Goal: Task Accomplishment & Management: Manage account settings

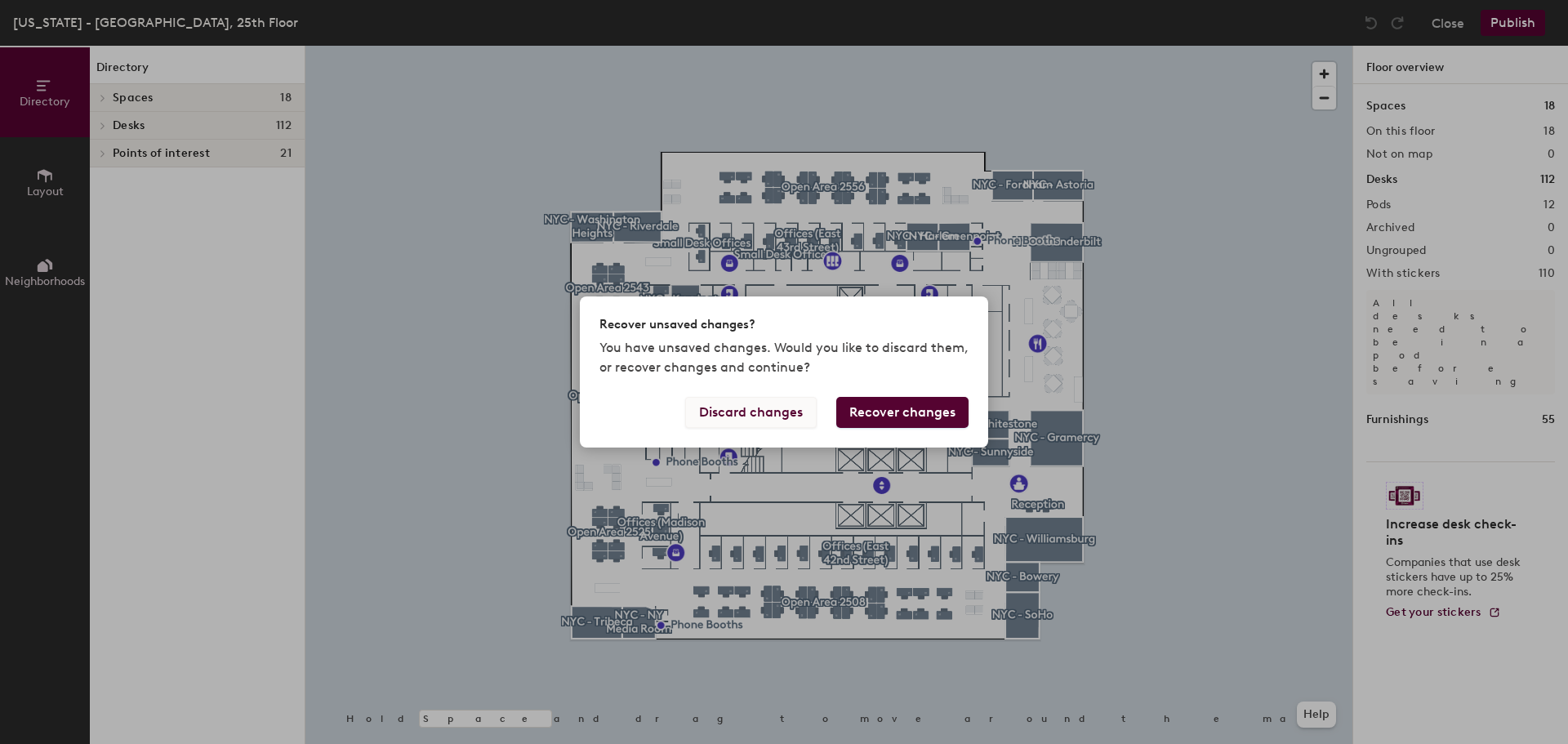
click at [761, 422] on button "Discard changes" at bounding box center [751, 413] width 131 height 31
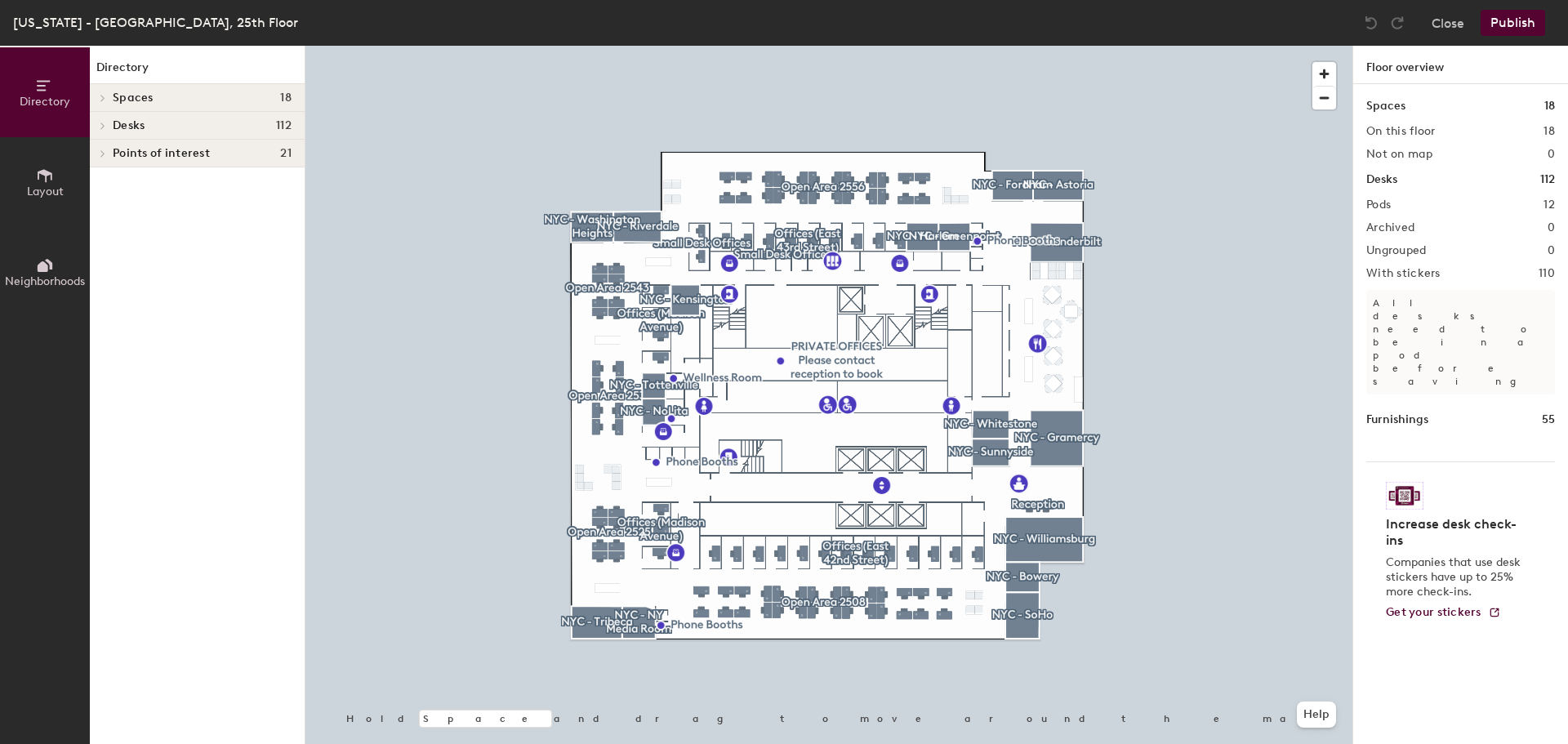
click at [601, 46] on div at bounding box center [829, 46] width 1047 height 0
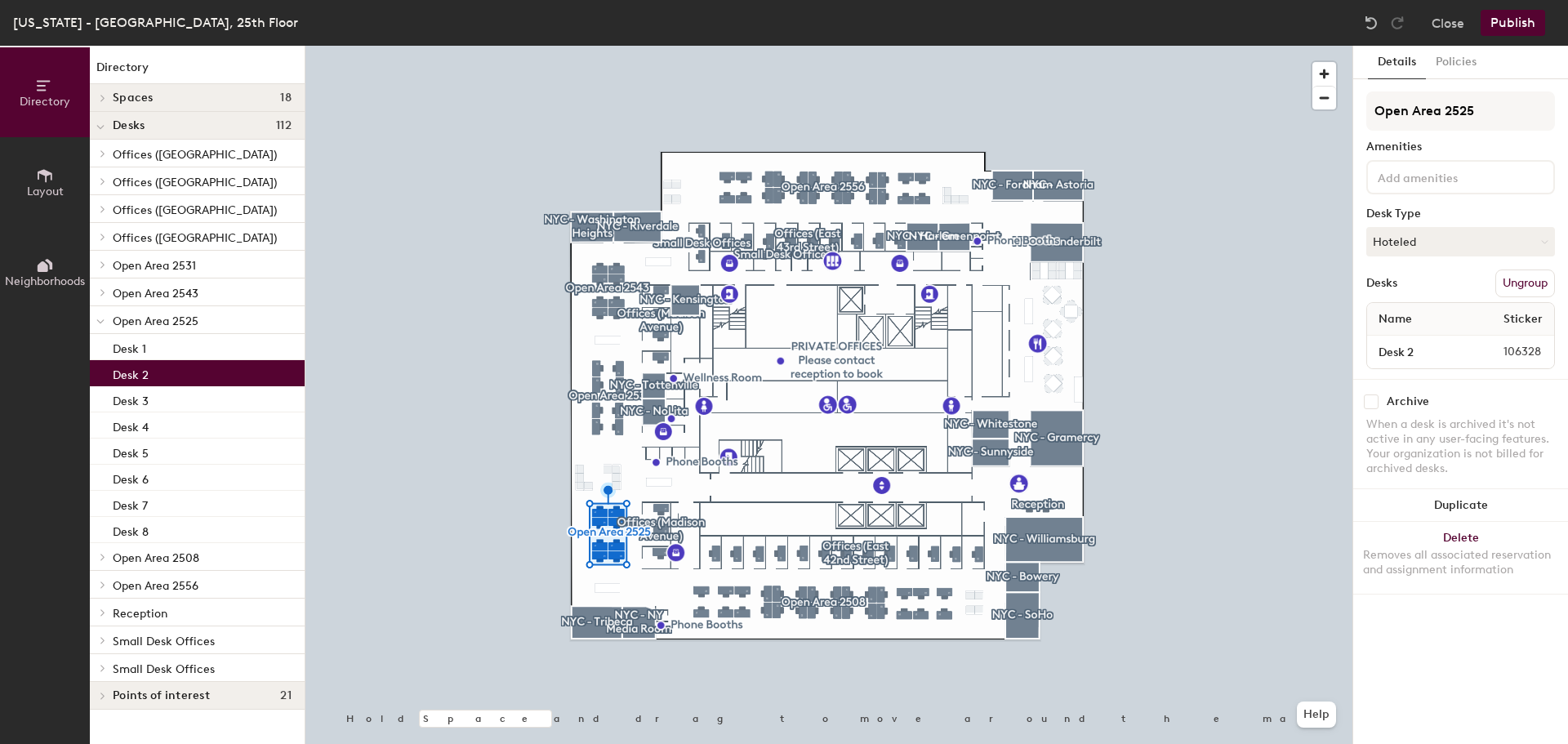
click at [142, 372] on p "Desk 2" at bounding box center [130, 372] width 36 height 19
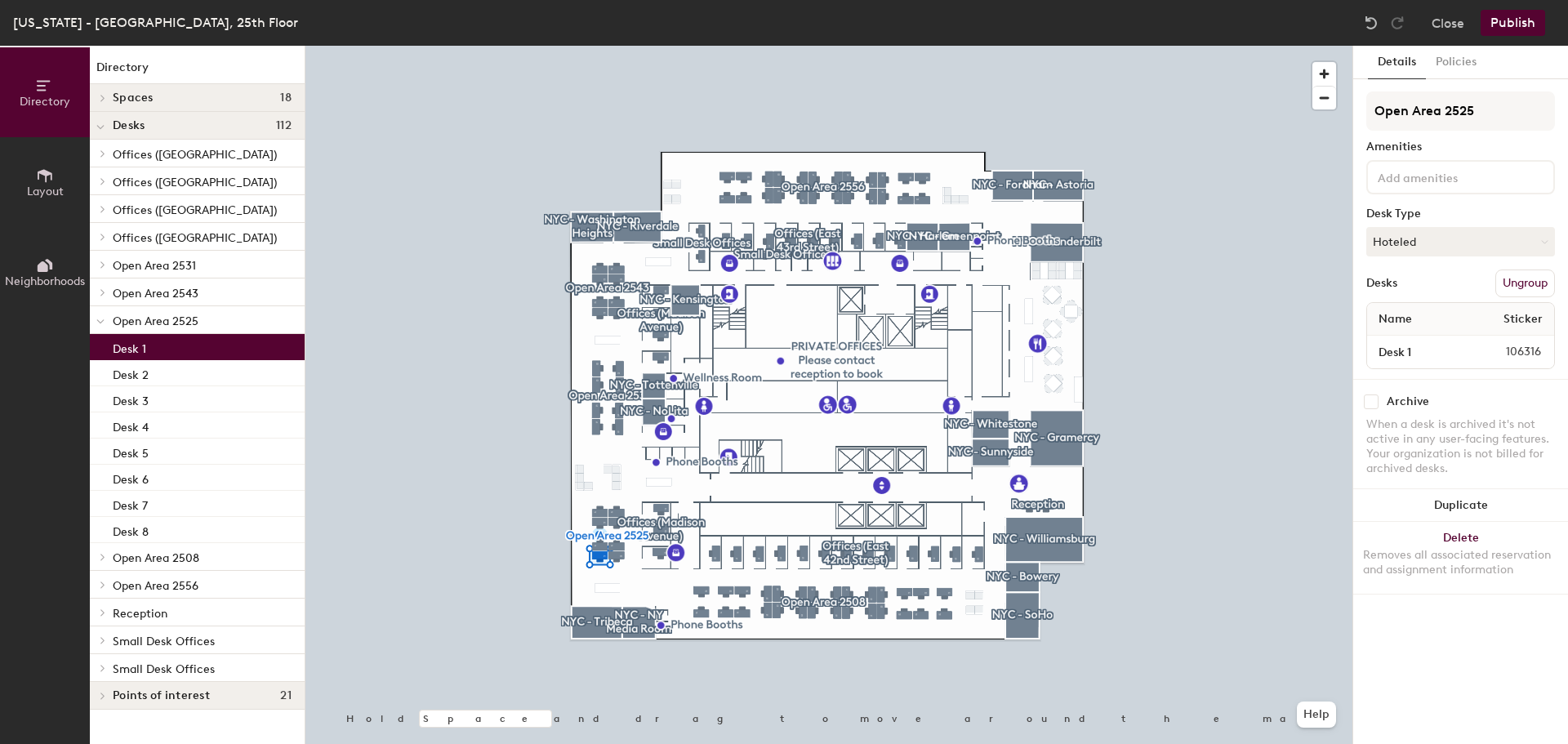
click at [156, 354] on div "Desk 1" at bounding box center [197, 347] width 215 height 26
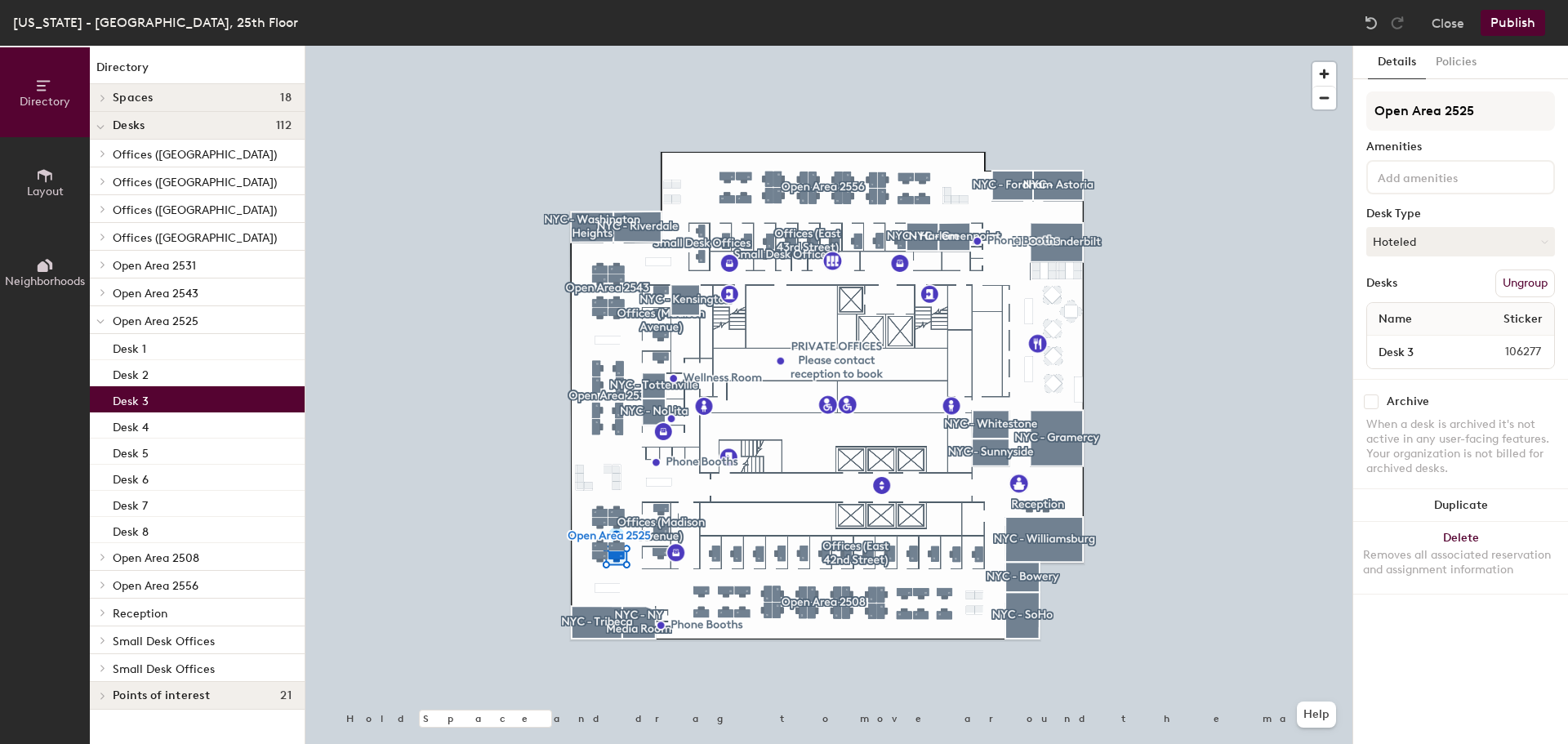
click at [155, 397] on div "Desk 3" at bounding box center [197, 399] width 215 height 26
click at [166, 438] on div "Desk 4" at bounding box center [197, 426] width 215 height 26
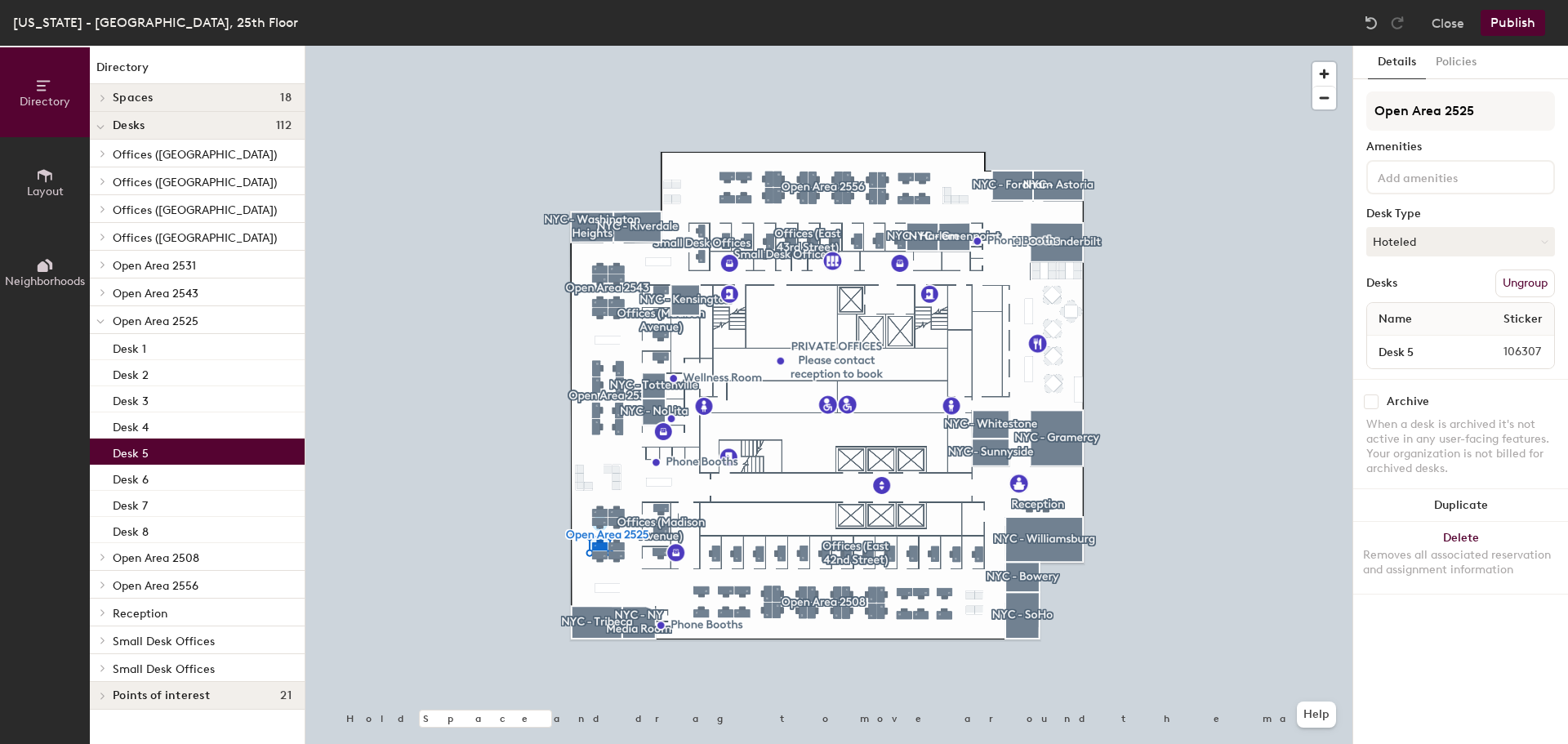
click at [162, 458] on div "Desk 5" at bounding box center [197, 452] width 215 height 26
click at [165, 473] on div "Desk 6" at bounding box center [197, 477] width 215 height 26
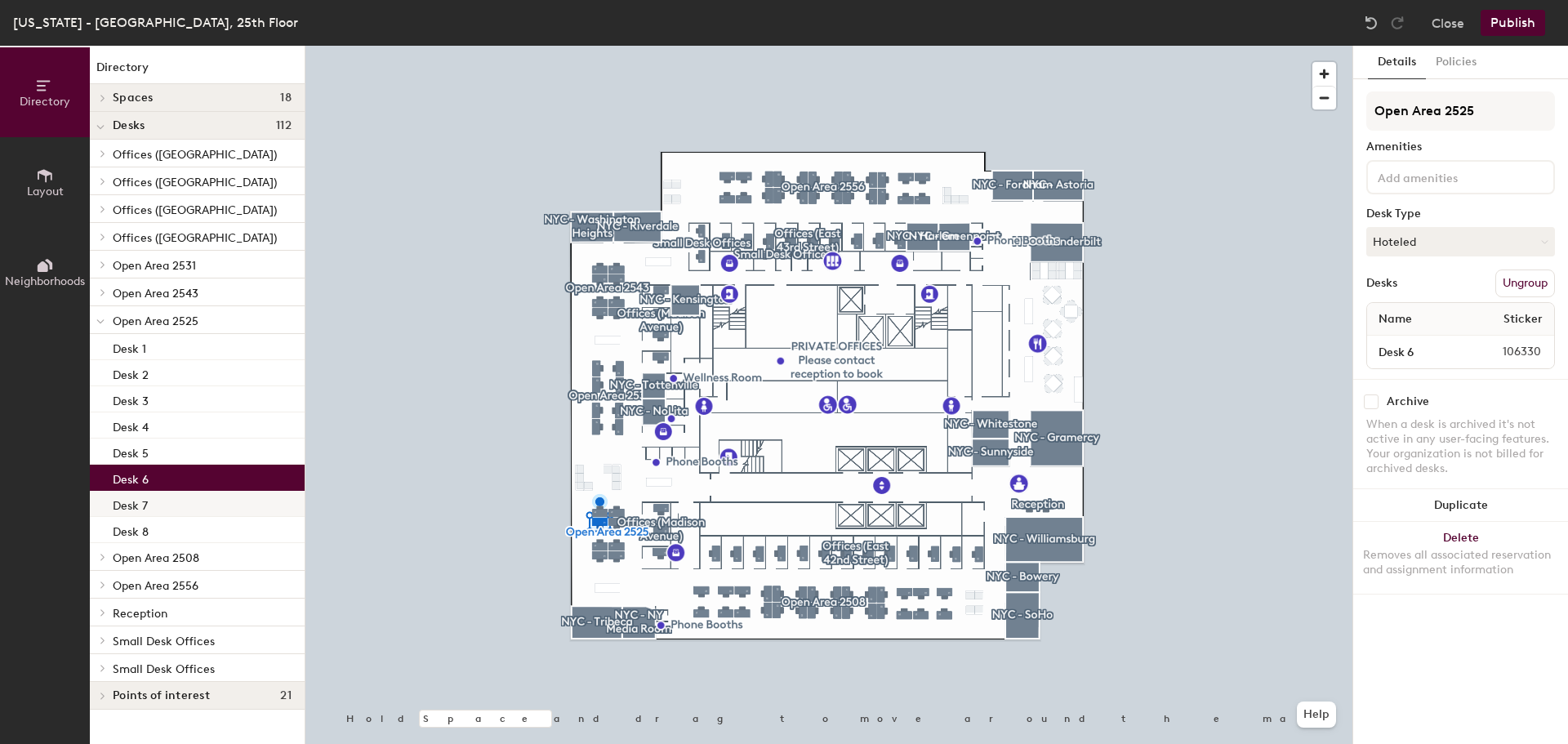
click at [167, 509] on div "Desk 7" at bounding box center [197, 504] width 215 height 26
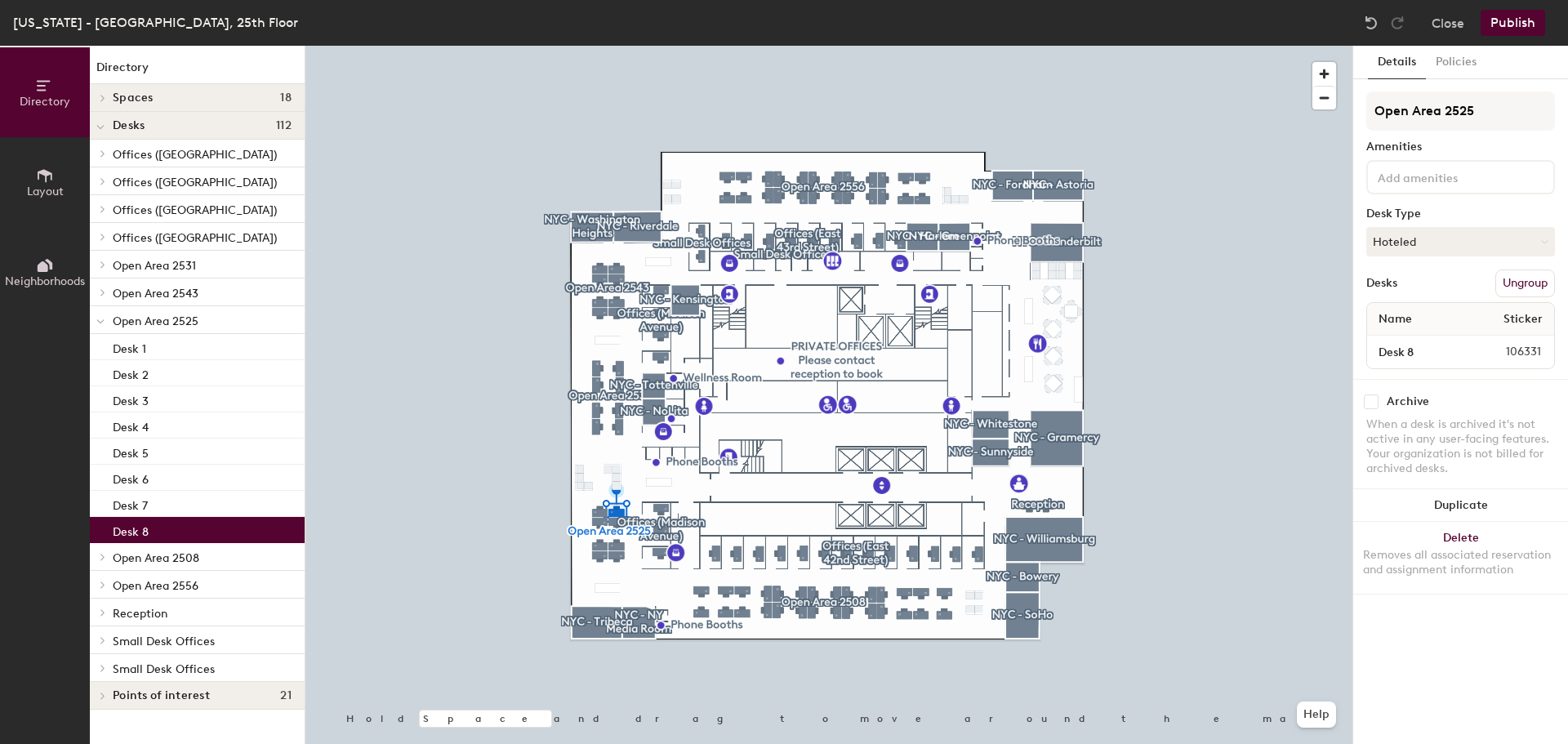
click at [170, 535] on div "Desk 8" at bounding box center [197, 530] width 215 height 26
click at [203, 560] on p "Open Area 2508" at bounding box center [202, 557] width 179 height 21
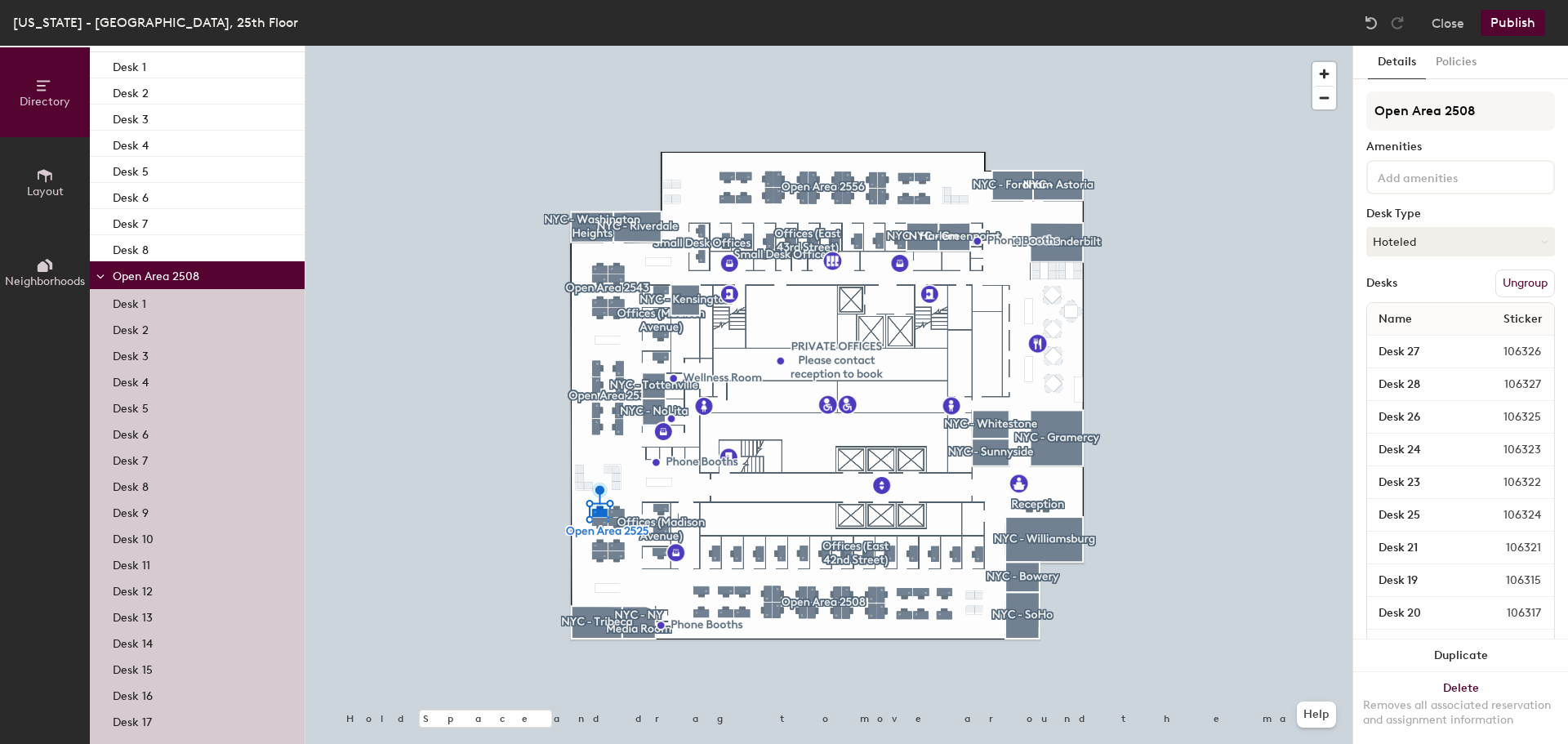
scroll to position [326, 0]
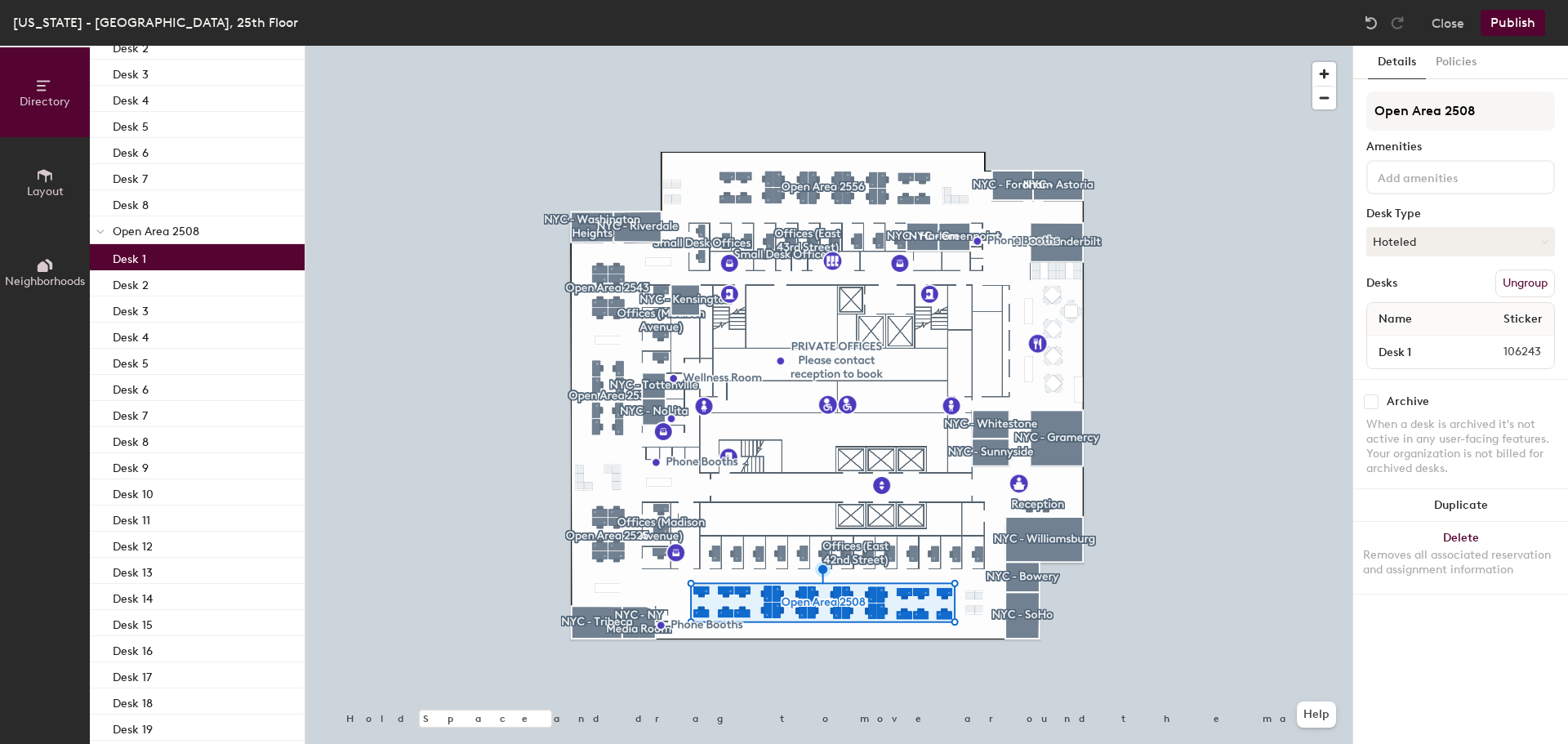
click at [135, 257] on p "Desk 1" at bounding box center [129, 257] width 34 height 19
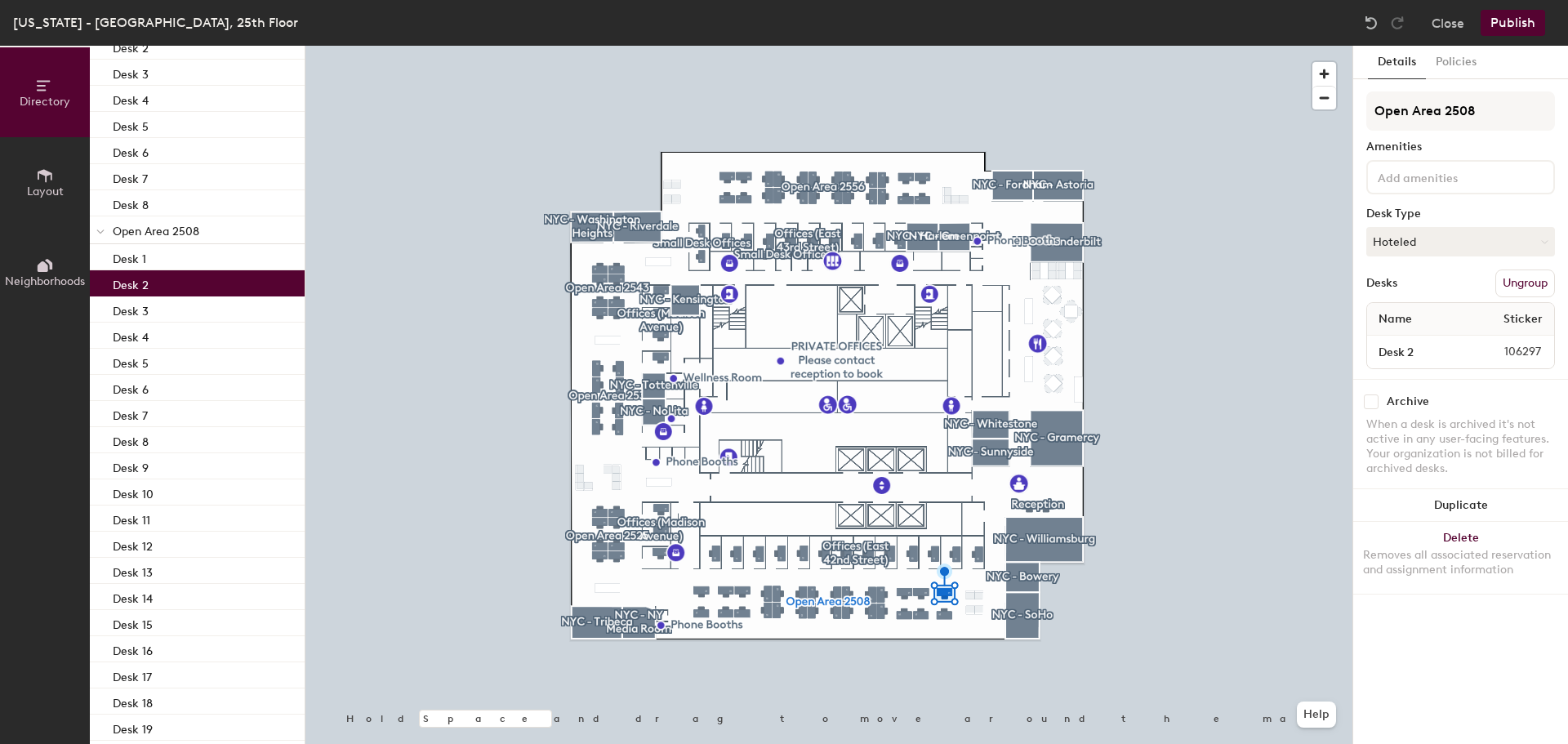
click at [138, 285] on p "Desk 2" at bounding box center [130, 282] width 36 height 19
click at [138, 312] on p "Desk 3" at bounding box center [130, 308] width 36 height 19
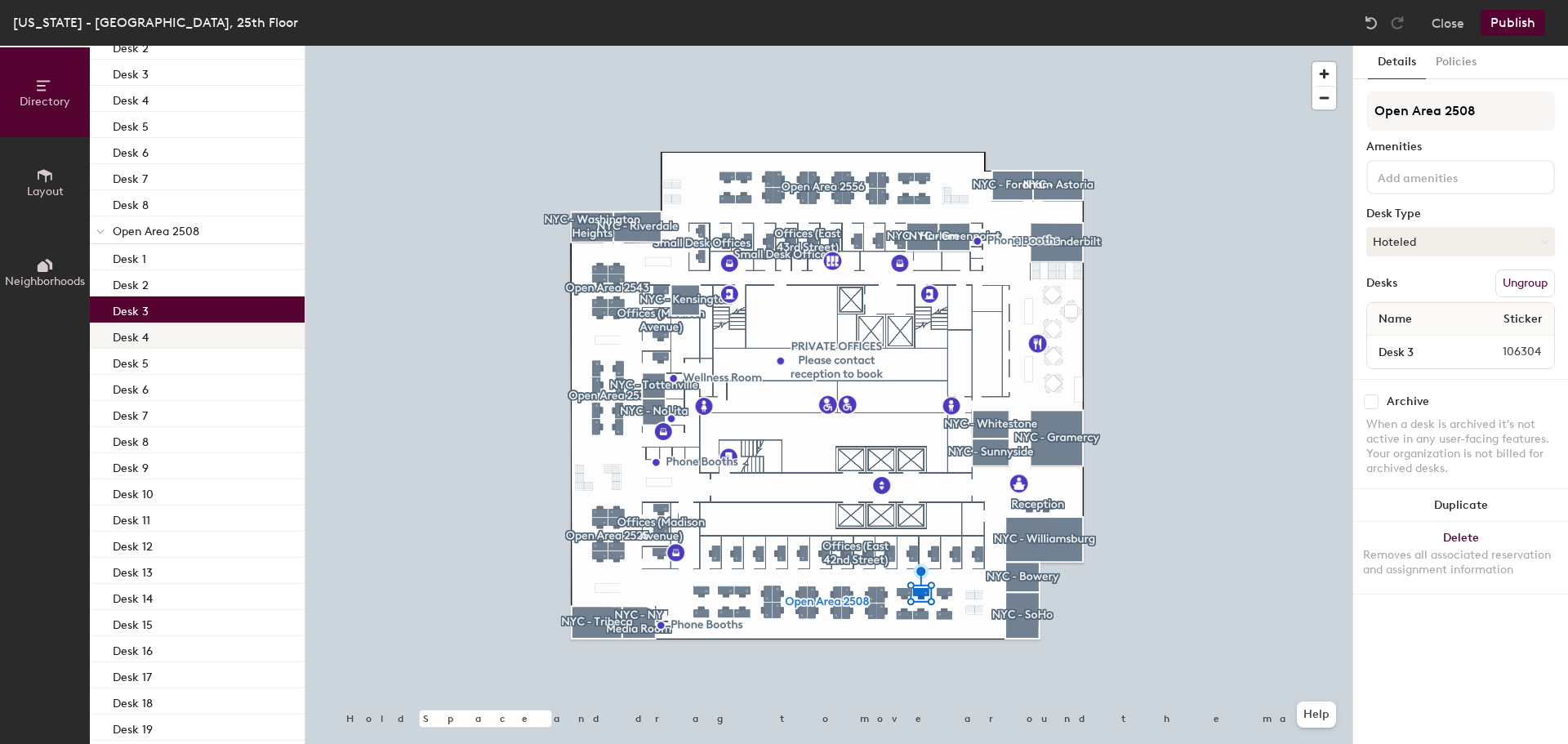
click at [135, 337] on p "Desk 4" at bounding box center [130, 335] width 36 height 19
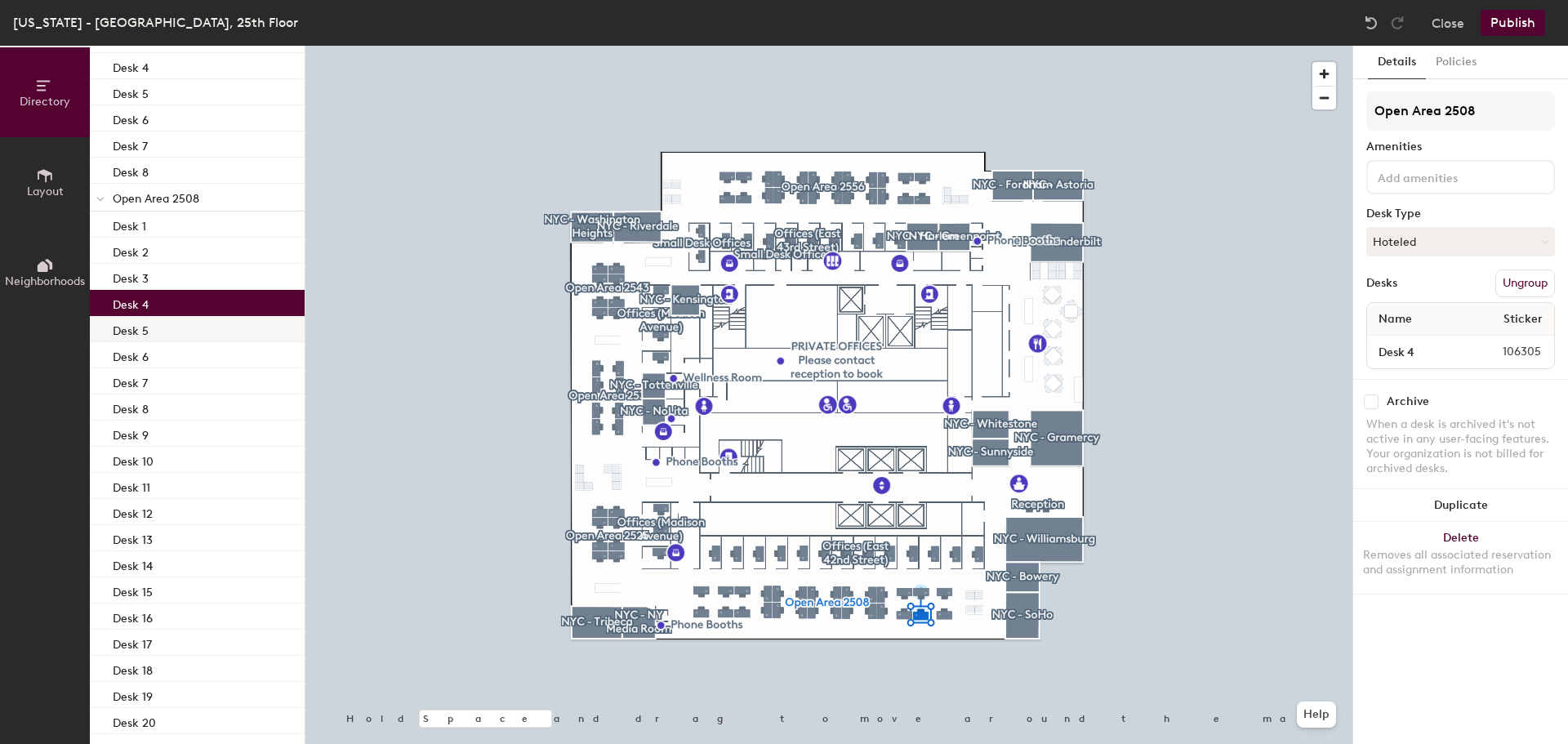
scroll to position [392, 0]
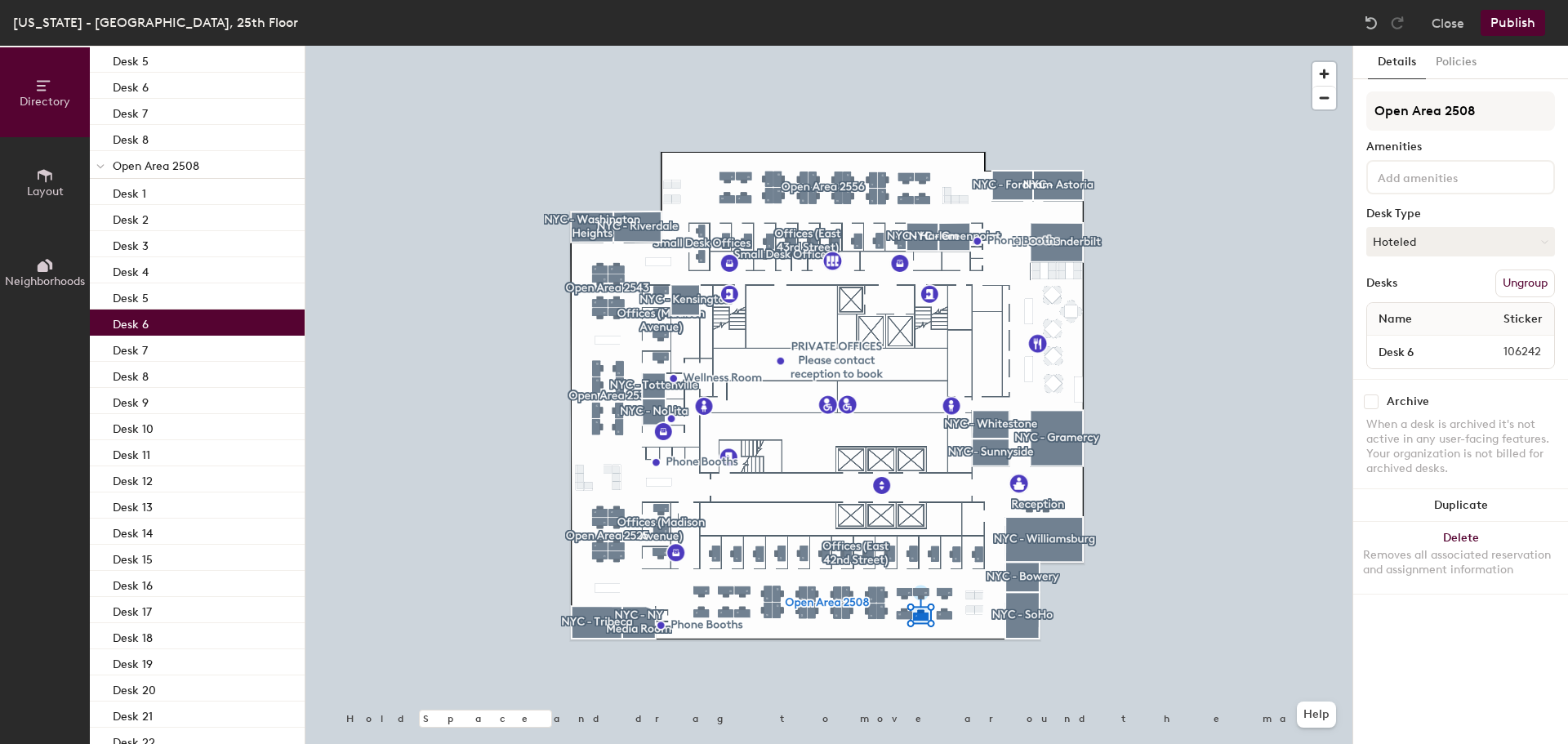
click at [148, 326] on p "Desk 6" at bounding box center [130, 322] width 36 height 19
click at [143, 344] on p "Desk 7" at bounding box center [130, 348] width 35 height 19
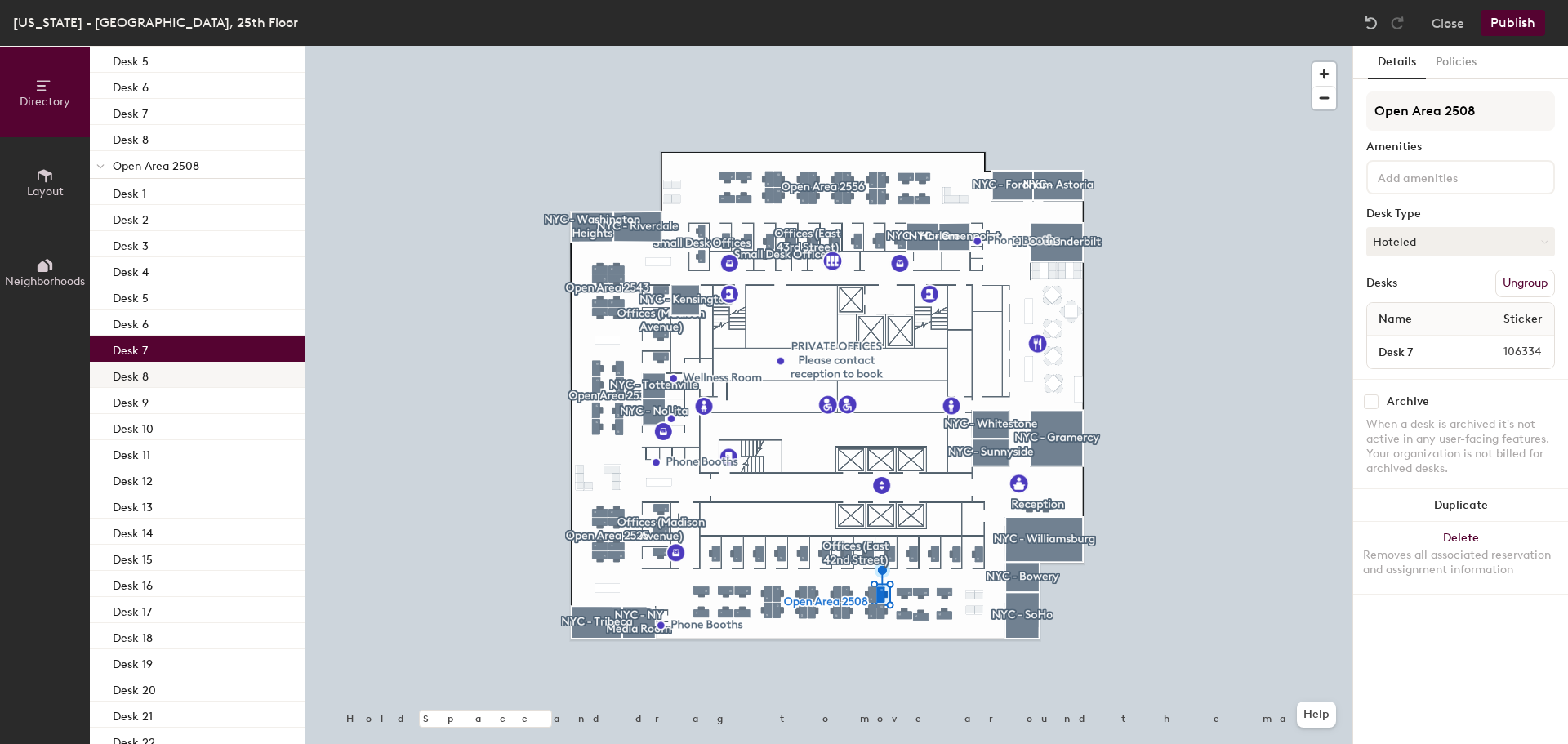
click at [139, 371] on p "Desk 8" at bounding box center [130, 374] width 36 height 19
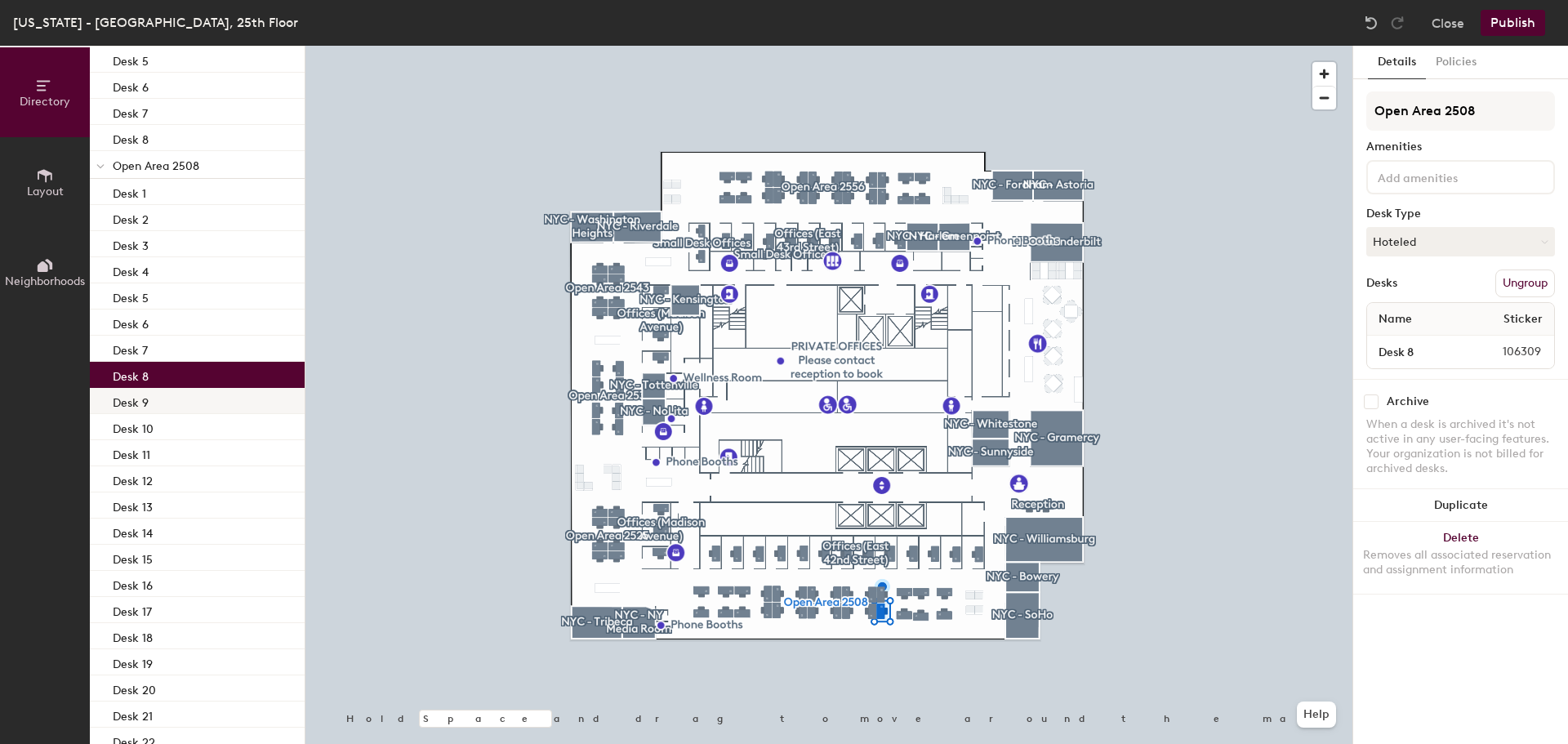
click at [143, 401] on p "Desk 9" at bounding box center [130, 400] width 36 height 19
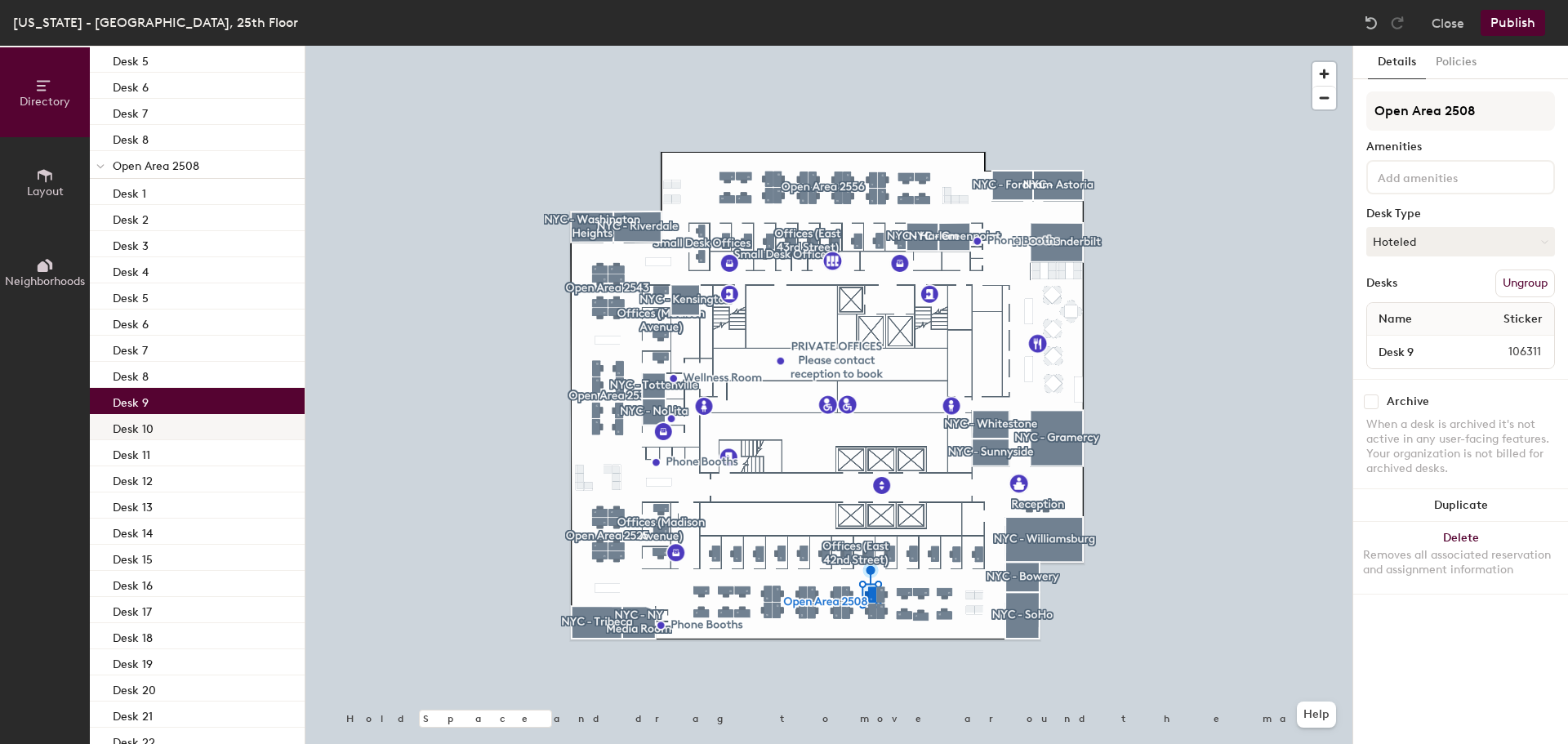
click at [146, 432] on p "Desk 10" at bounding box center [133, 427] width 41 height 19
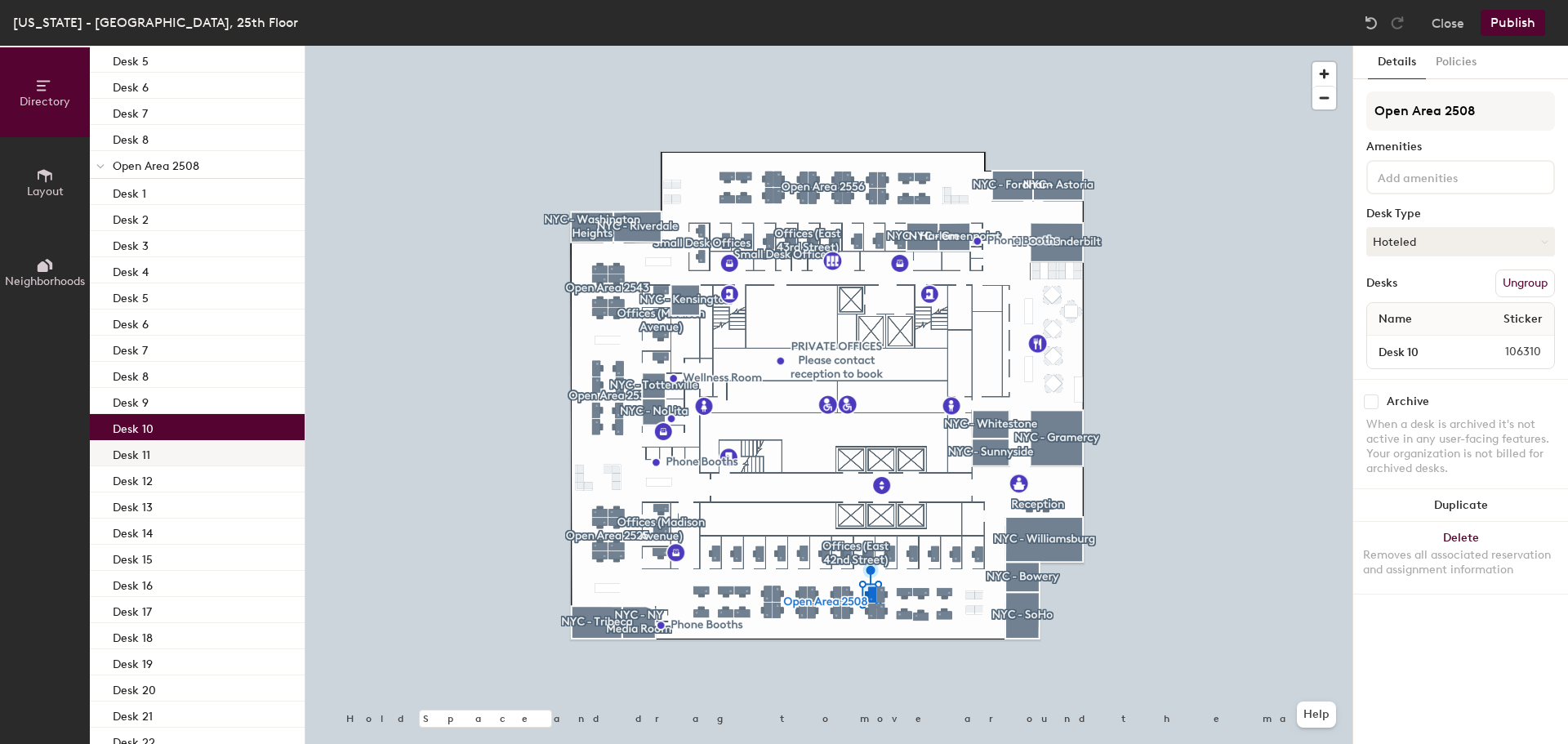
click at [147, 458] on p "Desk 11" at bounding box center [131, 453] width 38 height 19
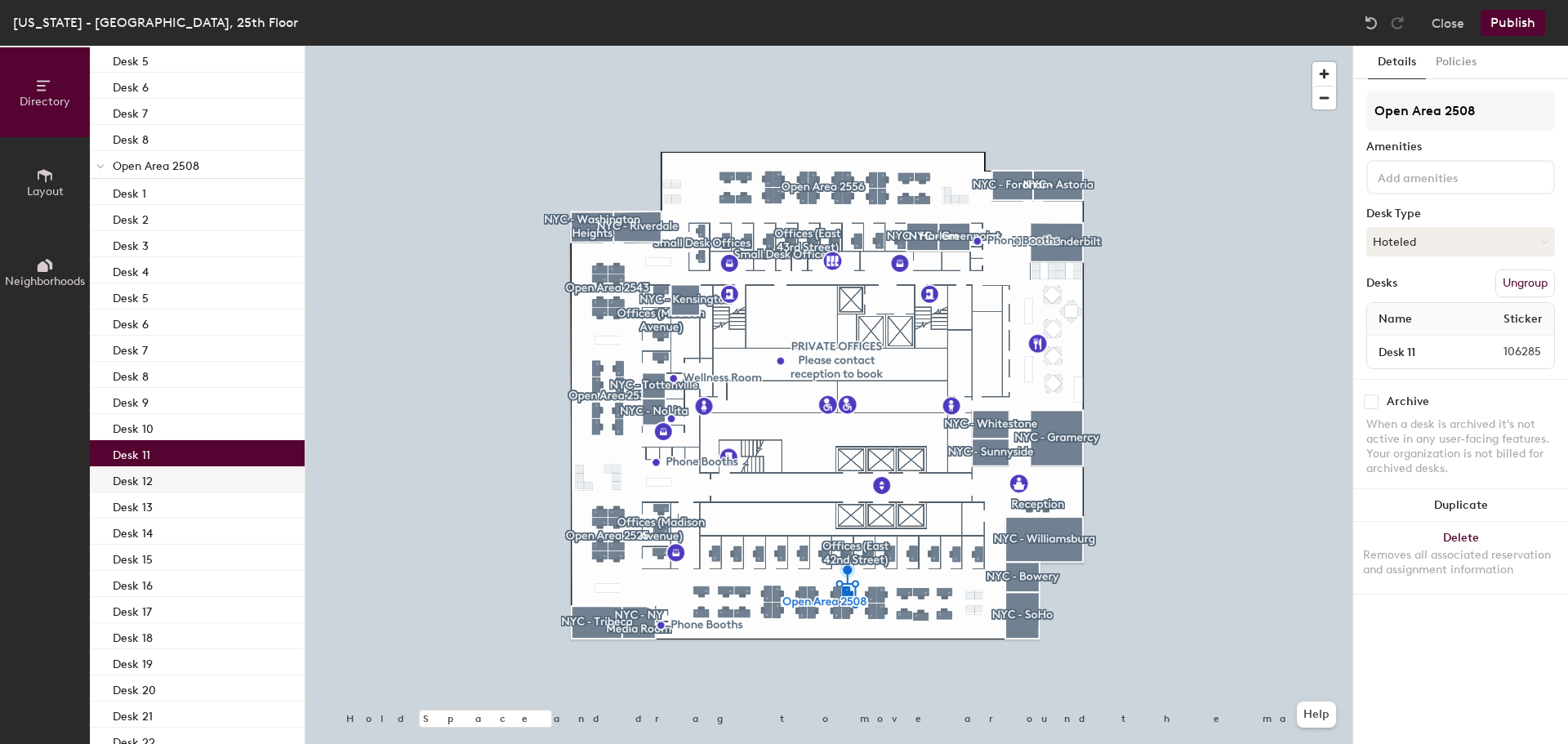
click at [146, 481] on p "Desk 12" at bounding box center [132, 478] width 40 height 19
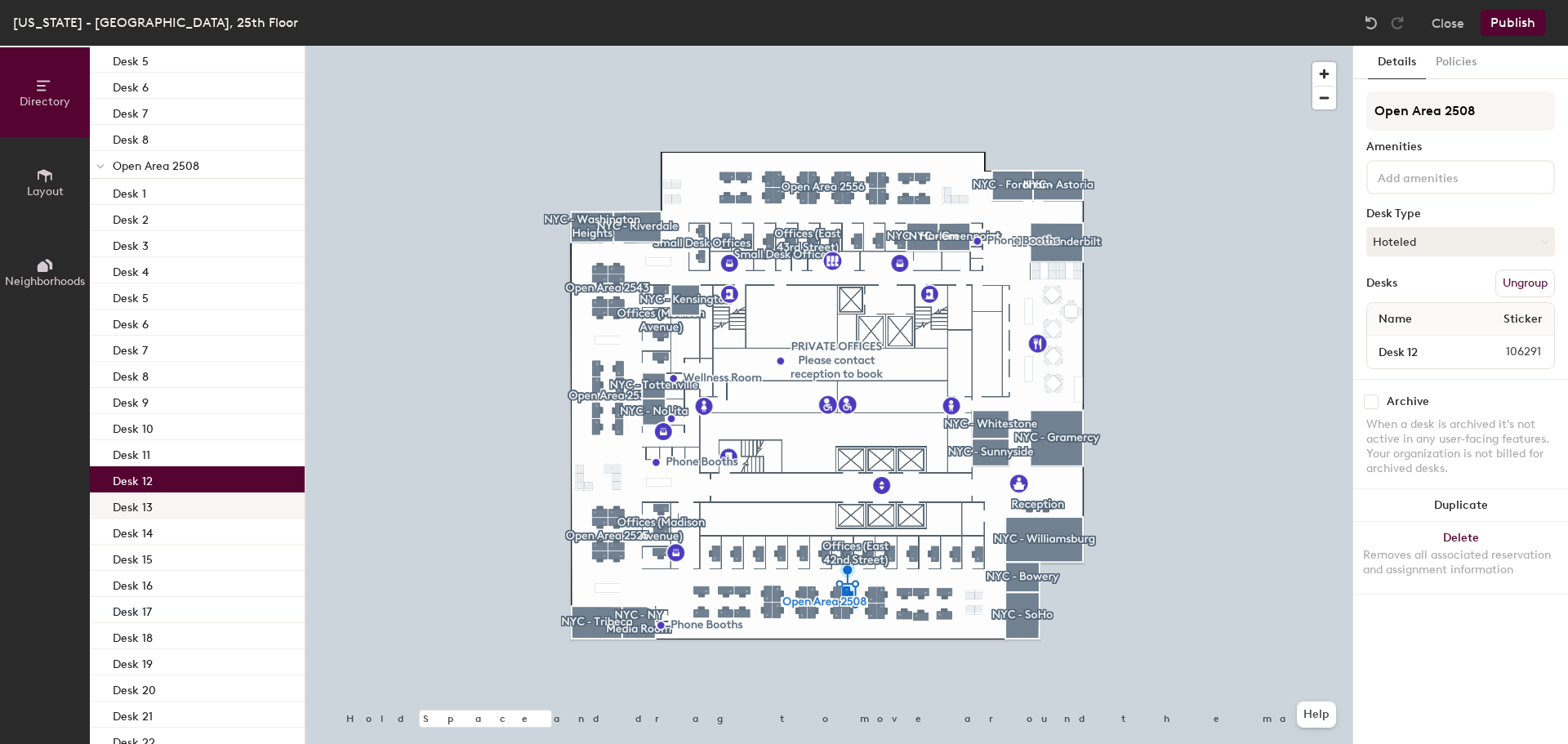
click at [142, 505] on p "Desk 13" at bounding box center [132, 504] width 40 height 19
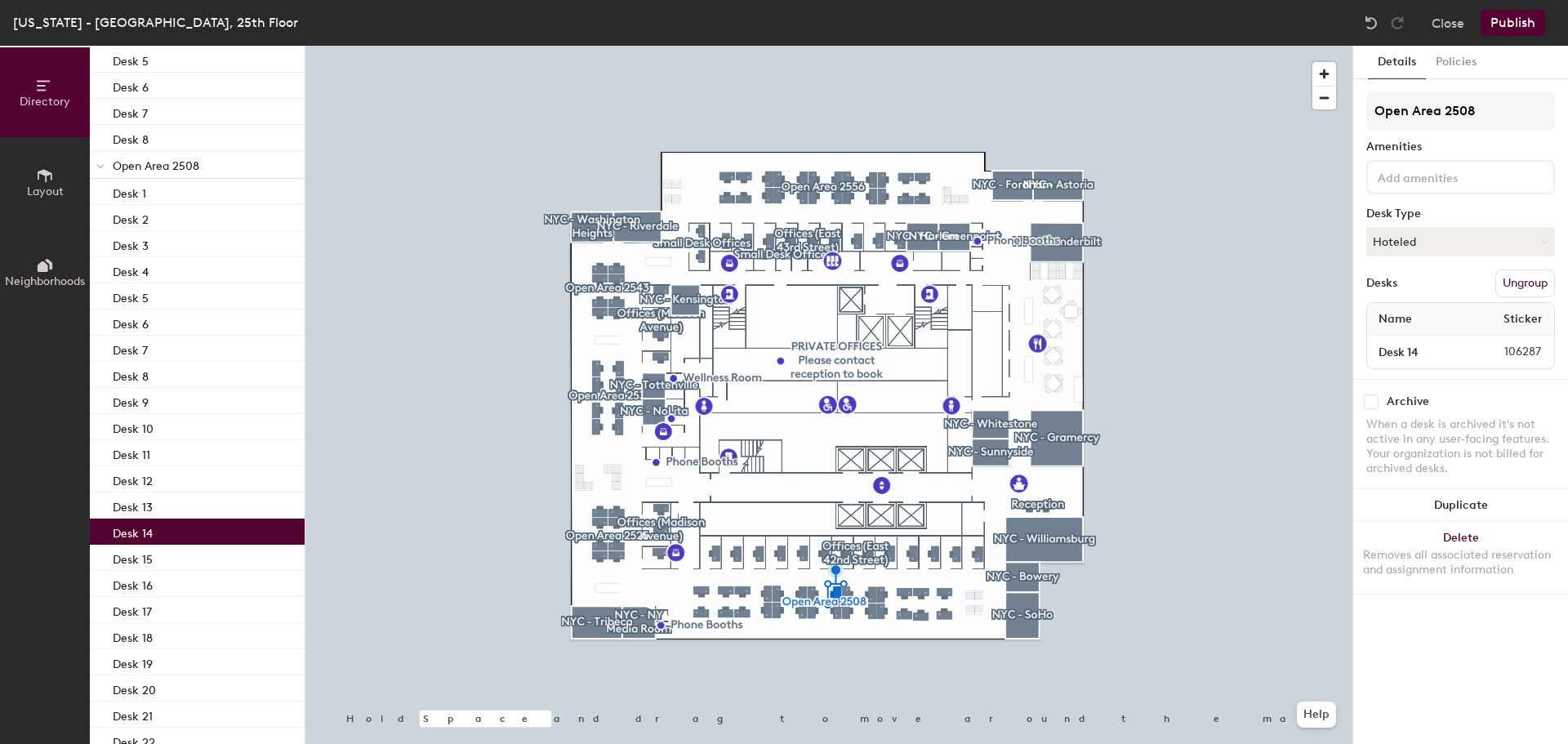
click at [138, 536] on p "Desk 14" at bounding box center [132, 531] width 40 height 19
click at [139, 561] on p "Desk 15" at bounding box center [132, 557] width 40 height 19
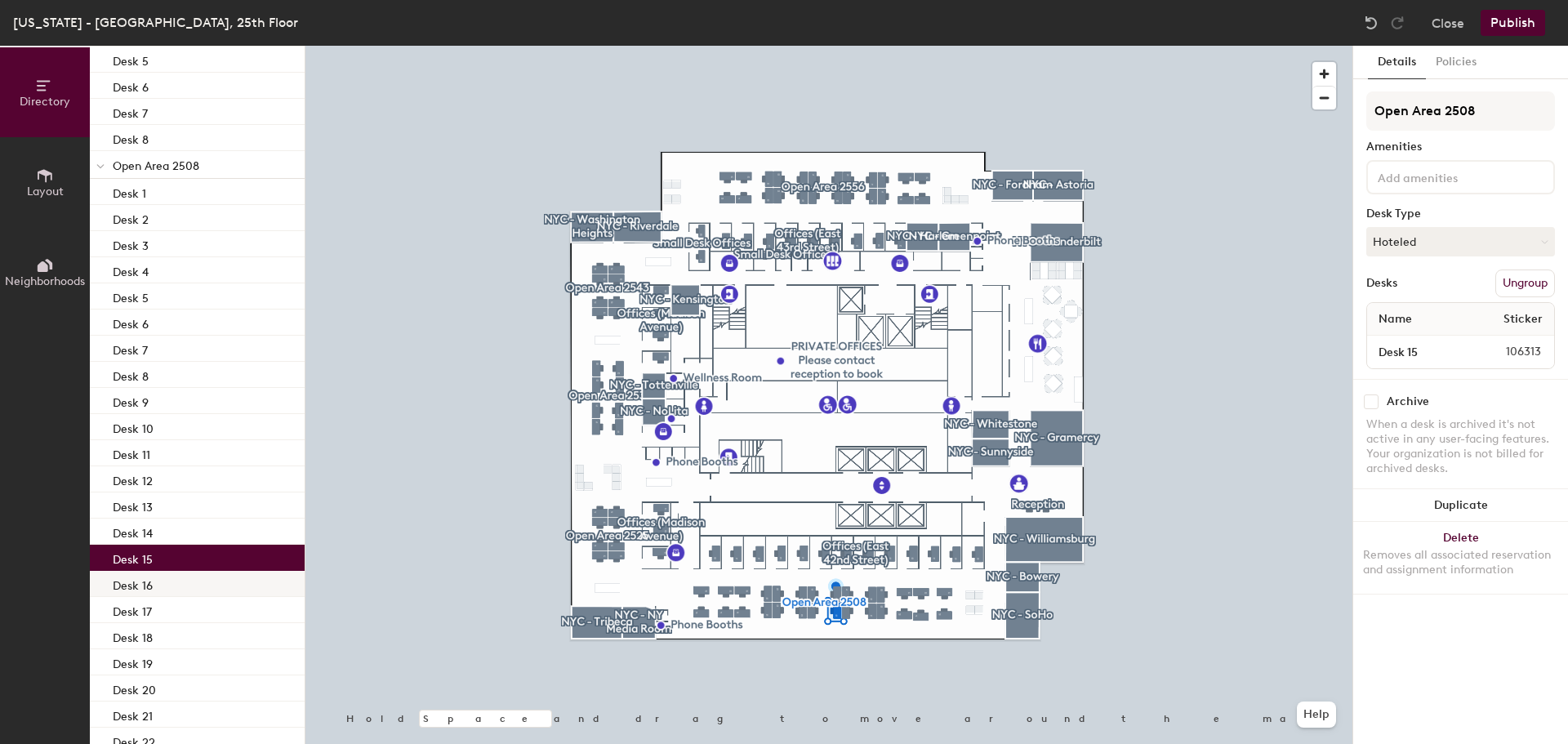
click at [141, 582] on p "Desk 16" at bounding box center [132, 583] width 40 height 19
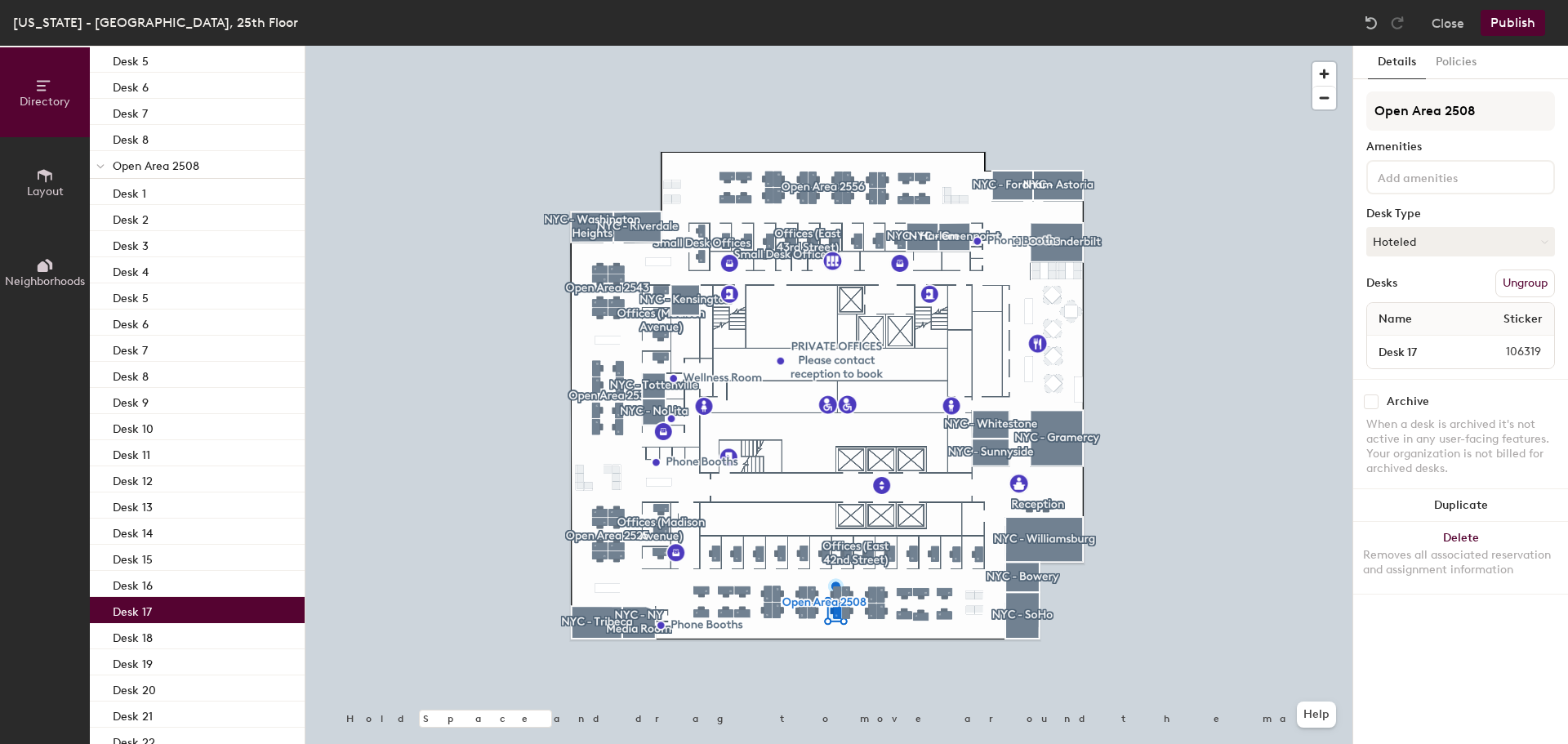
click at [137, 611] on p "Desk 17" at bounding box center [132, 609] width 39 height 19
click at [140, 634] on p "Desk 18" at bounding box center [132, 635] width 40 height 19
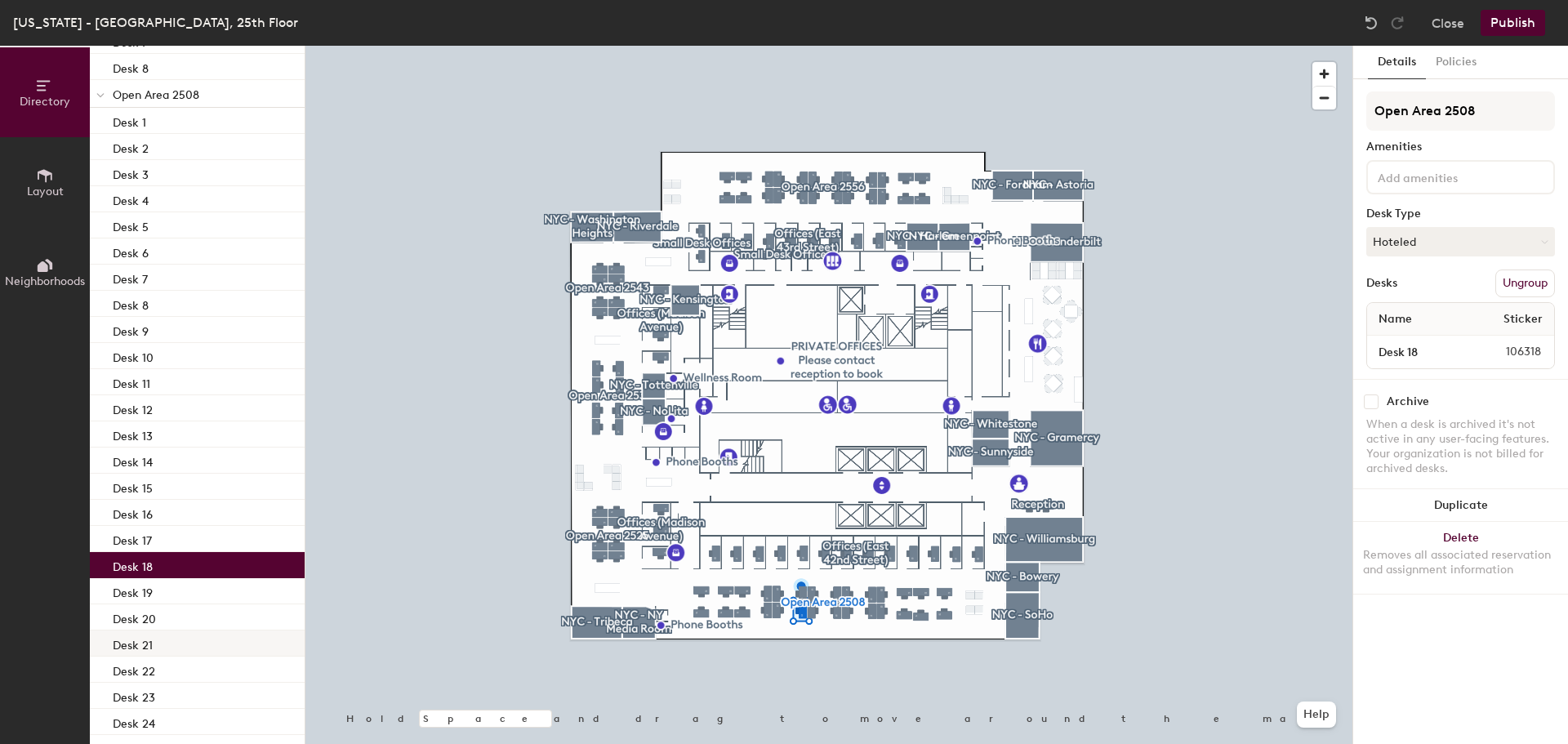
scroll to position [555, 0]
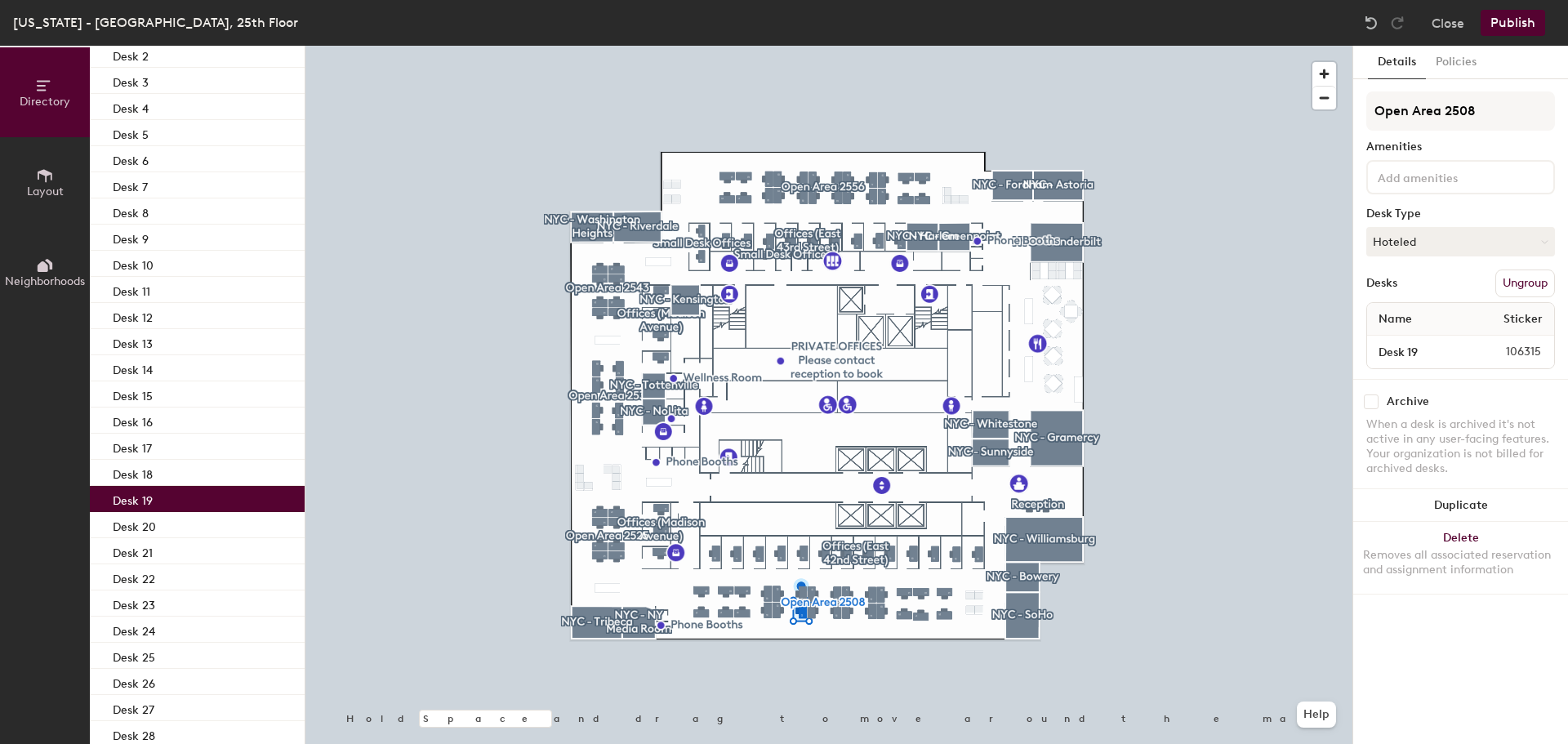
click at [146, 497] on p "Desk 19" at bounding box center [132, 498] width 40 height 19
click at [151, 527] on p "Desk 20" at bounding box center [134, 524] width 43 height 19
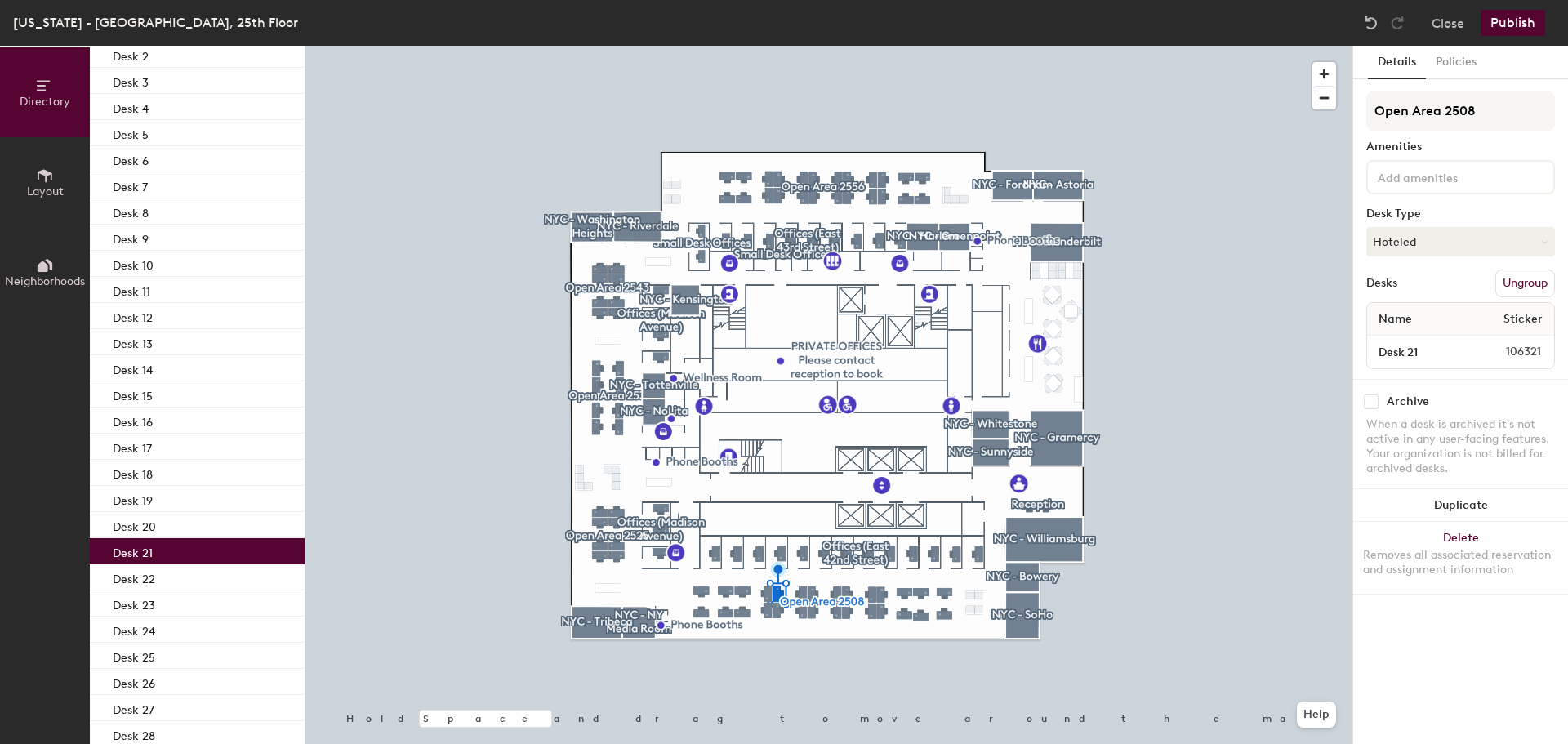
click at [147, 550] on p "Desk 21" at bounding box center [132, 550] width 40 height 19
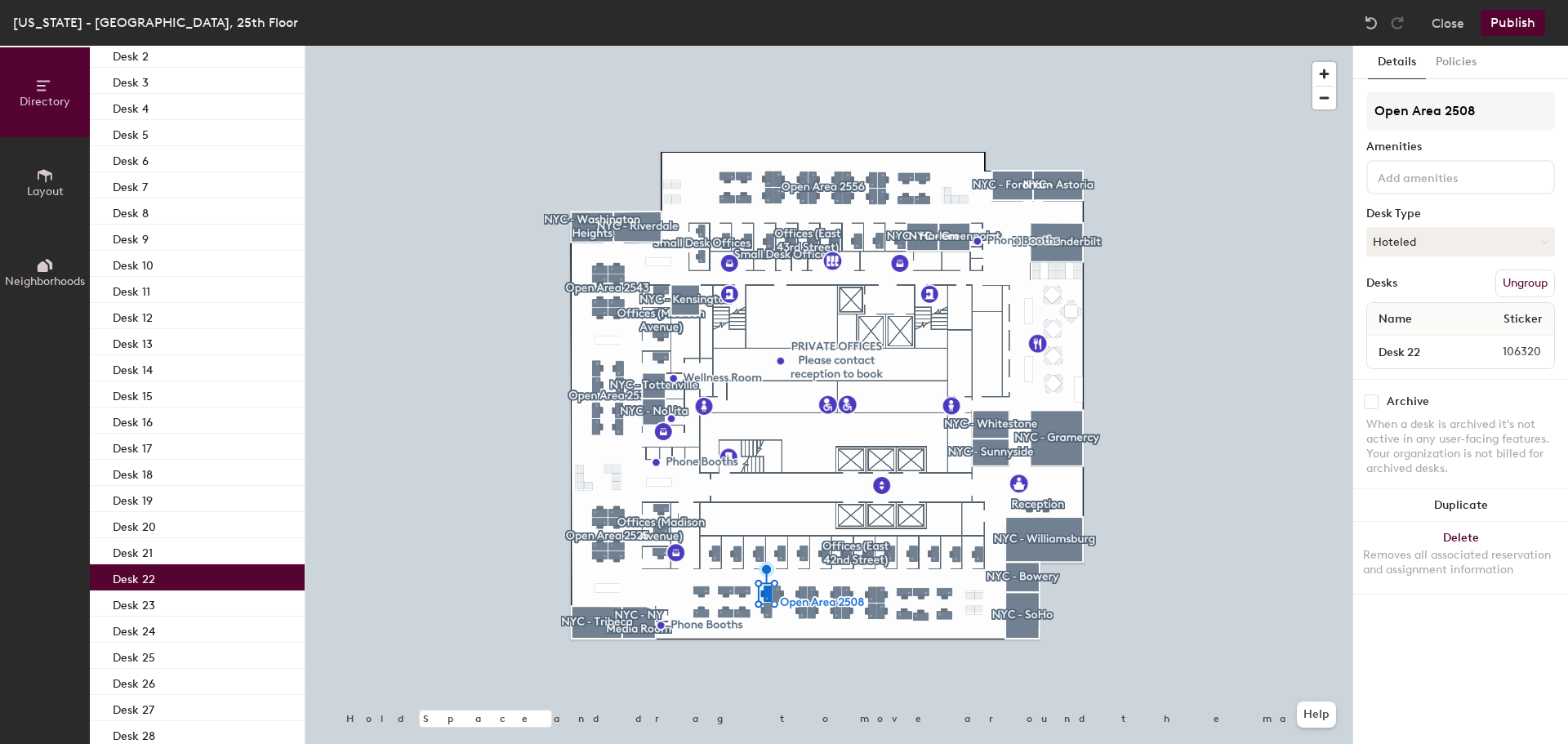
click at [144, 581] on p "Desk 22" at bounding box center [134, 577] width 43 height 19
click at [149, 603] on p "Desk 23" at bounding box center [134, 603] width 43 height 19
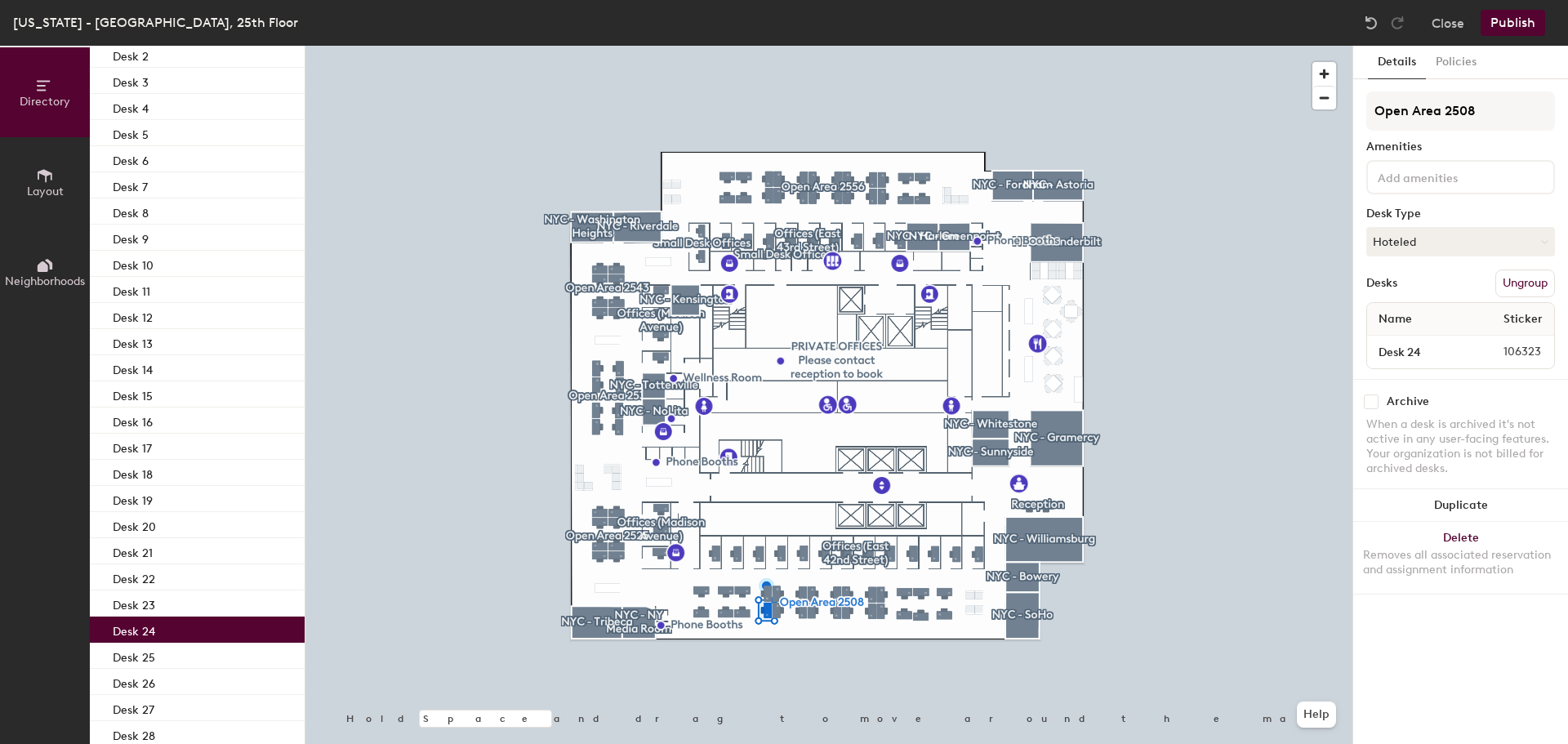
click at [150, 633] on p "Desk 24" at bounding box center [134, 629] width 43 height 19
click at [152, 653] on p "Desk 25" at bounding box center [134, 655] width 43 height 19
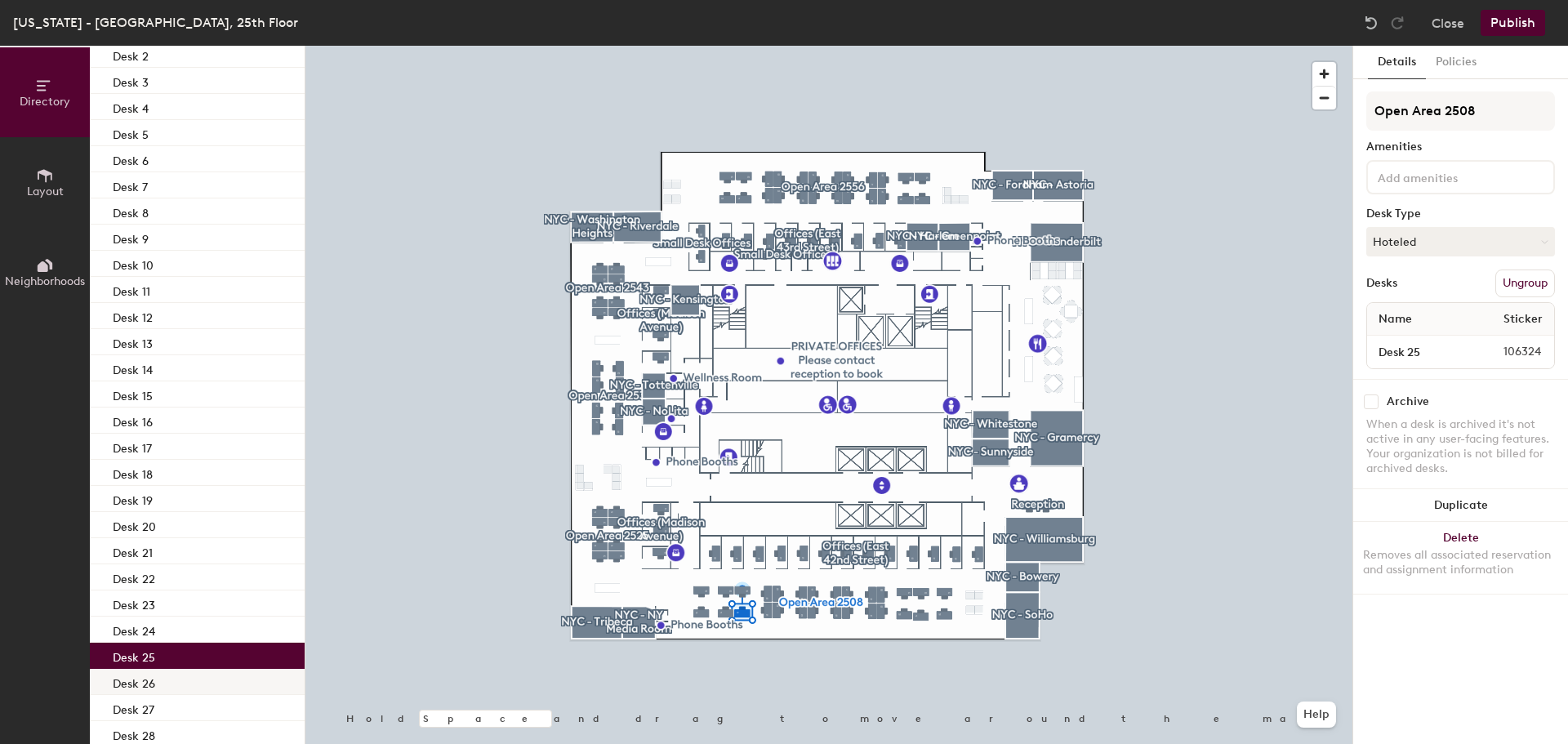
click at [150, 681] on p "Desk 26" at bounding box center [134, 681] width 43 height 19
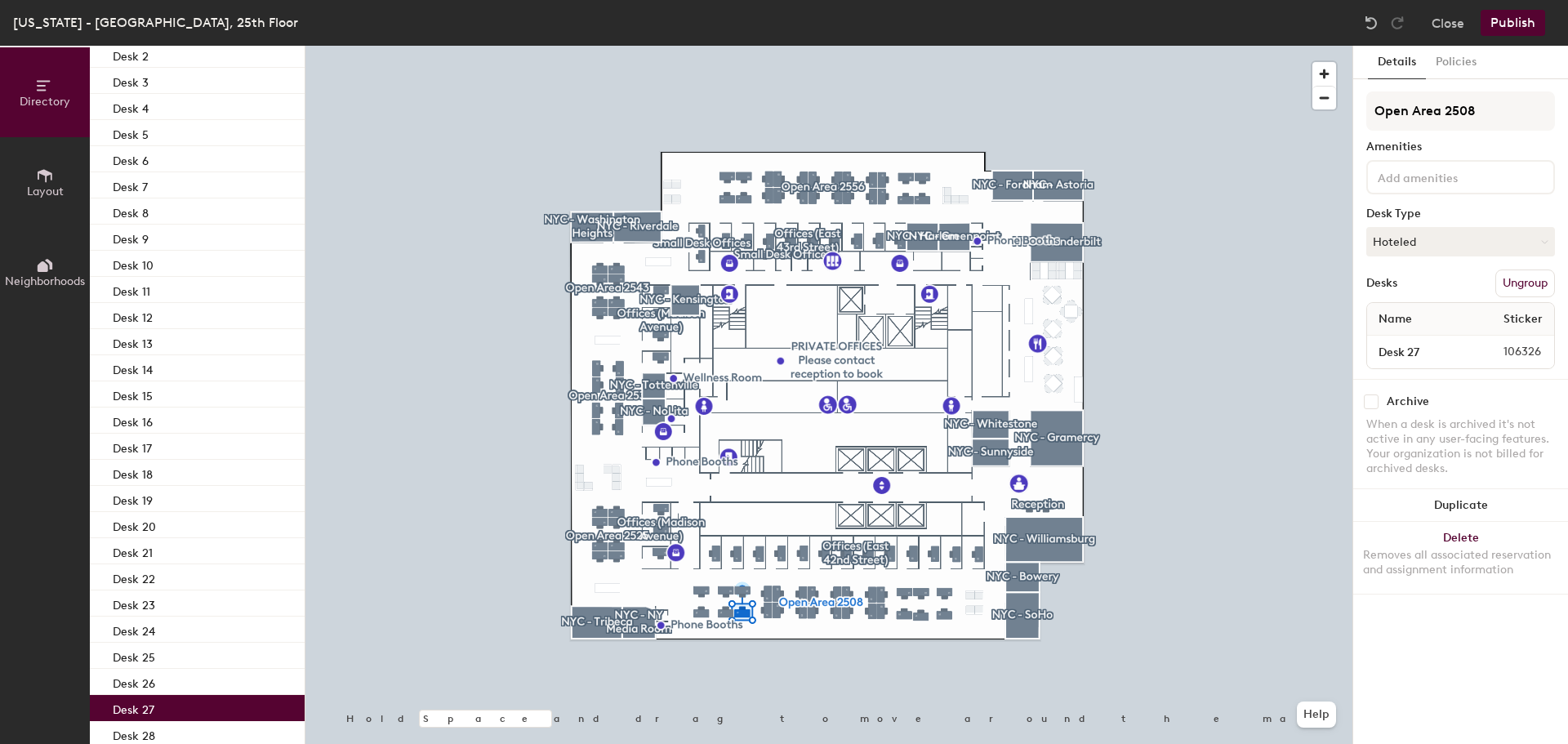
click at [149, 710] on p "Desk 27" at bounding box center [133, 707] width 42 height 19
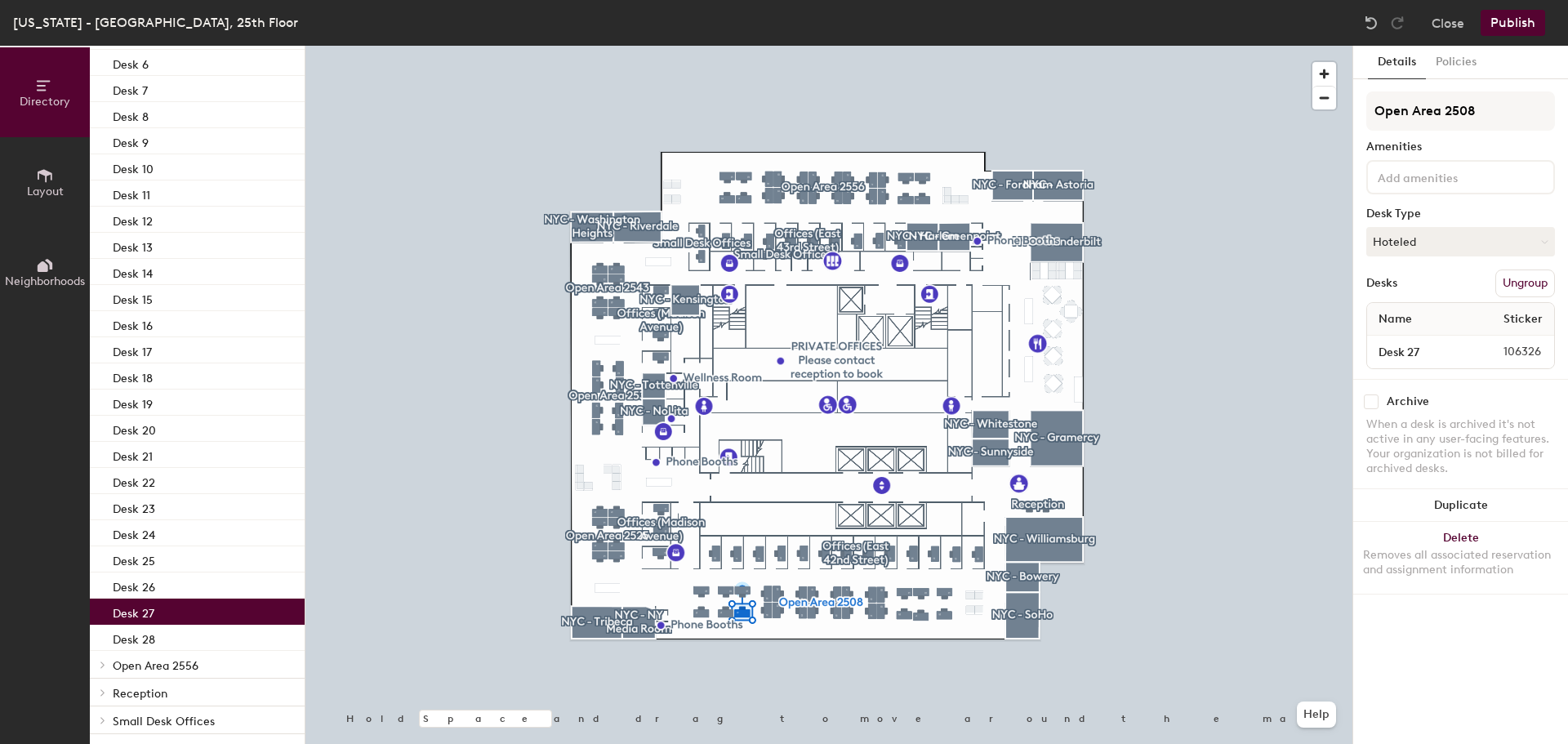
scroll to position [710, 0]
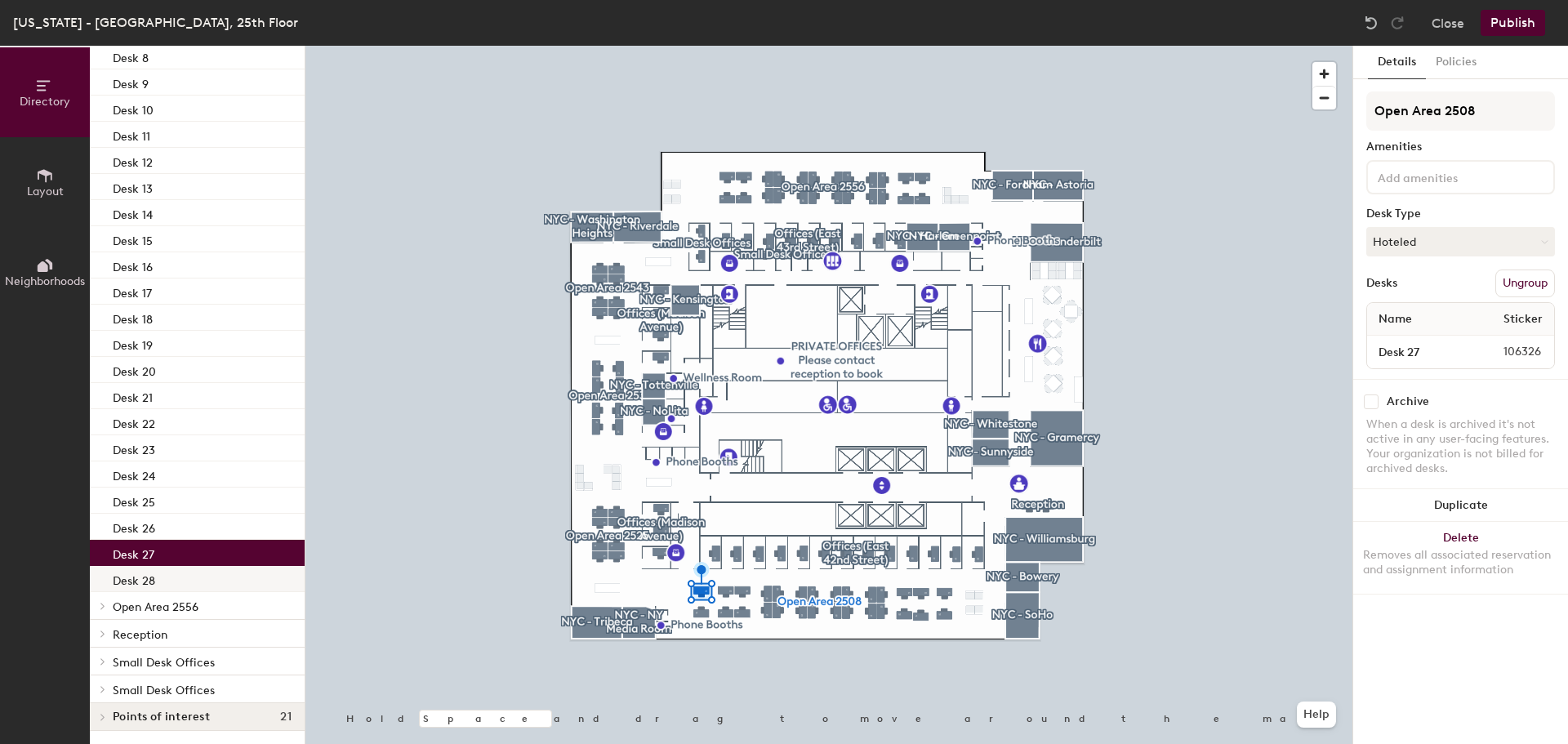
click at [147, 579] on p "Desk 28" at bounding box center [134, 578] width 43 height 19
click at [165, 608] on span "Open Area 2556" at bounding box center [155, 607] width 86 height 14
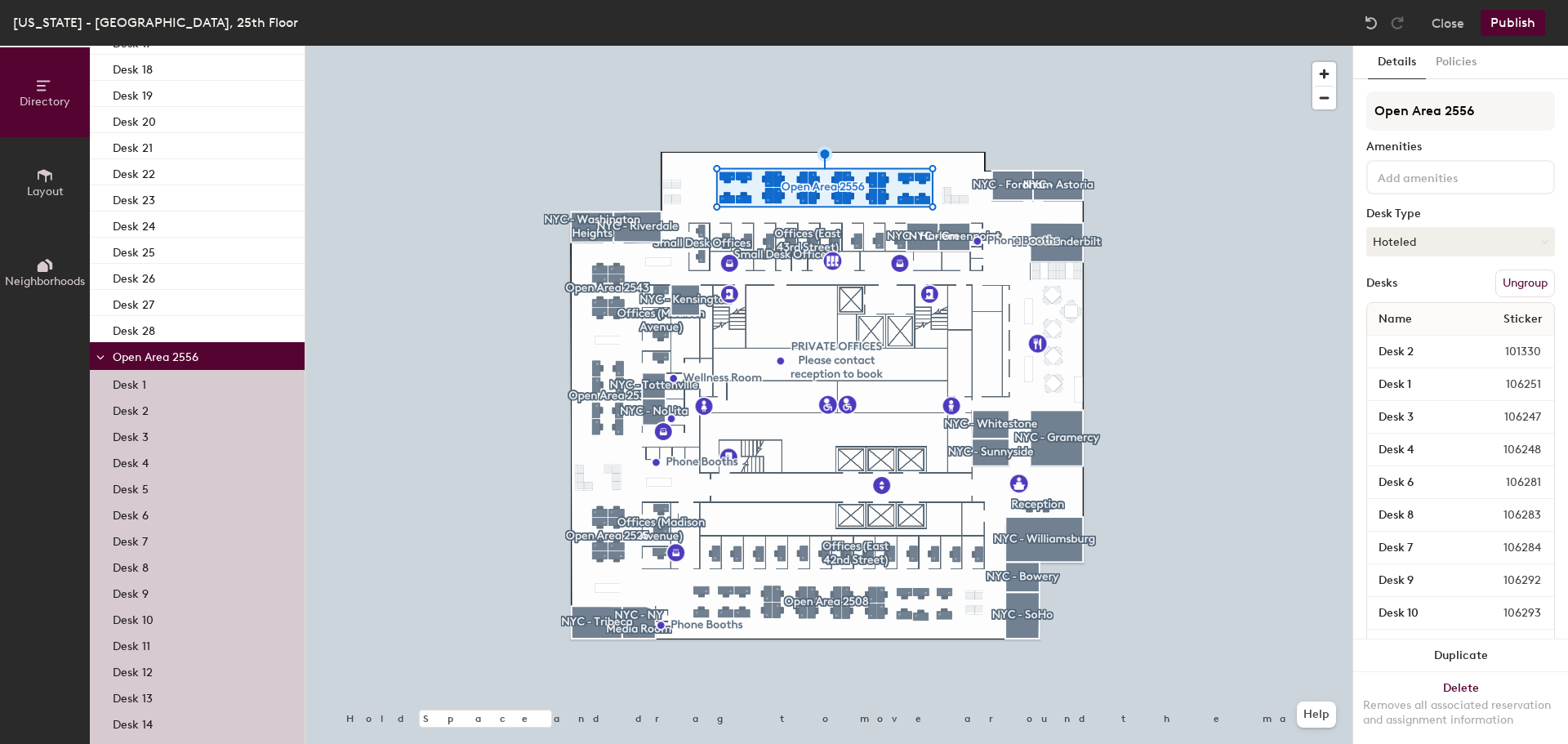
scroll to position [1200, 0]
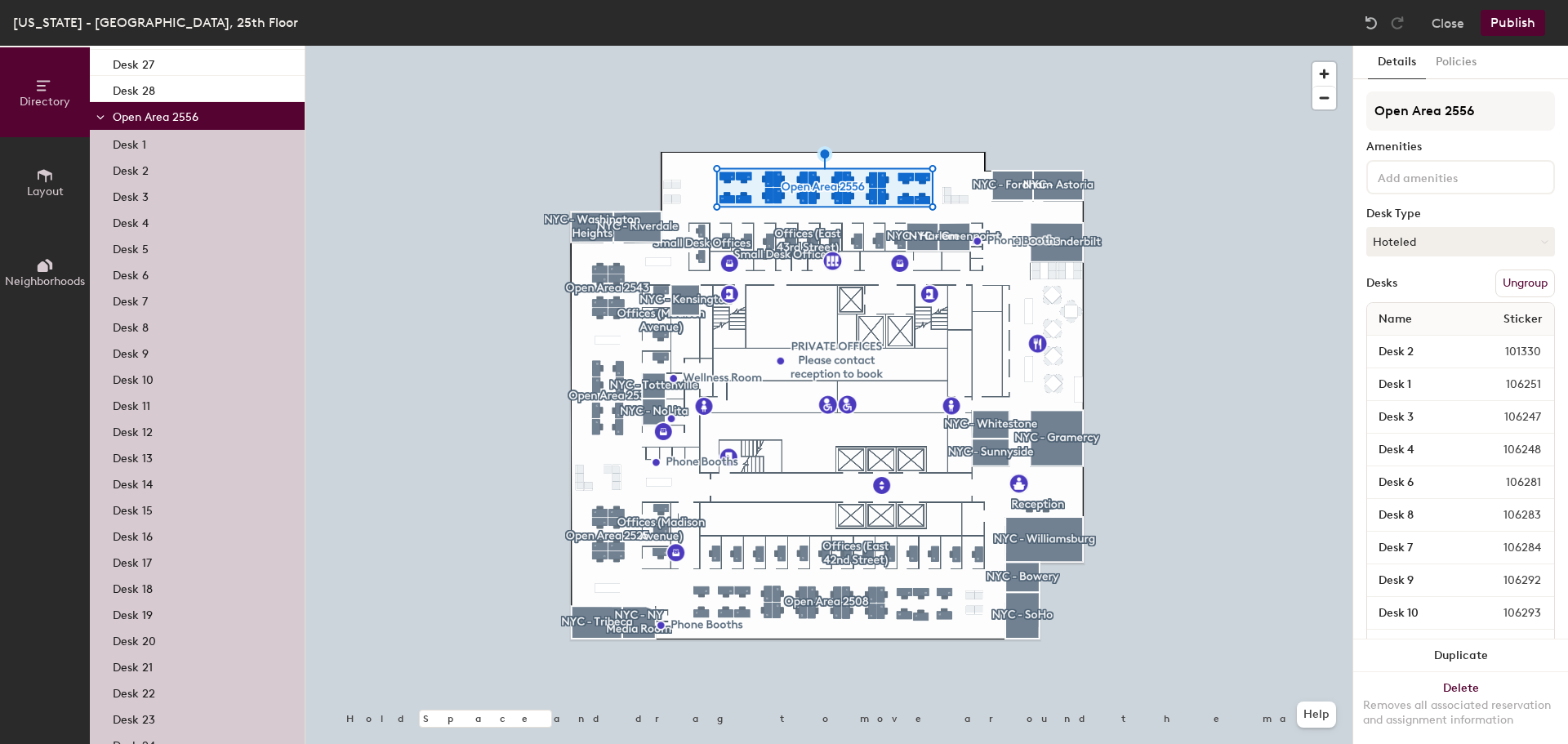
click at [139, 138] on p "Desk 1" at bounding box center [129, 142] width 34 height 19
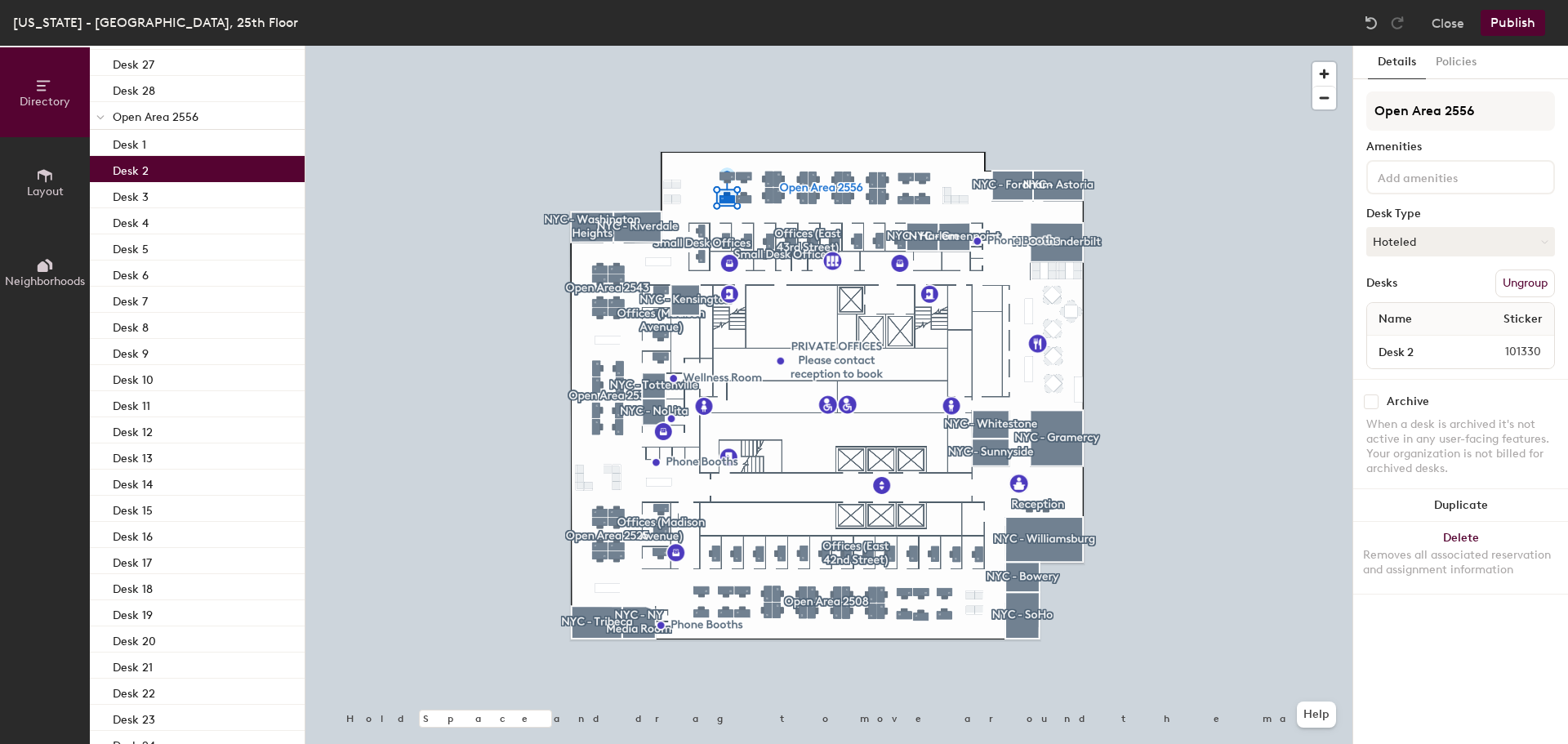
click at [133, 174] on p "Desk 2" at bounding box center [130, 168] width 36 height 19
click at [136, 198] on p "Desk 3" at bounding box center [130, 194] width 36 height 19
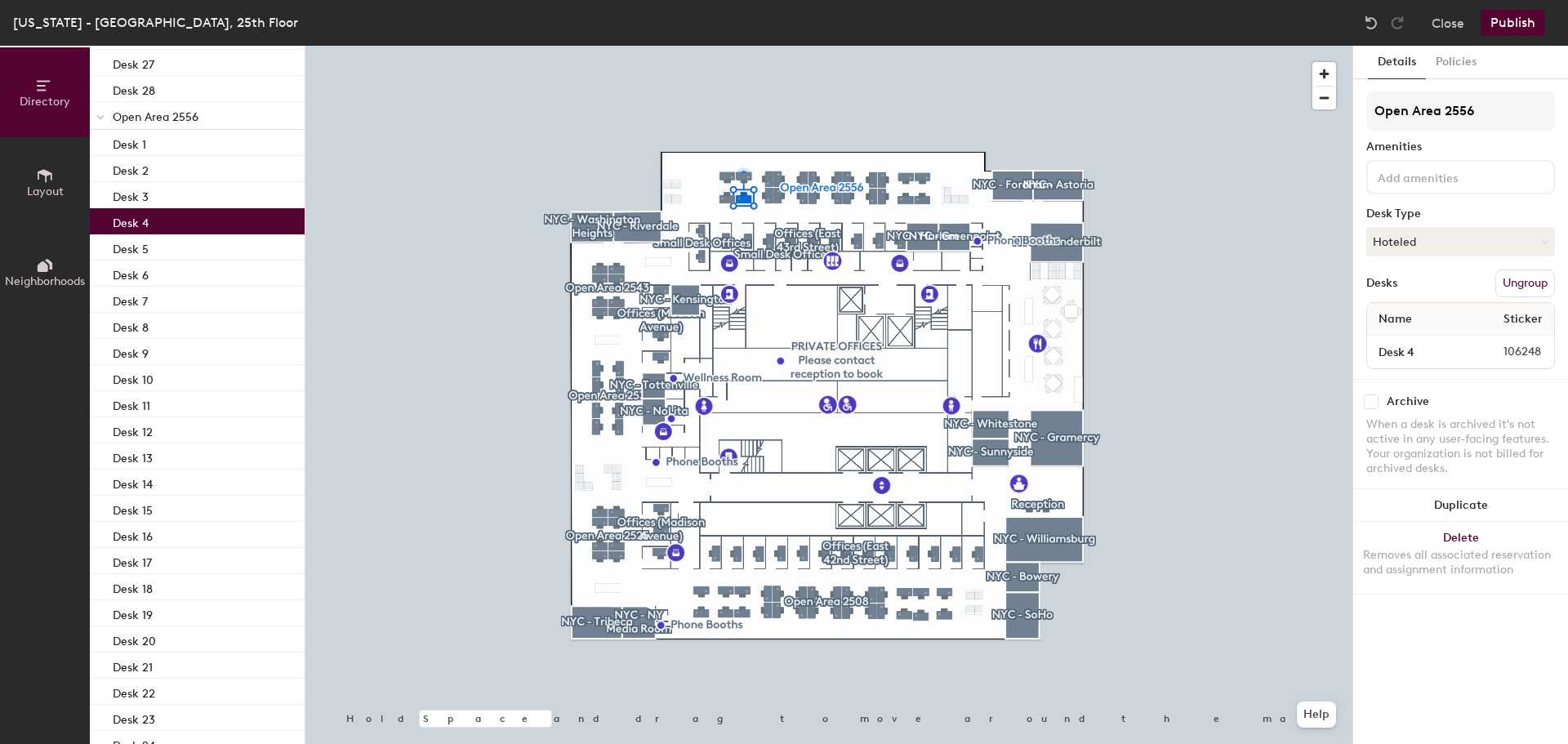
click at [133, 220] on p "Desk 4" at bounding box center [130, 221] width 36 height 19
click at [135, 246] on p "Desk 5" at bounding box center [130, 247] width 36 height 19
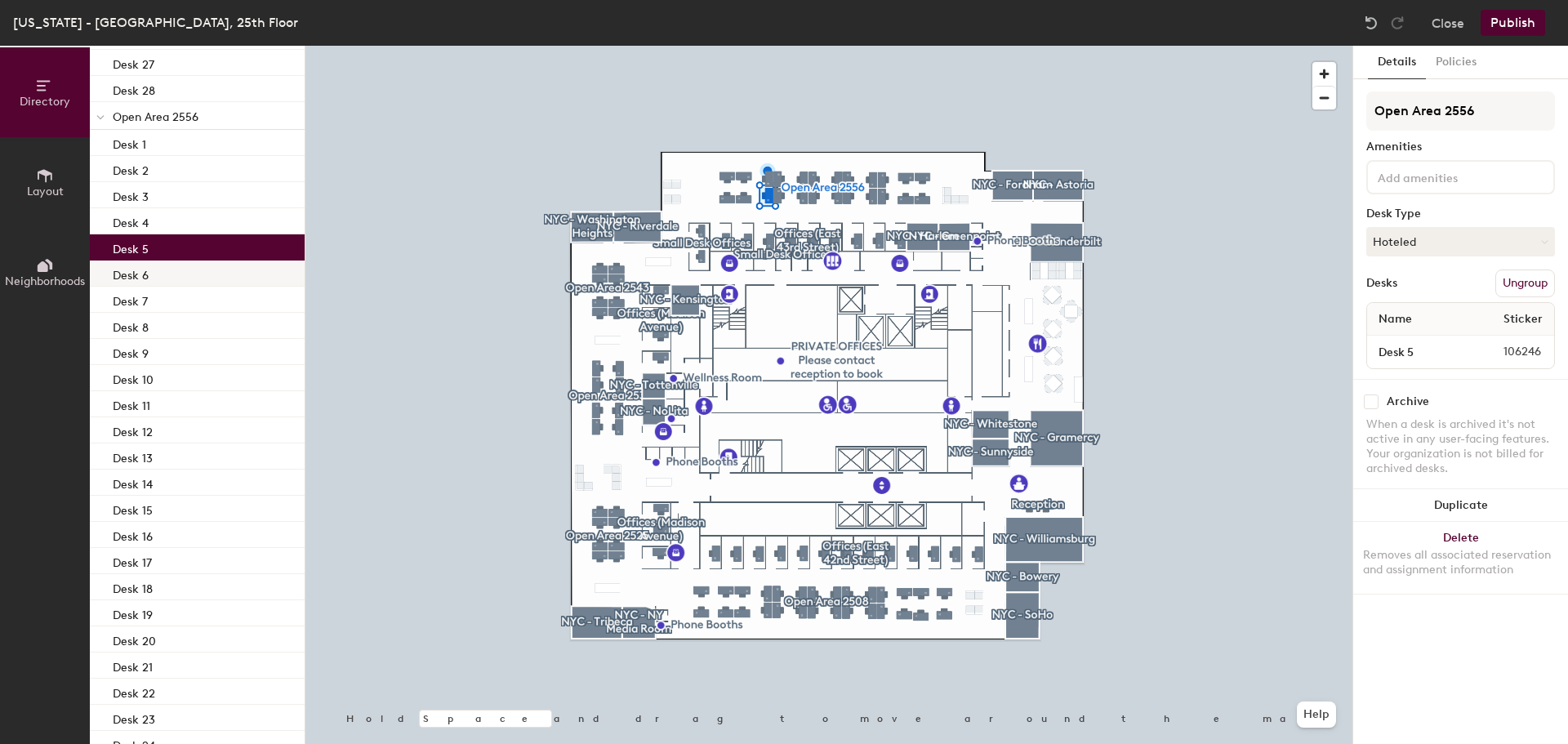
click at [139, 275] on p "Desk 6" at bounding box center [130, 273] width 36 height 19
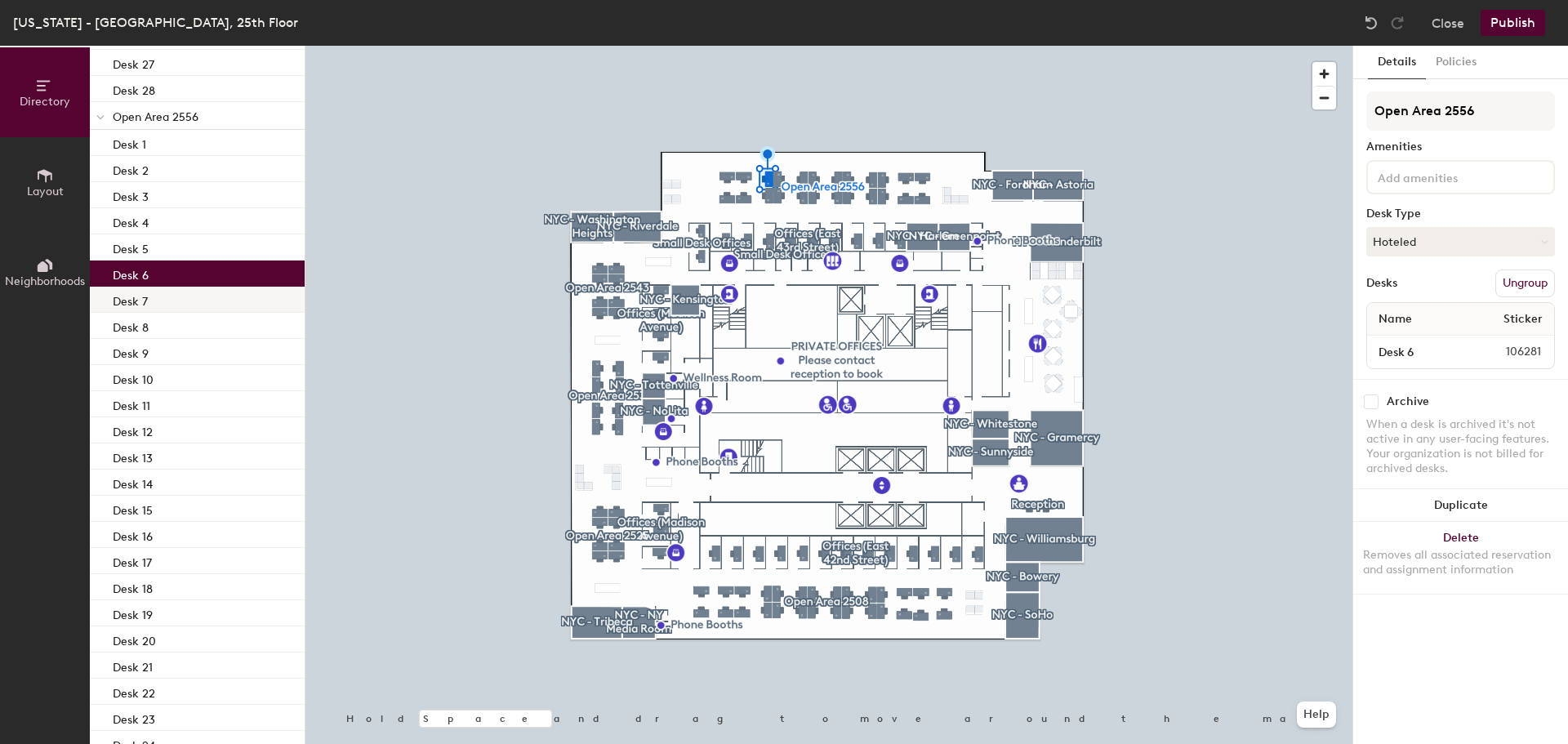
click at [148, 305] on div "Desk 7" at bounding box center [197, 299] width 215 height 26
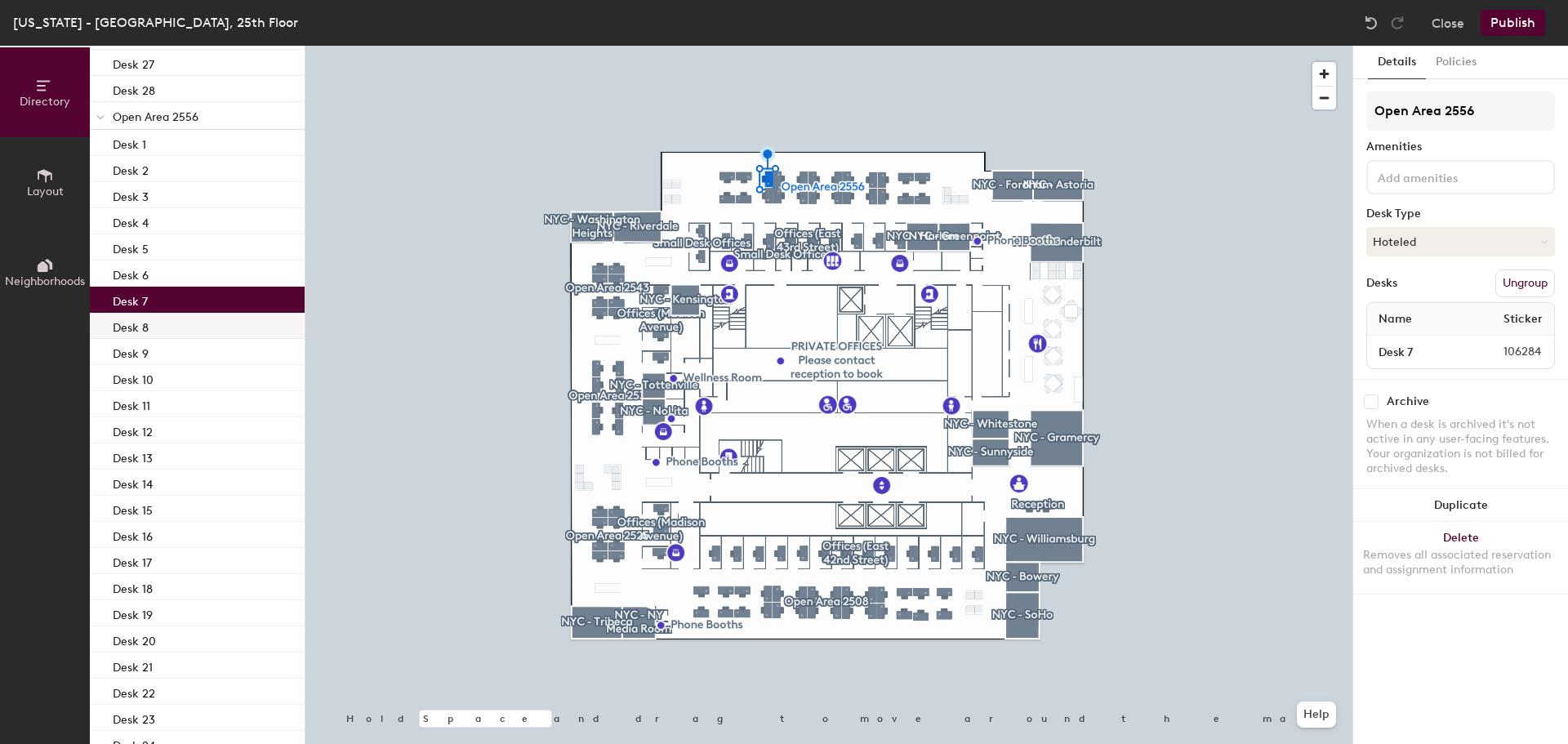
click at [148, 322] on p "Desk 8" at bounding box center [130, 325] width 36 height 19
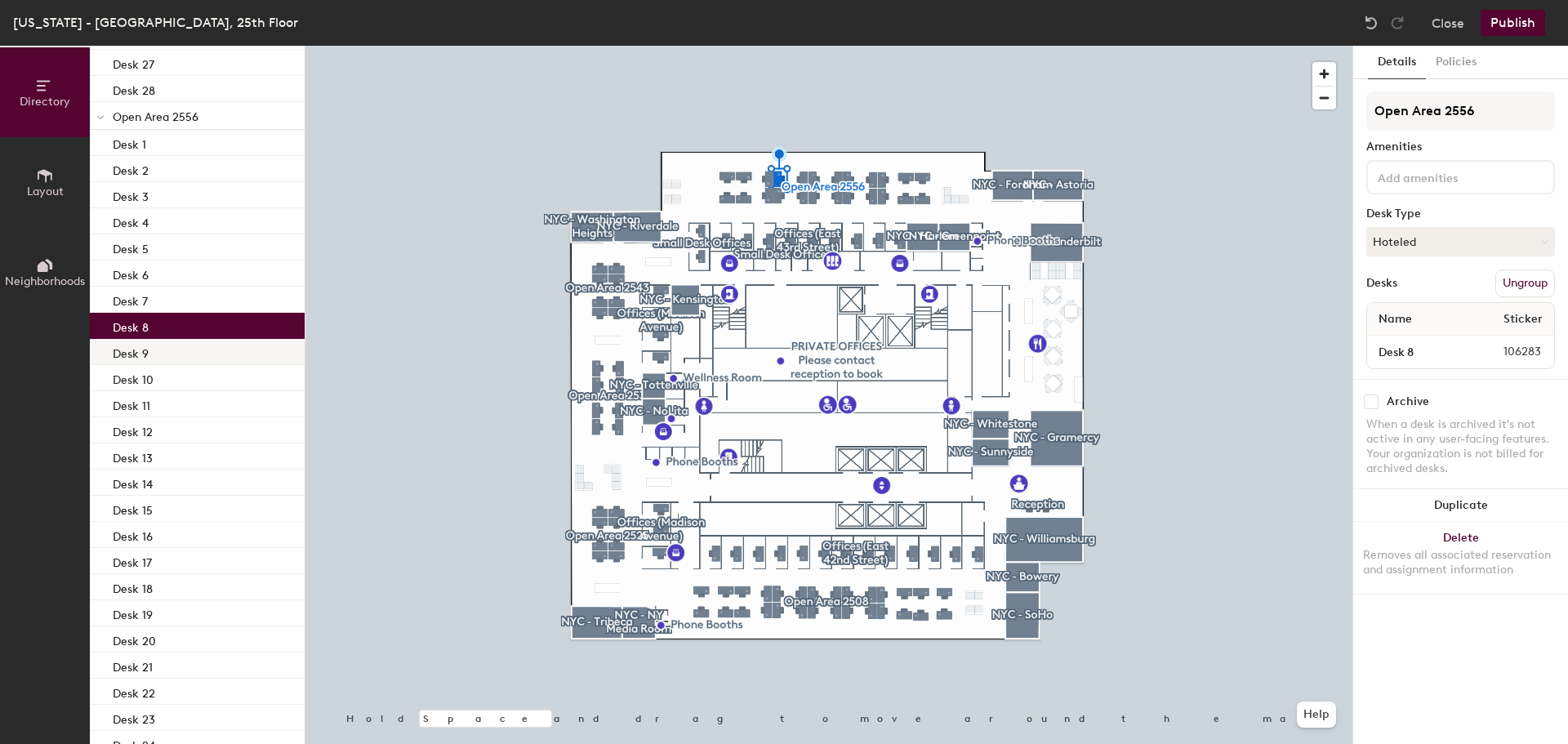
click at [145, 355] on p "Desk 9" at bounding box center [130, 351] width 36 height 19
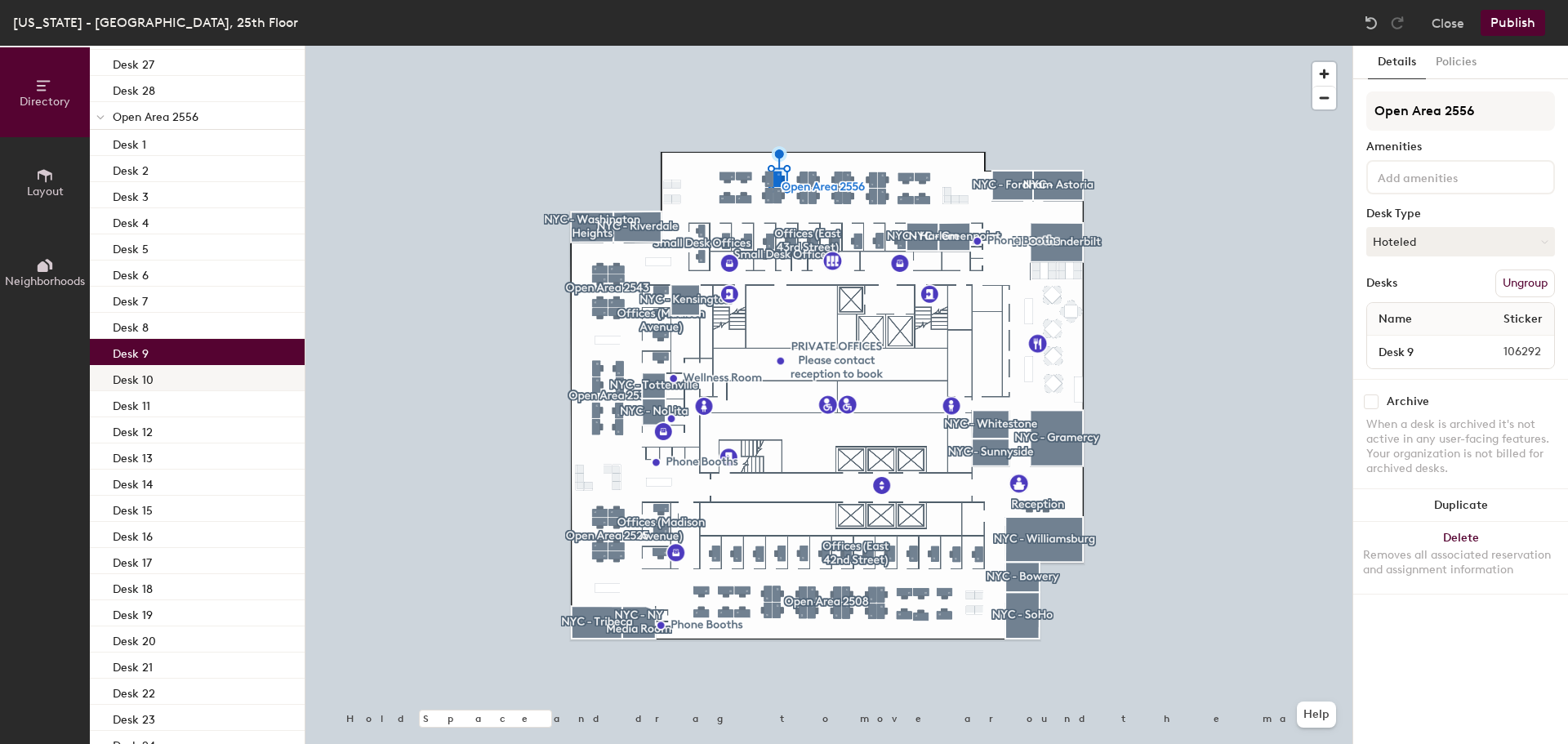
click at [141, 377] on p "Desk 10" at bounding box center [133, 377] width 41 height 19
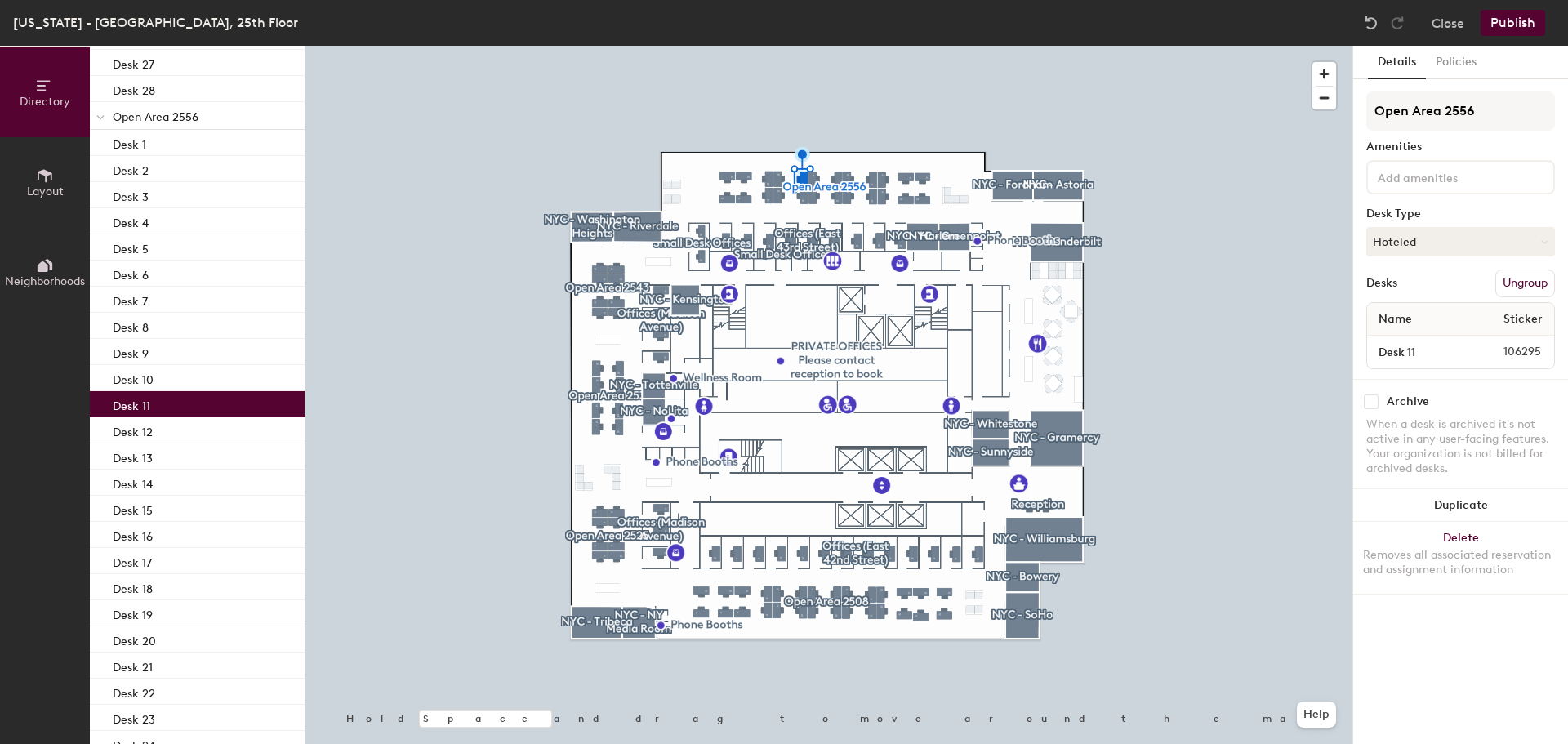
click at [140, 403] on p "Desk 11" at bounding box center [131, 404] width 38 height 19
drag, startPoint x: 147, startPoint y: 428, endPoint x: 152, endPoint y: 448, distance: 20.6
click at [148, 432] on p "Desk 12" at bounding box center [132, 430] width 40 height 19
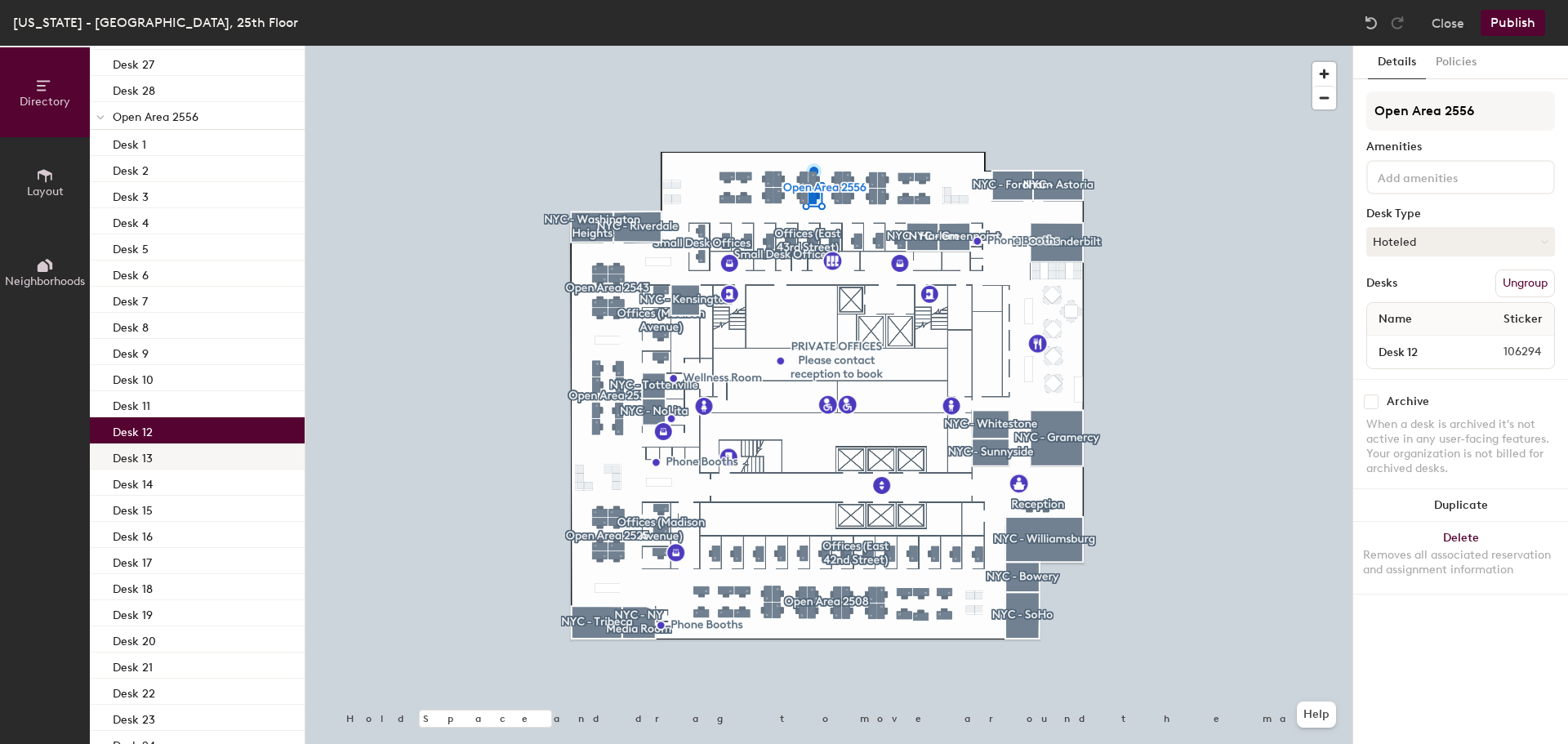
click at [149, 458] on p "Desk 13" at bounding box center [132, 455] width 40 height 19
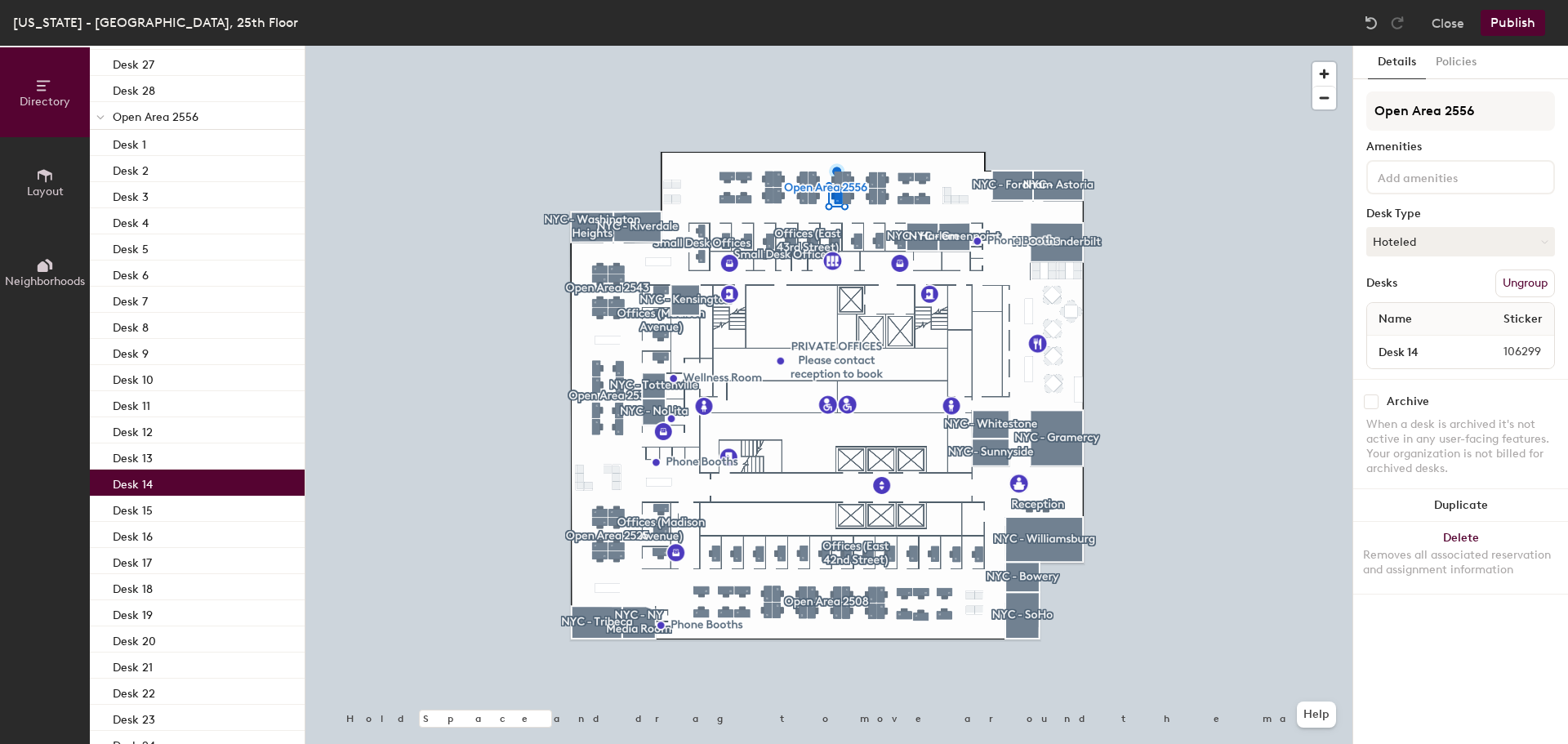
click at [149, 486] on p "Desk 14" at bounding box center [132, 482] width 40 height 19
click at [144, 511] on p "Desk 15" at bounding box center [132, 508] width 40 height 19
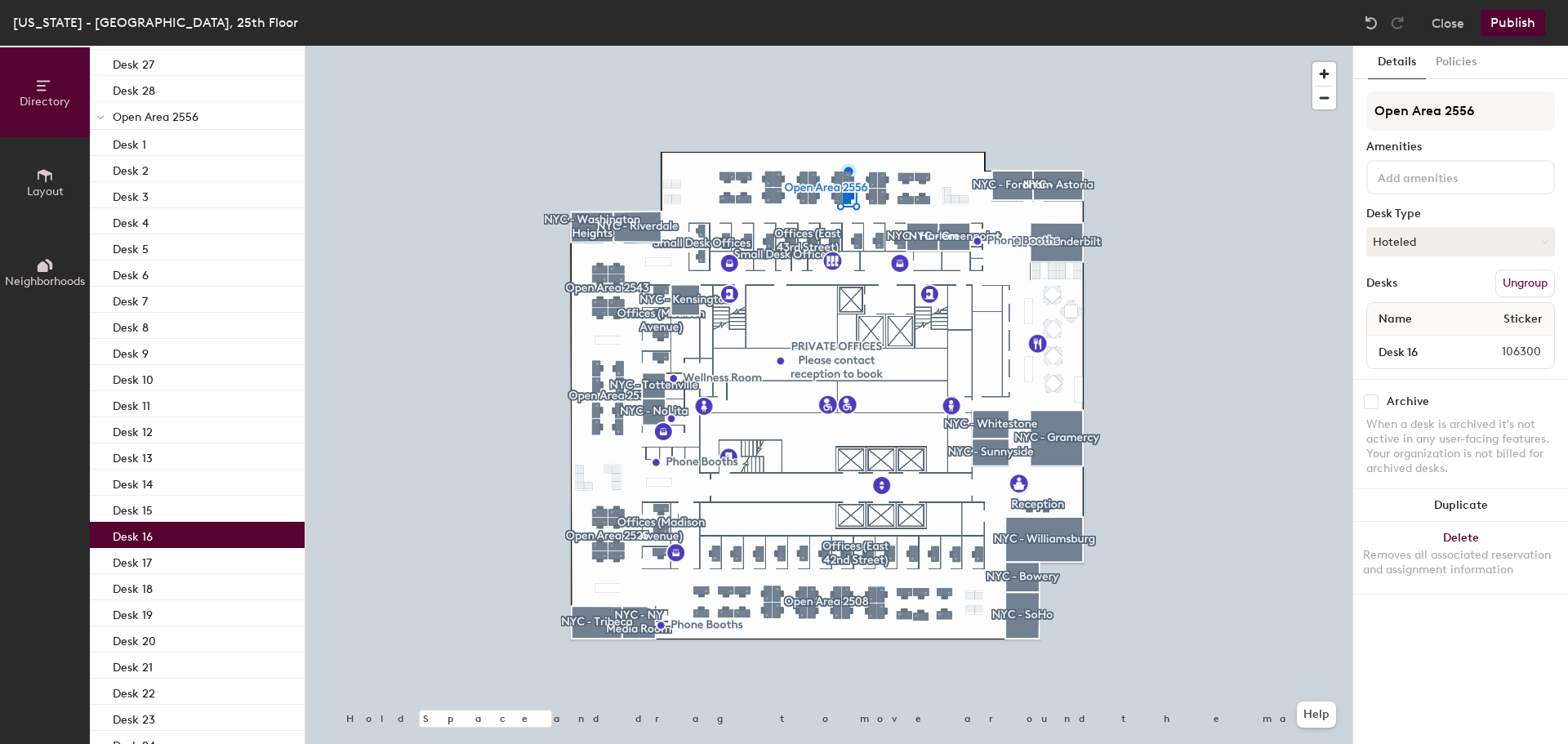
click at [145, 531] on p "Desk 16" at bounding box center [132, 534] width 40 height 19
click at [151, 559] on p "Desk 17" at bounding box center [132, 560] width 39 height 19
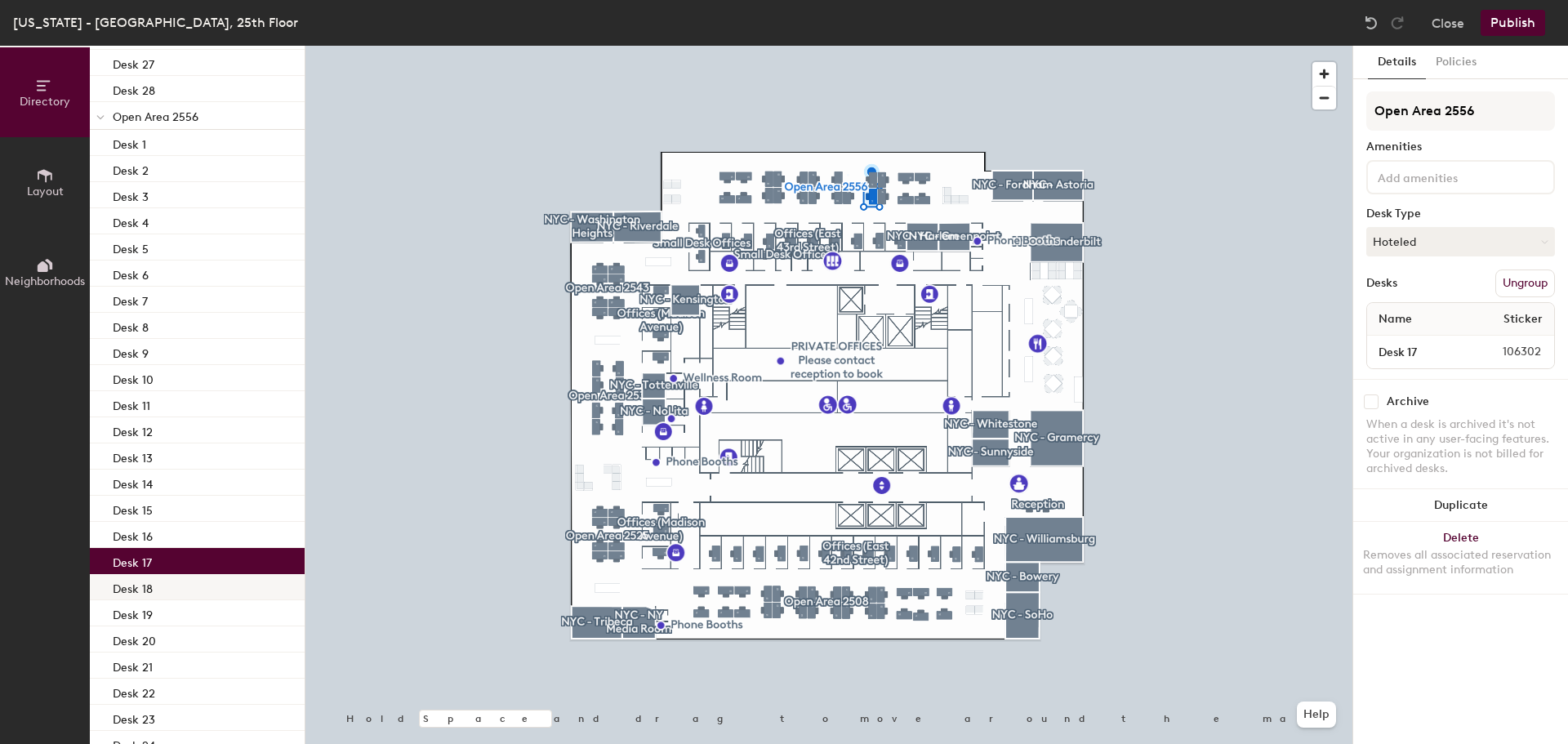
click at [149, 582] on p "Desk 18" at bounding box center [132, 587] width 40 height 19
click at [149, 609] on p "Desk 19" at bounding box center [132, 613] width 40 height 19
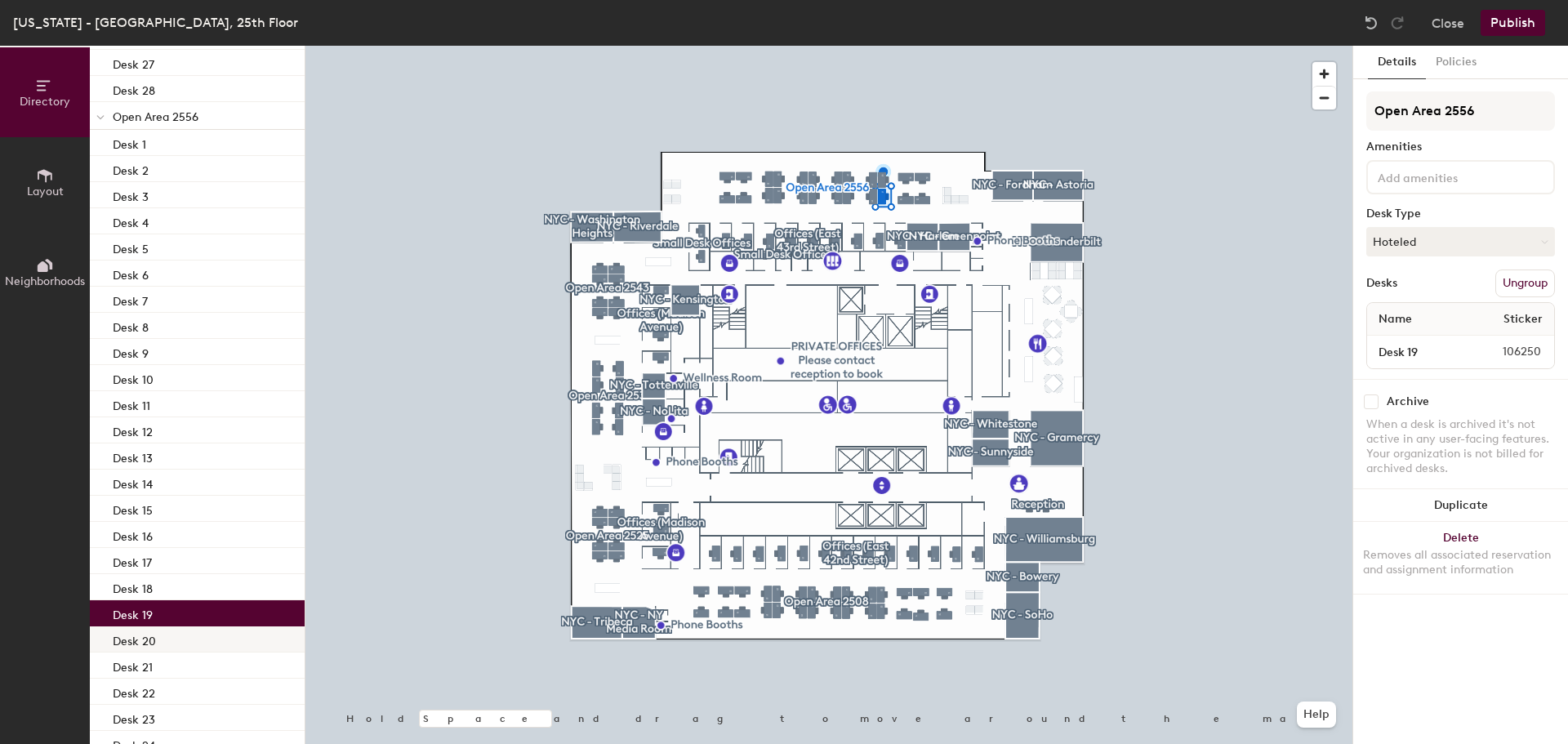
click at [144, 640] on p "Desk 20" at bounding box center [134, 638] width 43 height 19
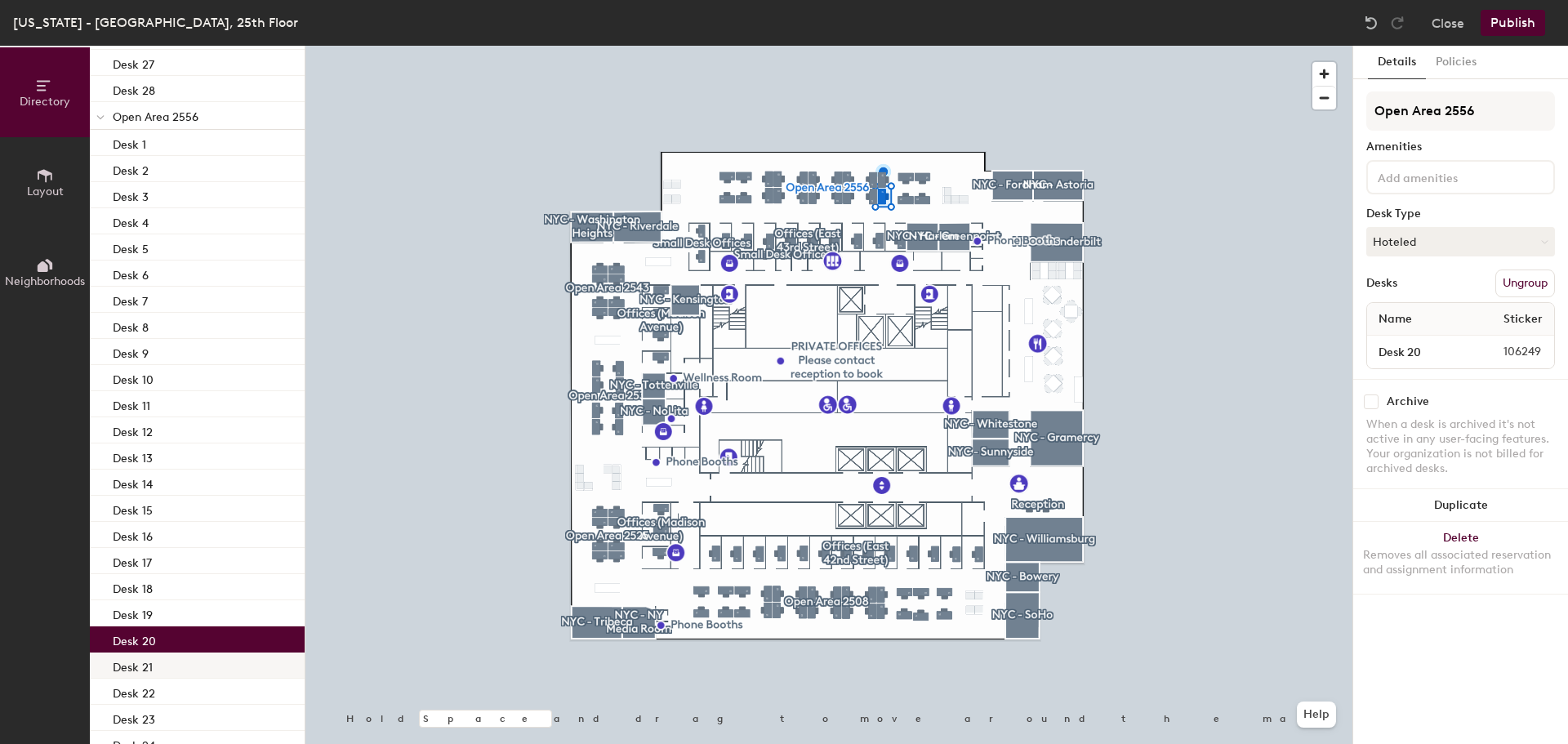
click at [150, 668] on p "Desk 21" at bounding box center [132, 664] width 40 height 19
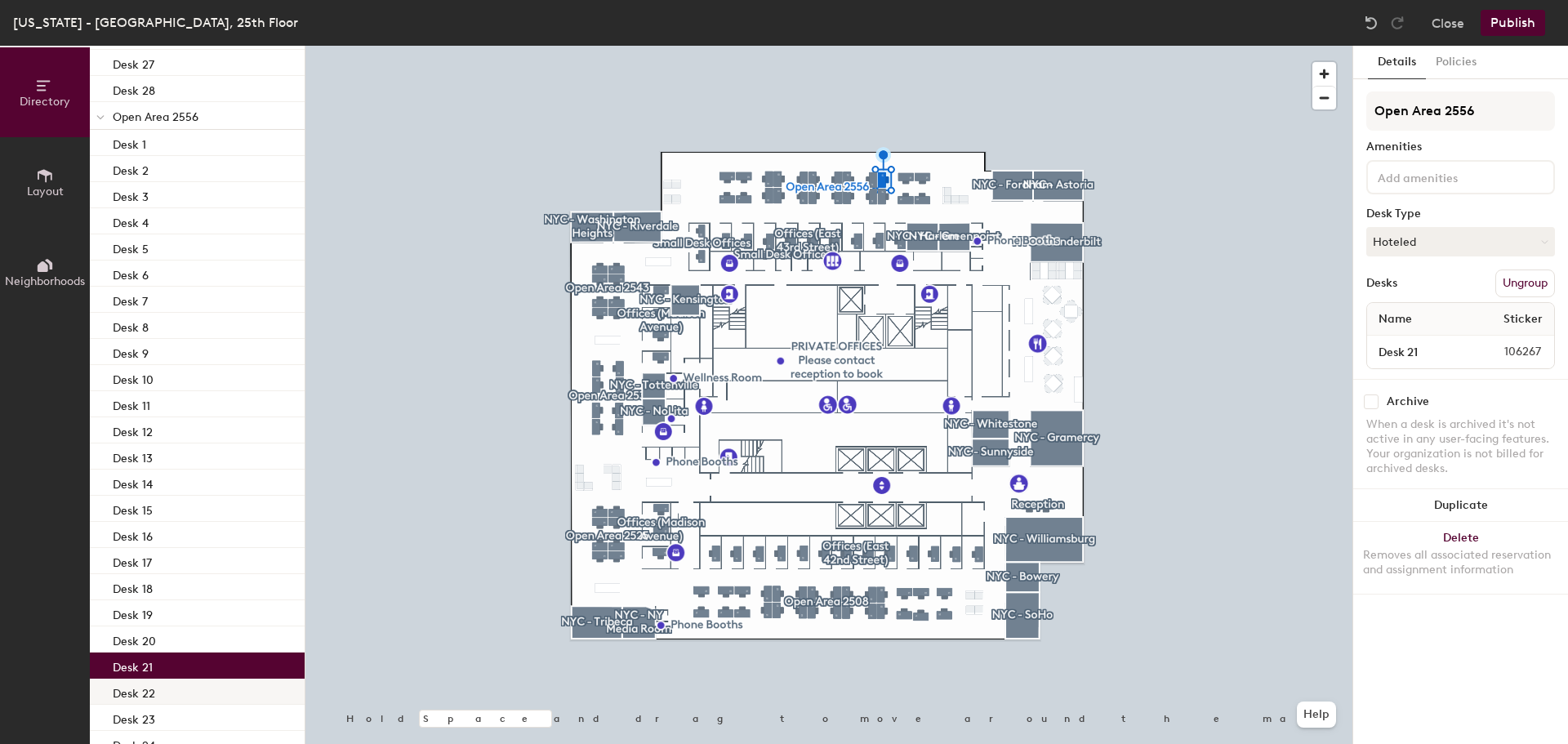
click at [148, 691] on p "Desk 22" at bounding box center [134, 691] width 43 height 19
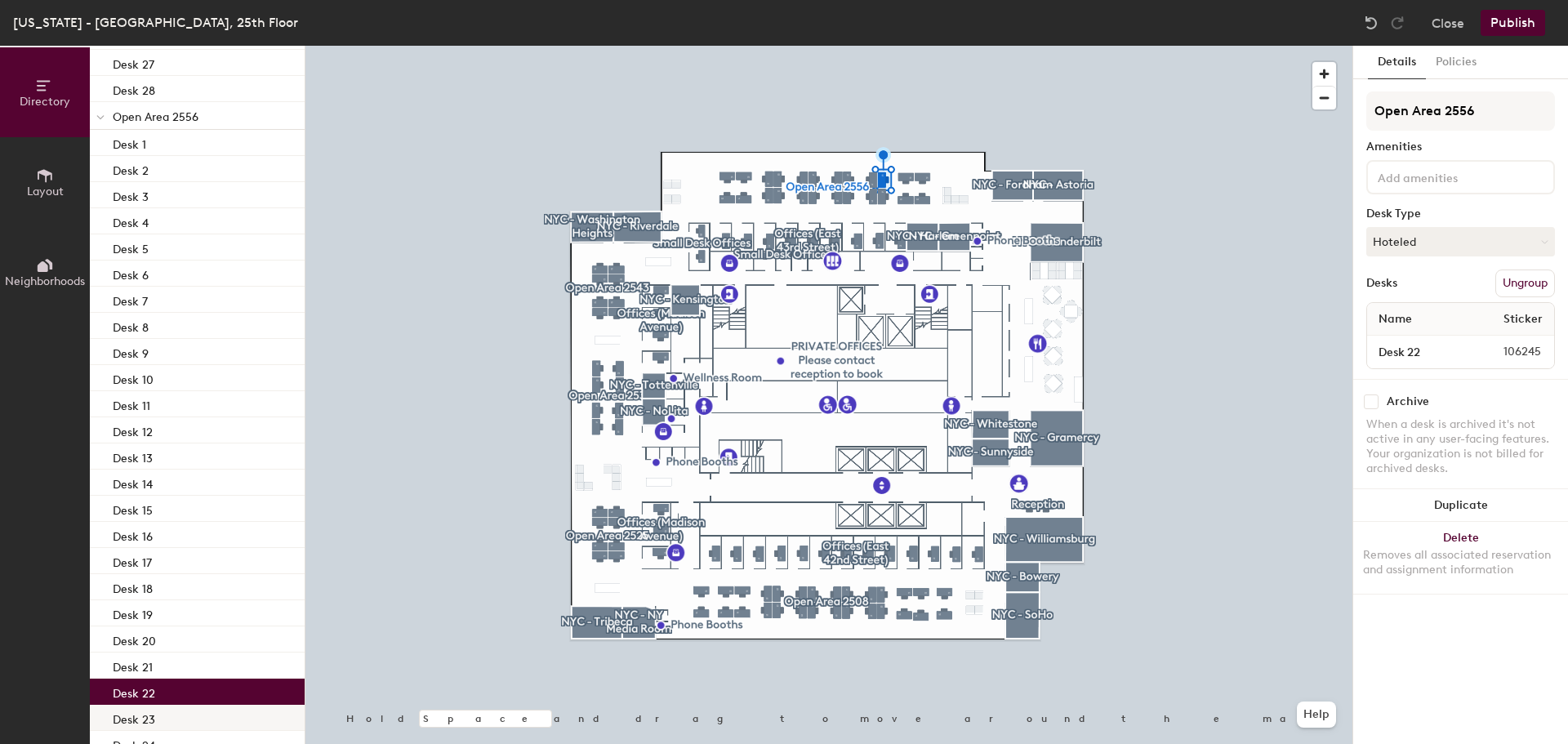
click at [154, 718] on div "Desk 23" at bounding box center [197, 718] width 215 height 26
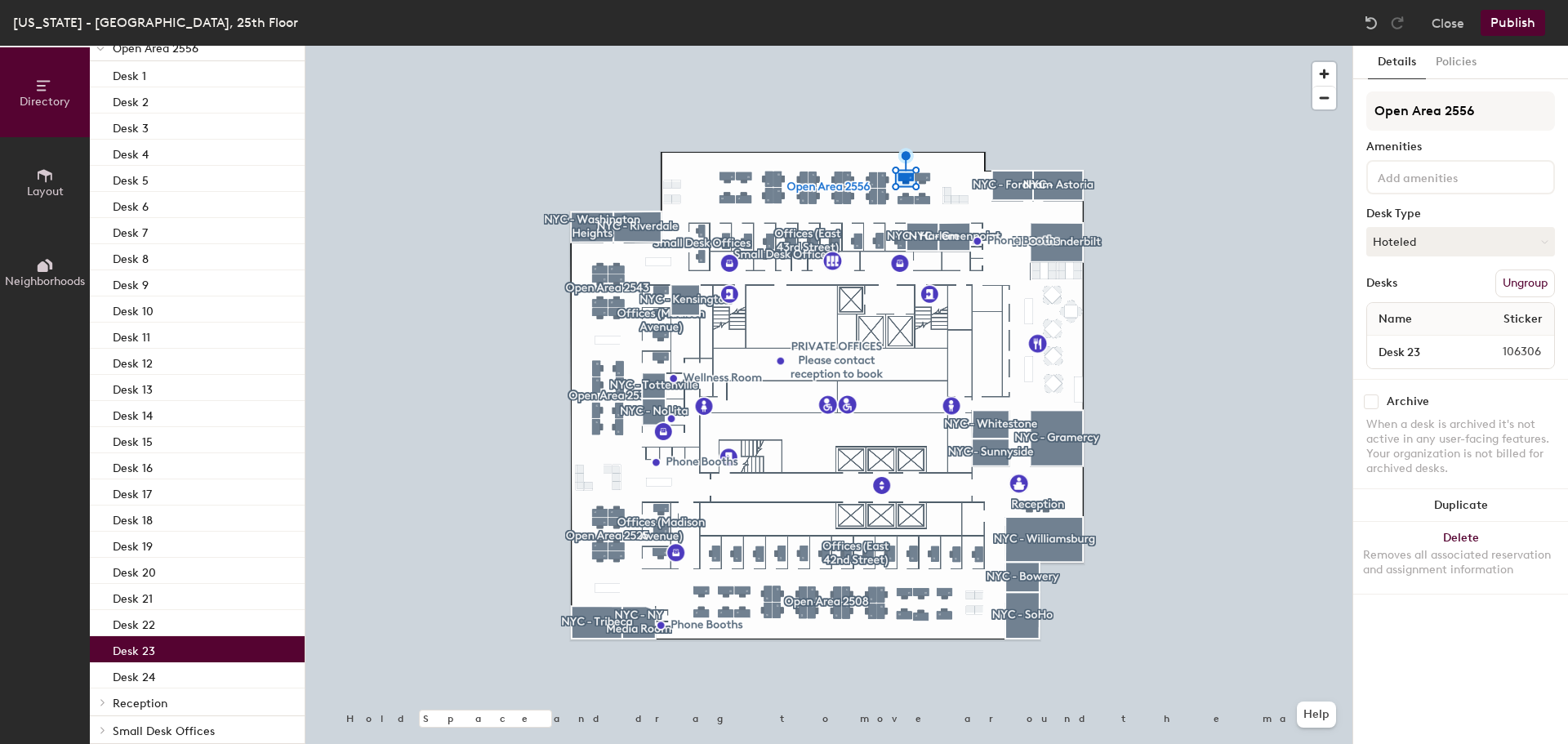
scroll to position [1337, 0]
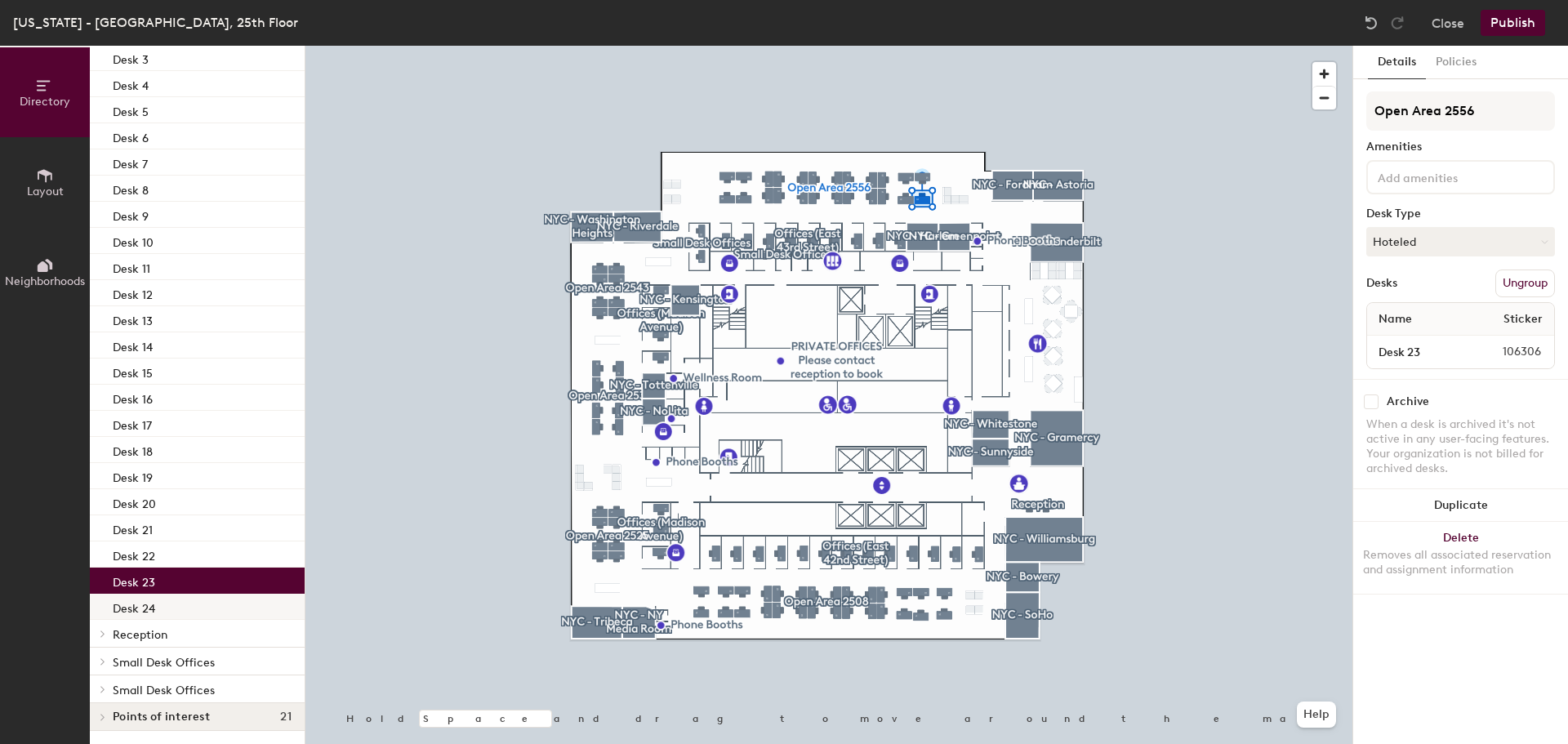
click at [139, 609] on p "Desk 24" at bounding box center [134, 606] width 43 height 19
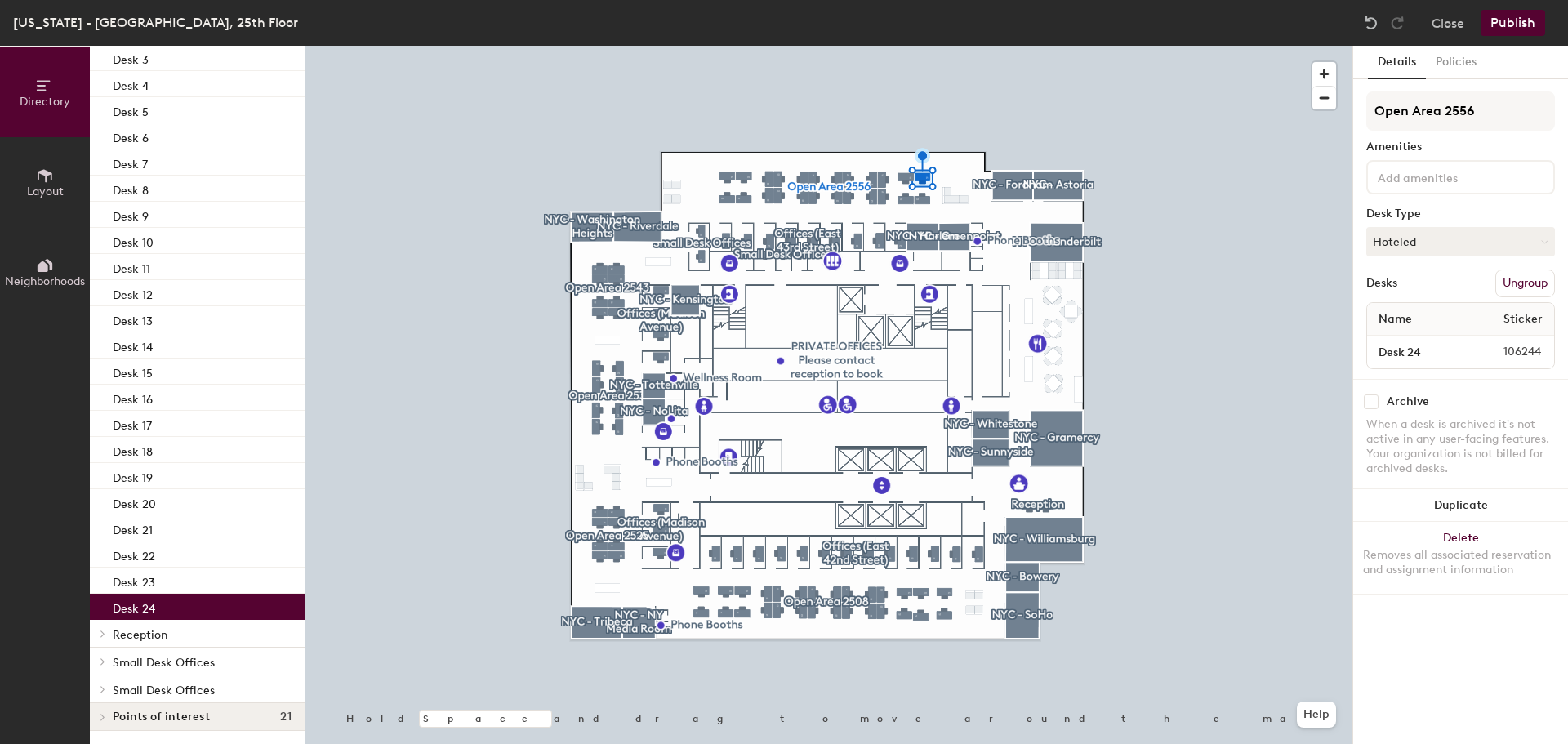
click at [190, 660] on span "Small Desk Offices" at bounding box center [163, 662] width 102 height 14
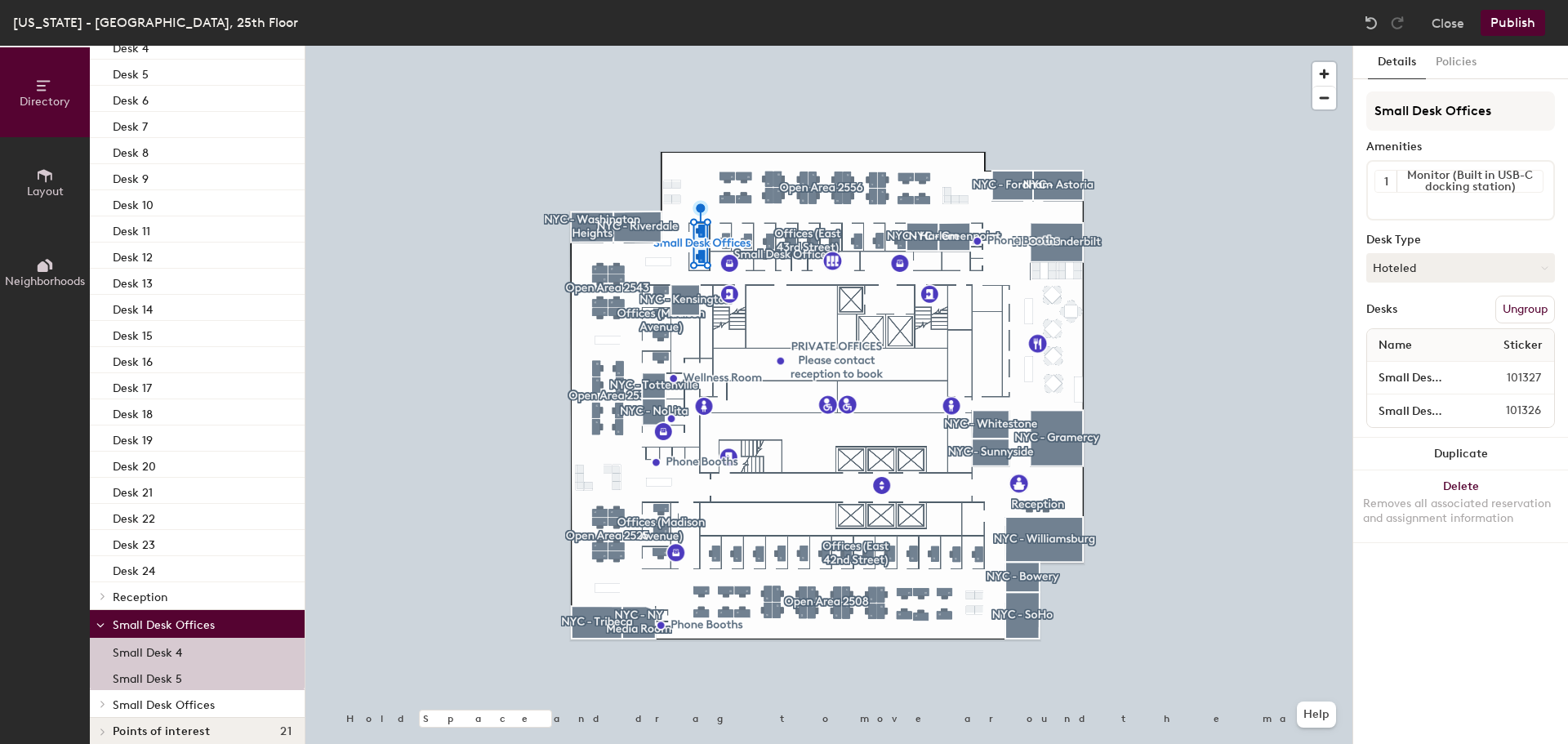
scroll to position [1390, 0]
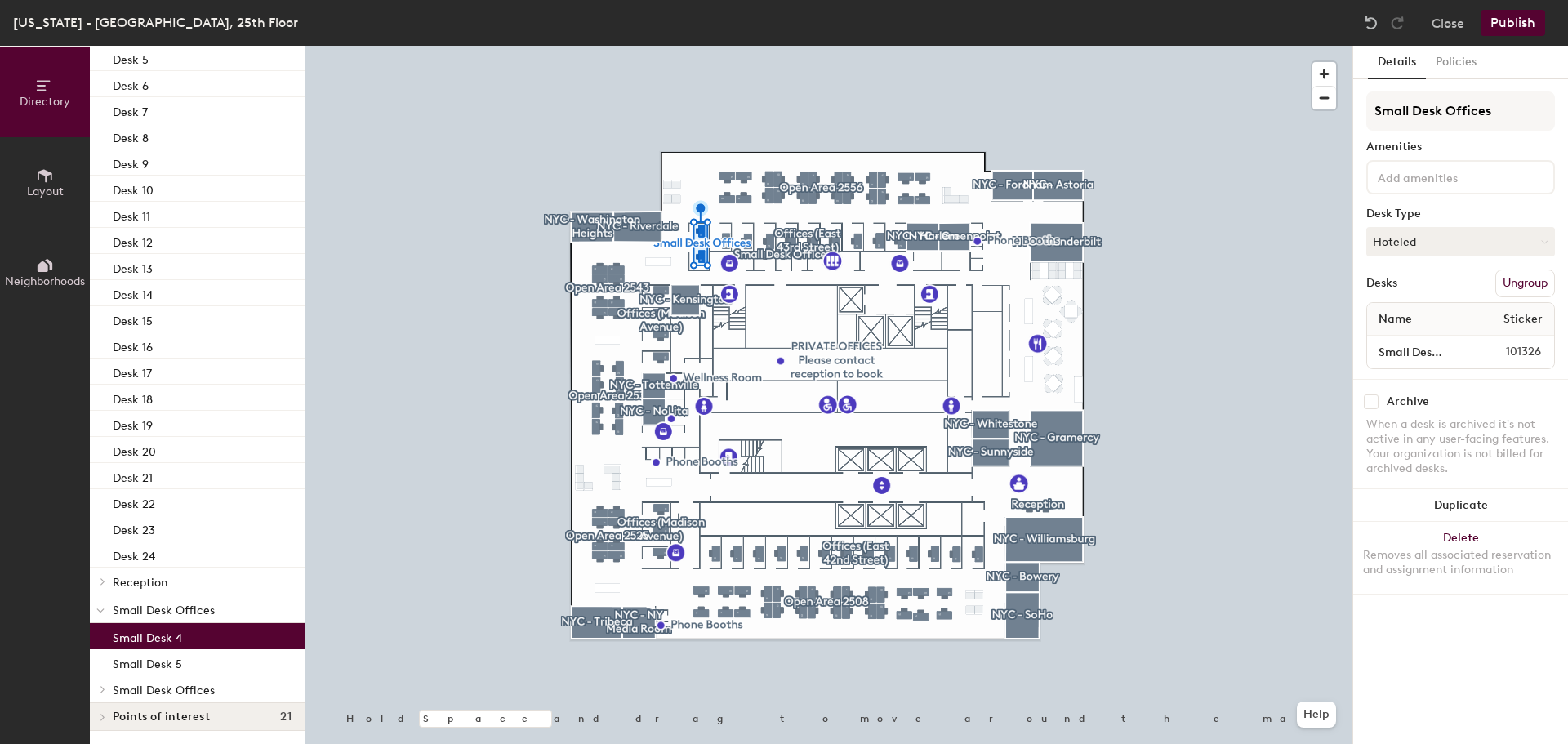
click at [167, 631] on p "Small Desk 4" at bounding box center [147, 635] width 70 height 19
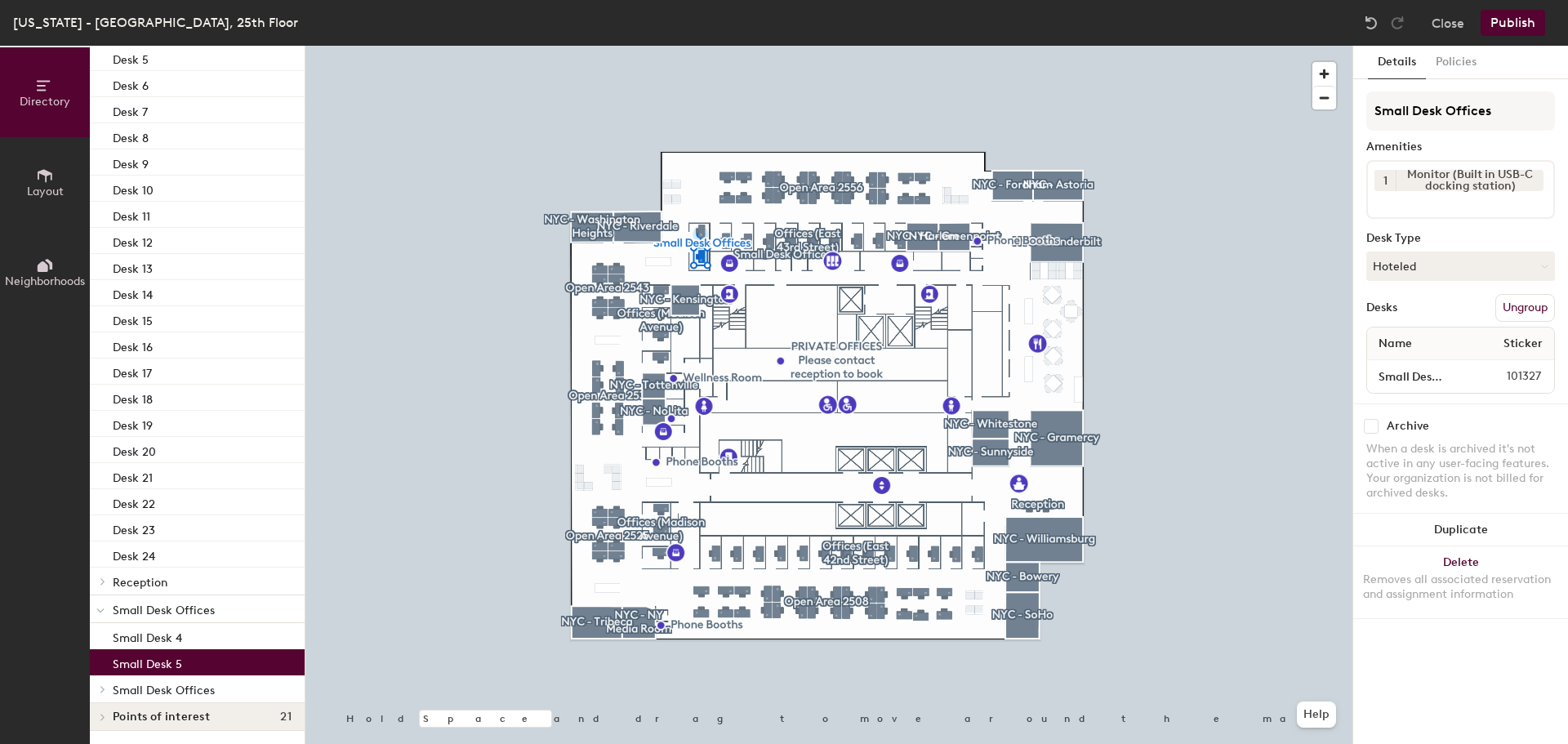
click at [173, 661] on p "Small Desk 5" at bounding box center [147, 661] width 70 height 19
click at [168, 686] on span "Small Desk Offices" at bounding box center [163, 690] width 102 height 14
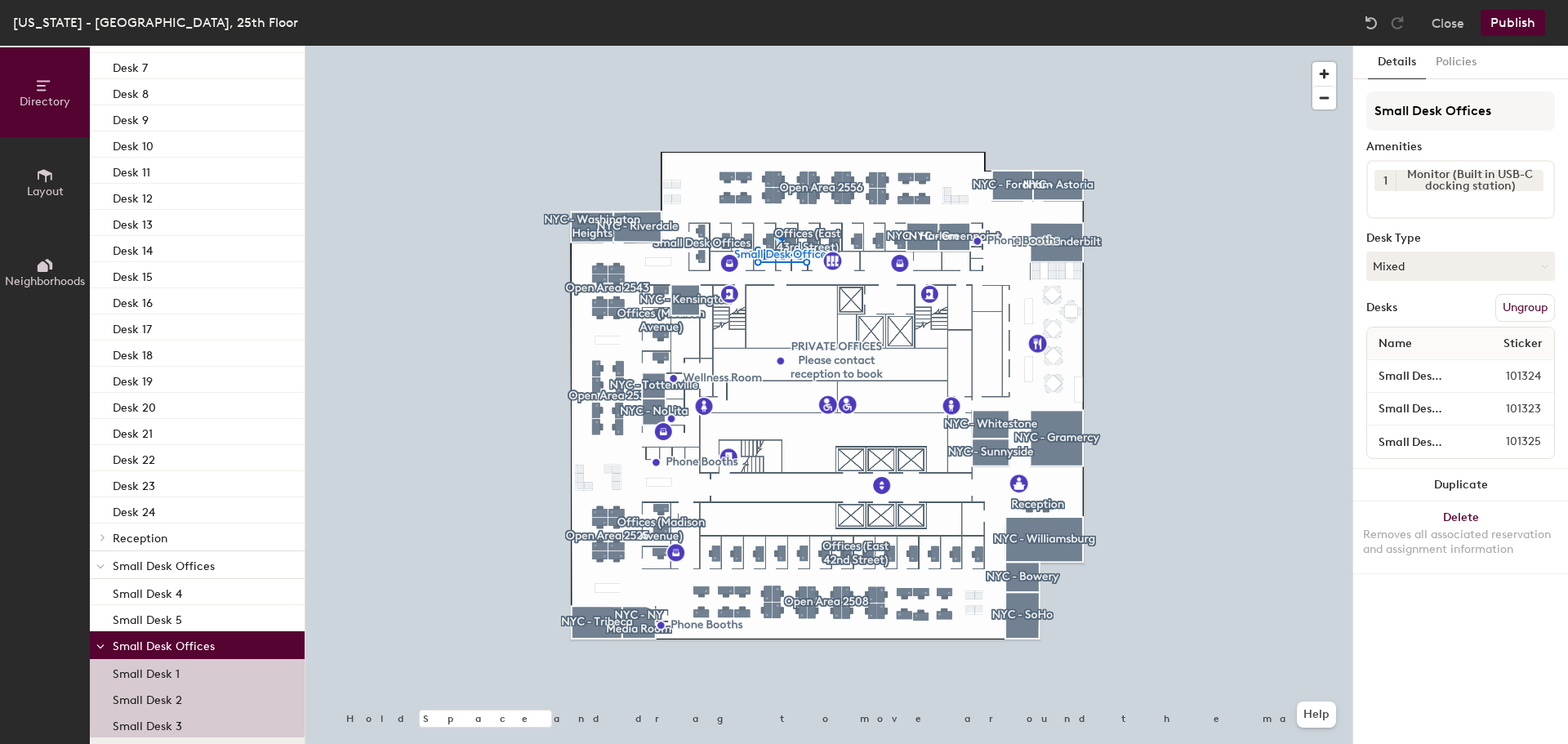
scroll to position [1468, 0]
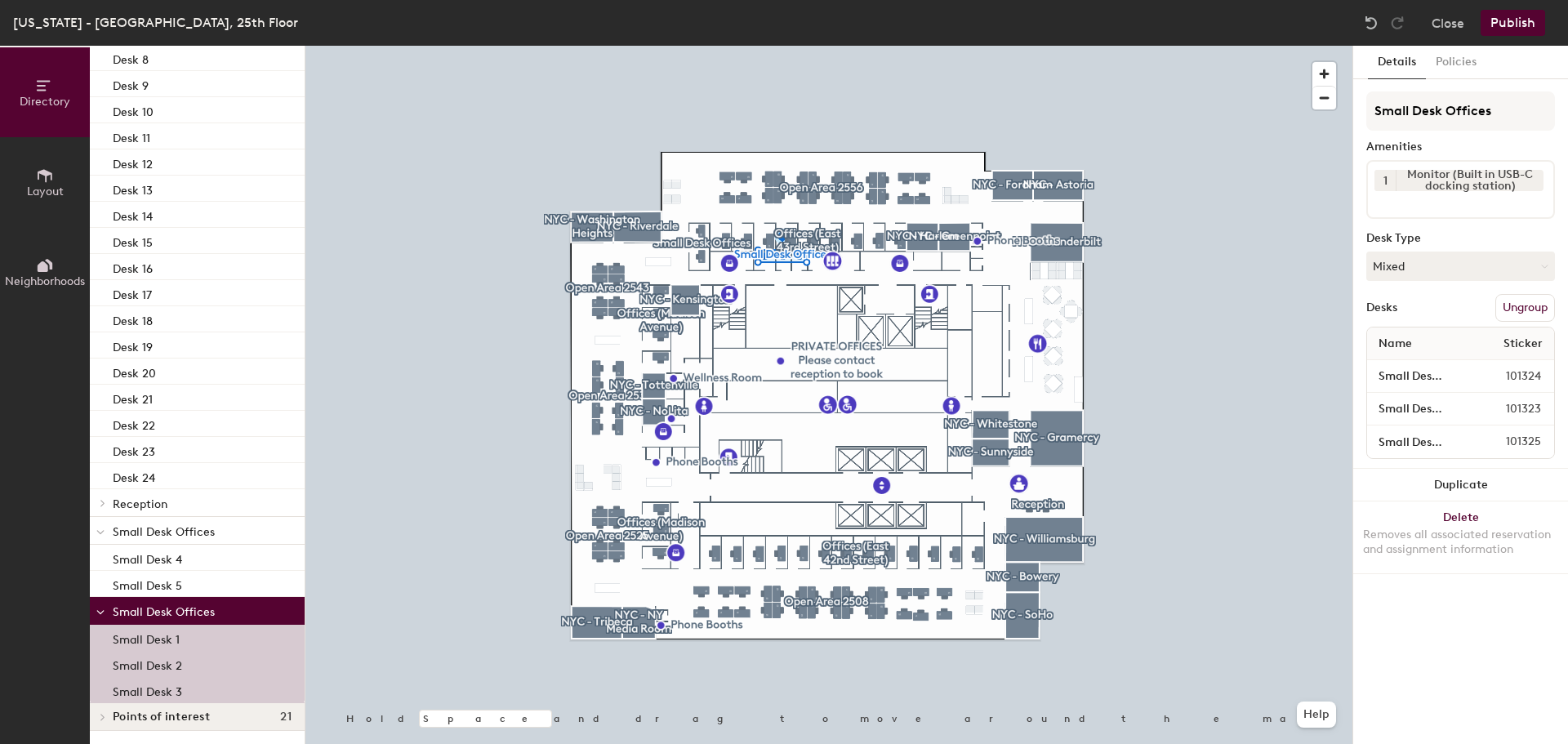
click at [187, 714] on span "Points of interest" at bounding box center [161, 717] width 97 height 13
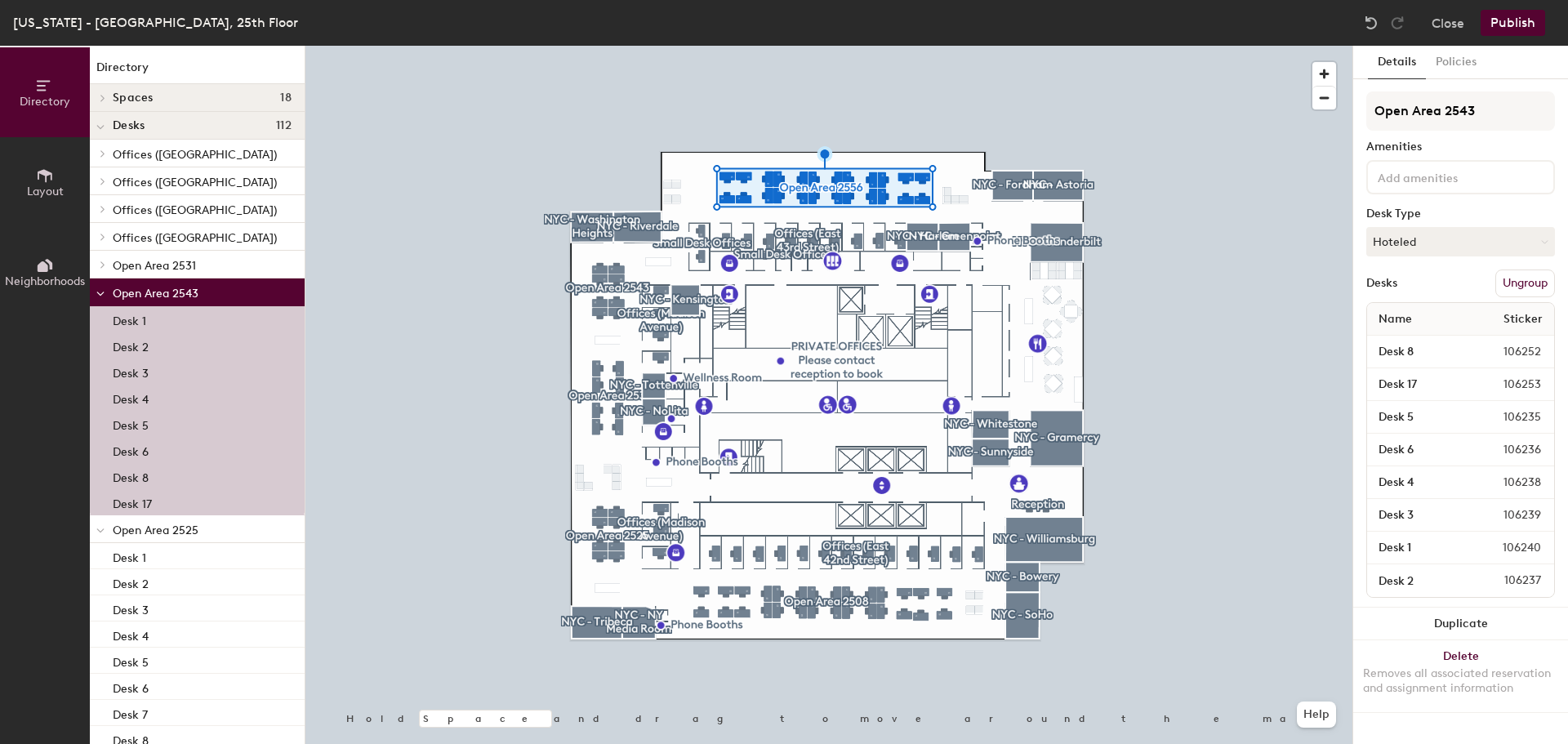
scroll to position [0, 0]
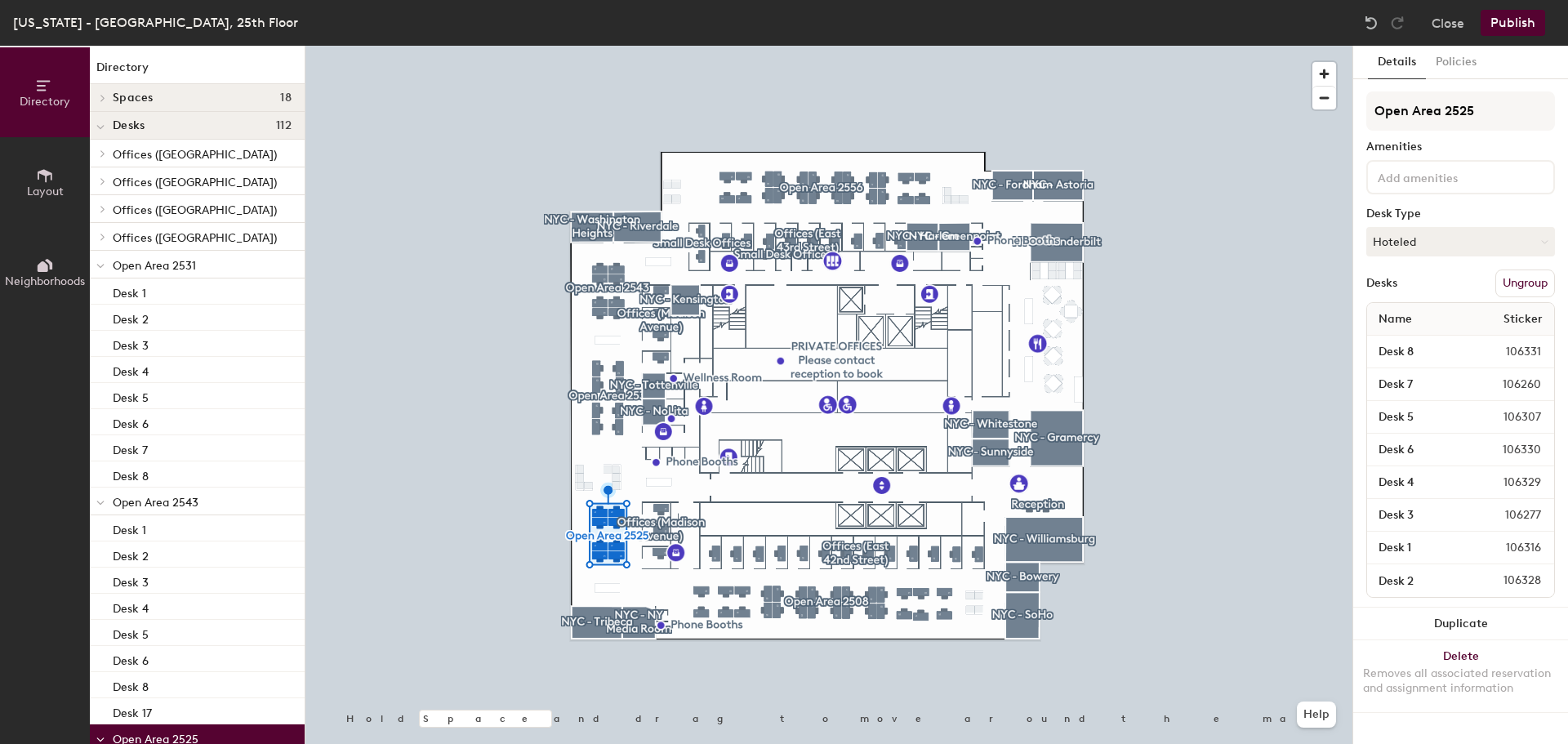
click at [702, 46] on div at bounding box center [829, 46] width 1047 height 0
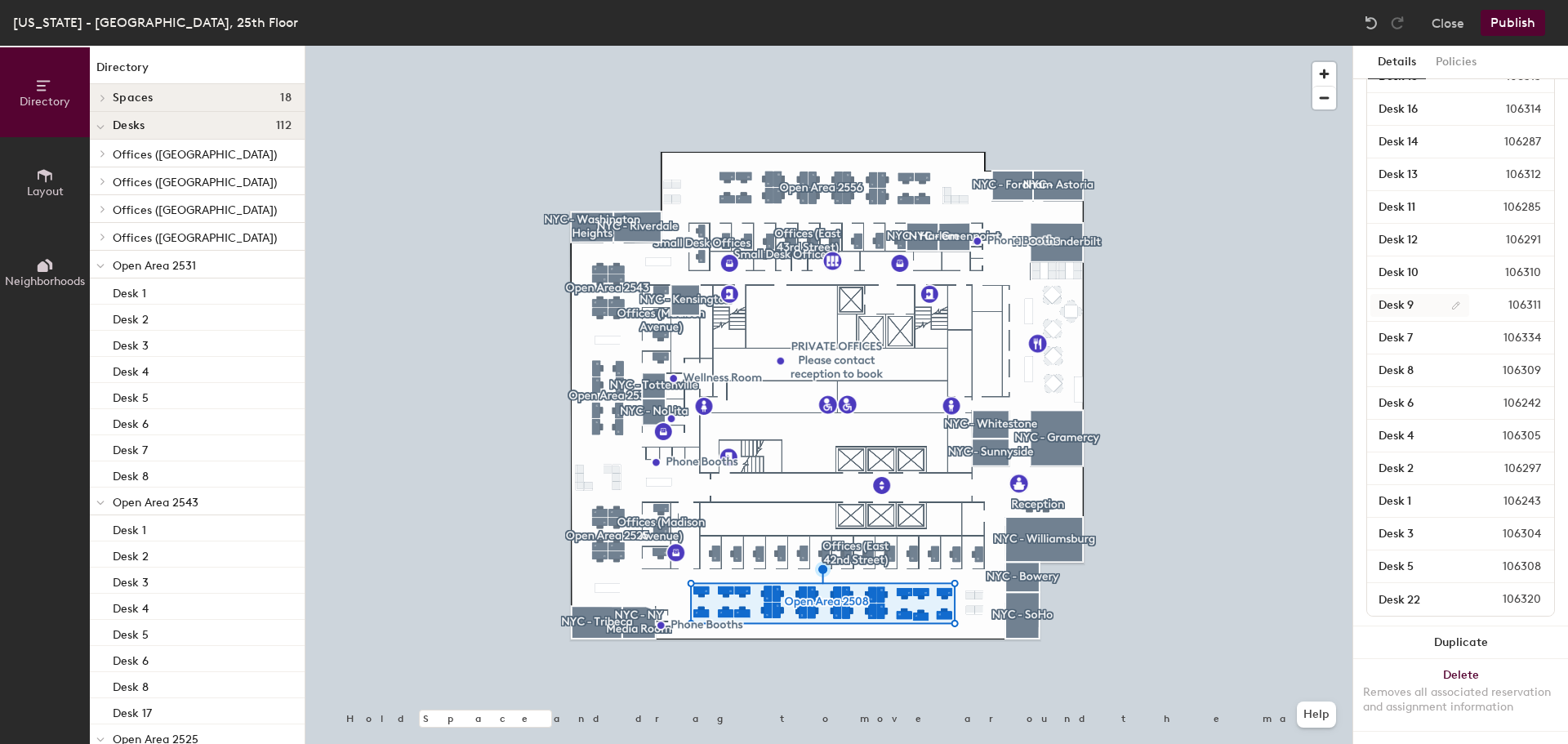
scroll to position [649, 0]
click at [830, 46] on div at bounding box center [829, 46] width 1047 height 0
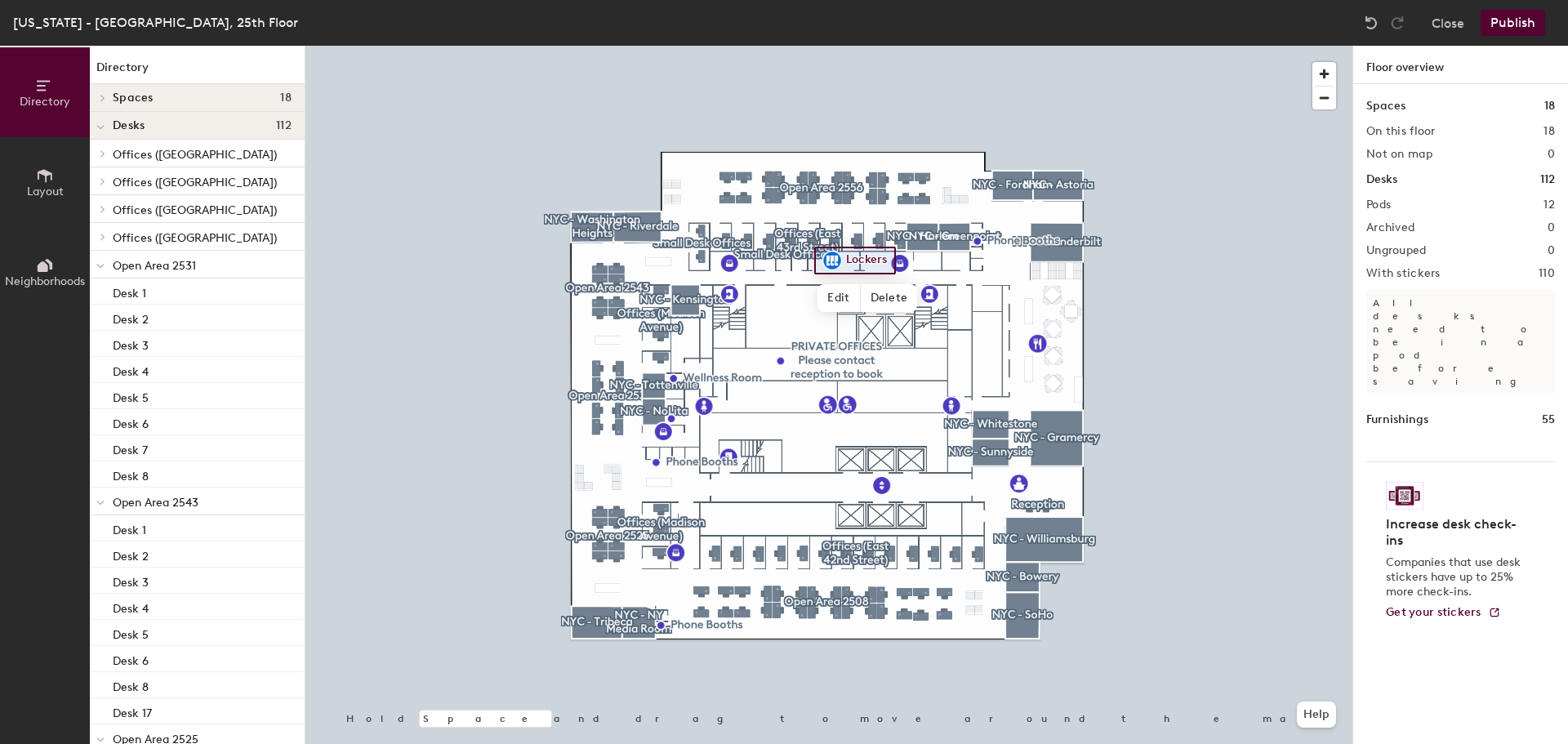
click at [803, 46] on div at bounding box center [829, 46] width 1047 height 0
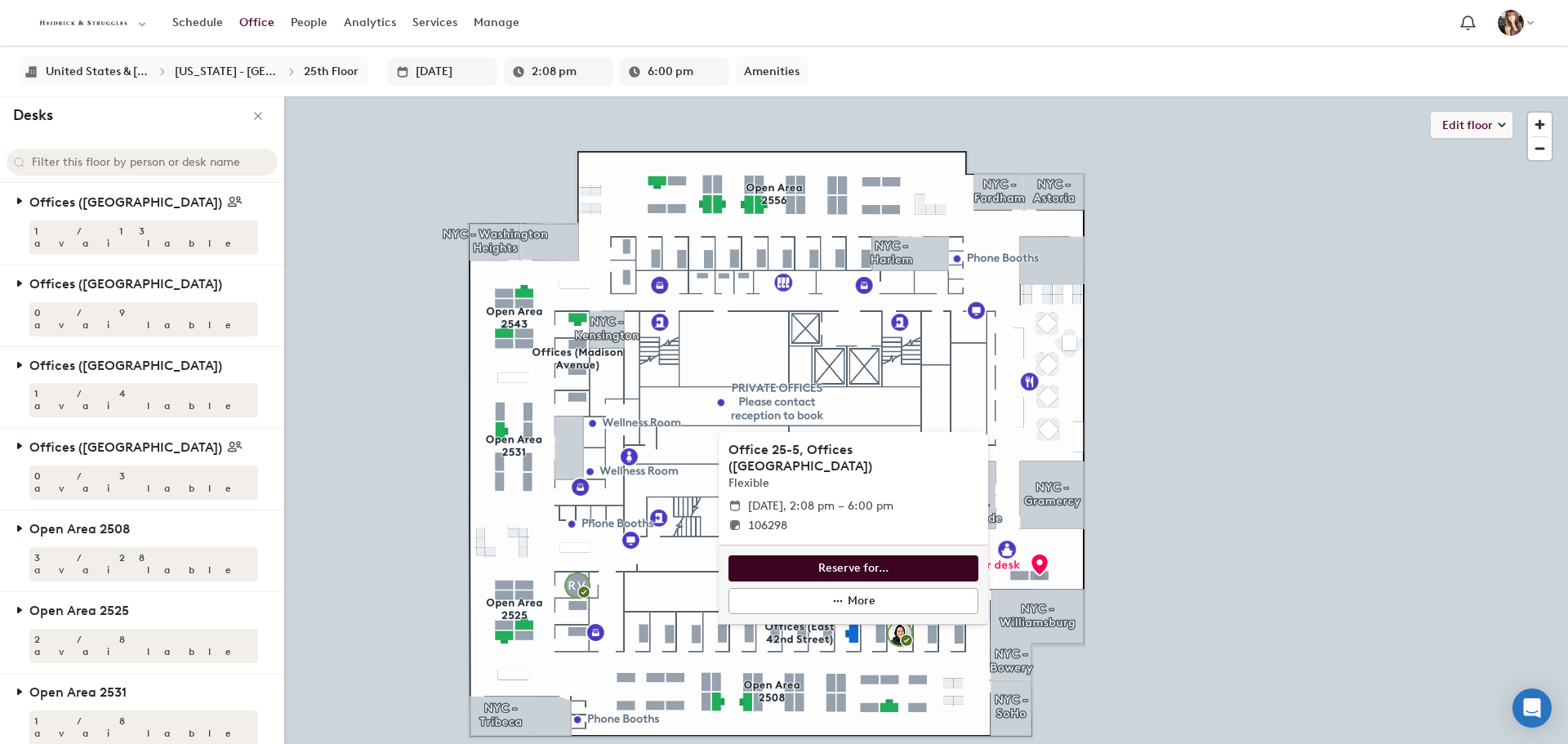
click at [758, 575] on button "Reserve for..." at bounding box center [853, 568] width 250 height 26
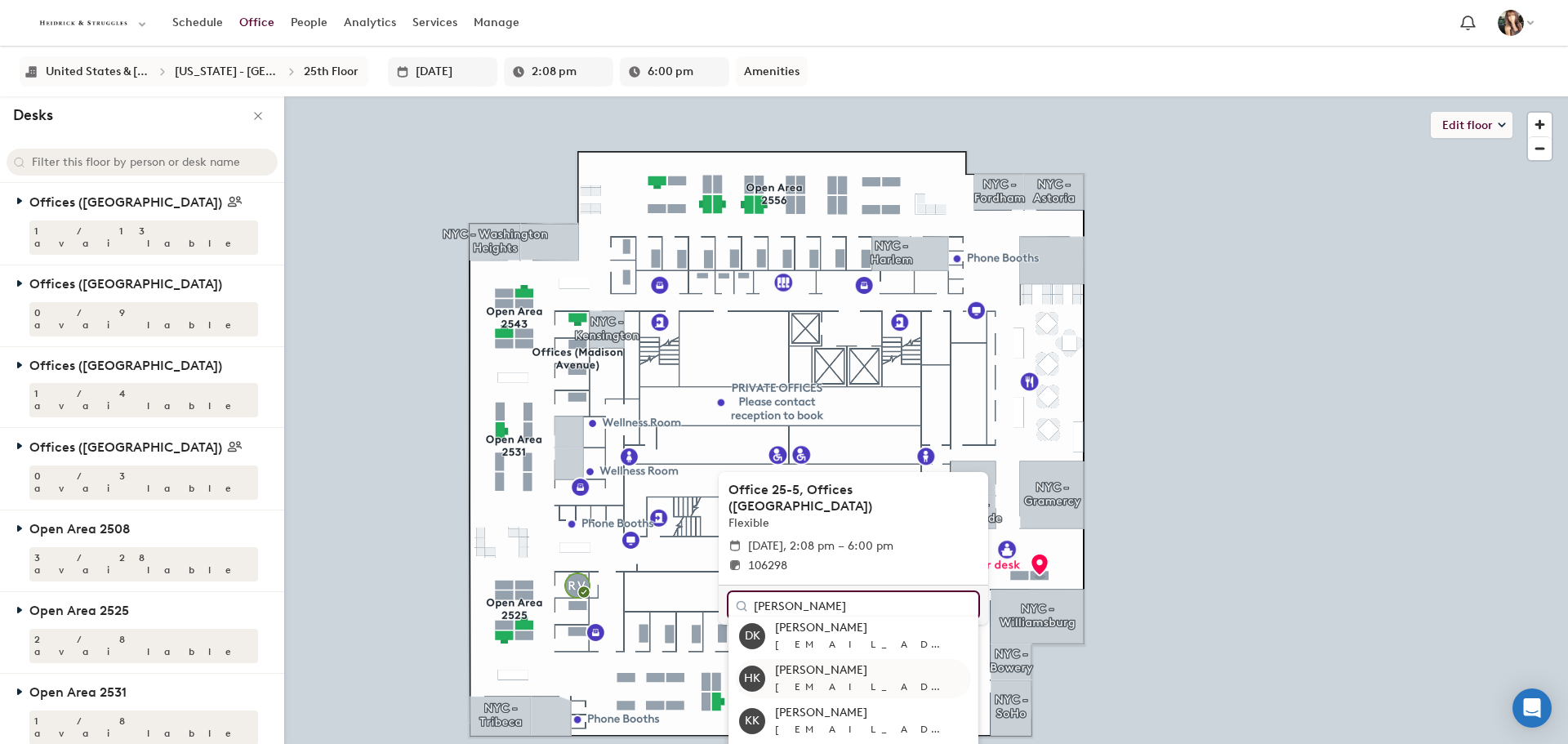
scroll to position [109, 0]
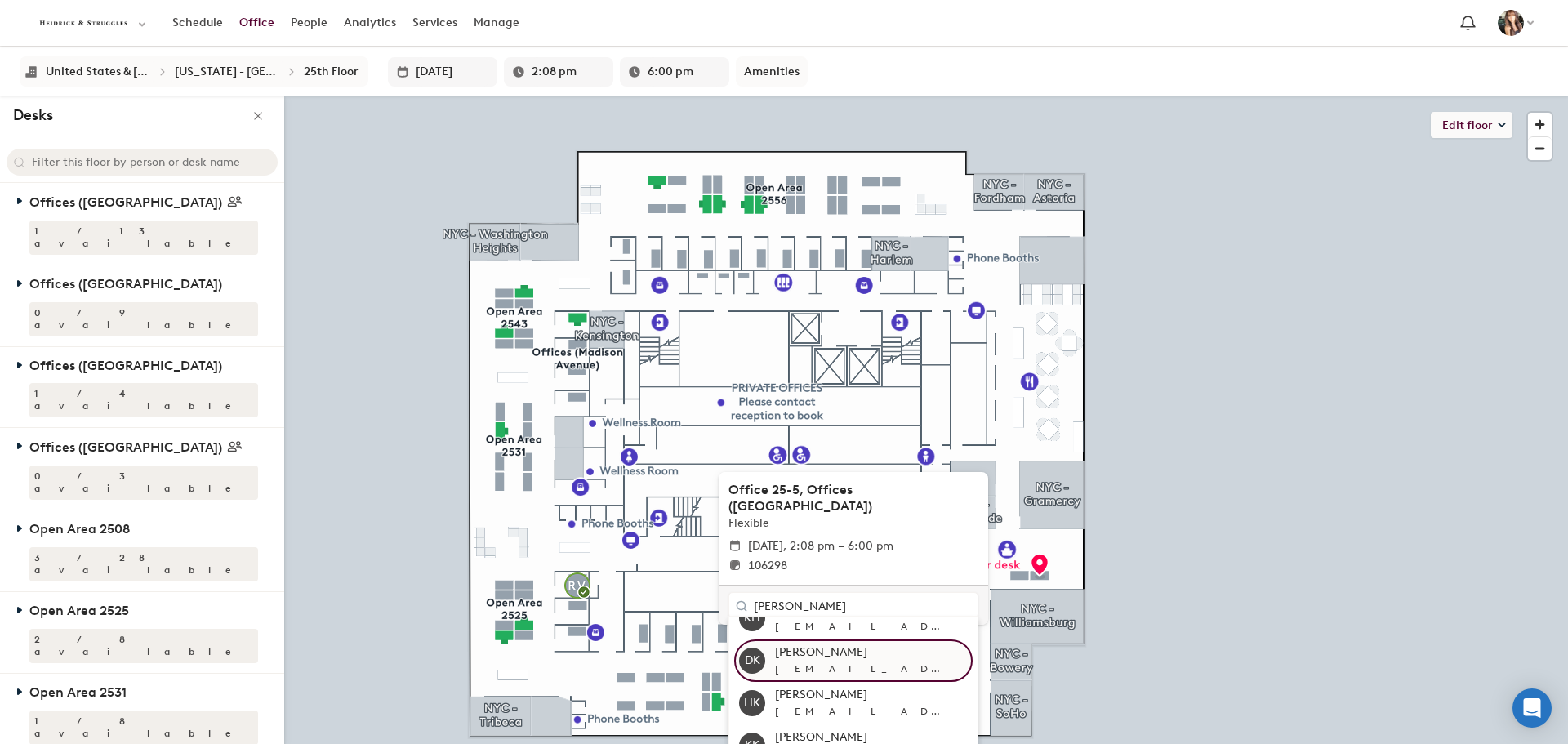
click at [872, 660] on div "[PERSON_NAME]" at bounding box center [871, 652] width 193 height 16
type input "[PERSON_NAME]"
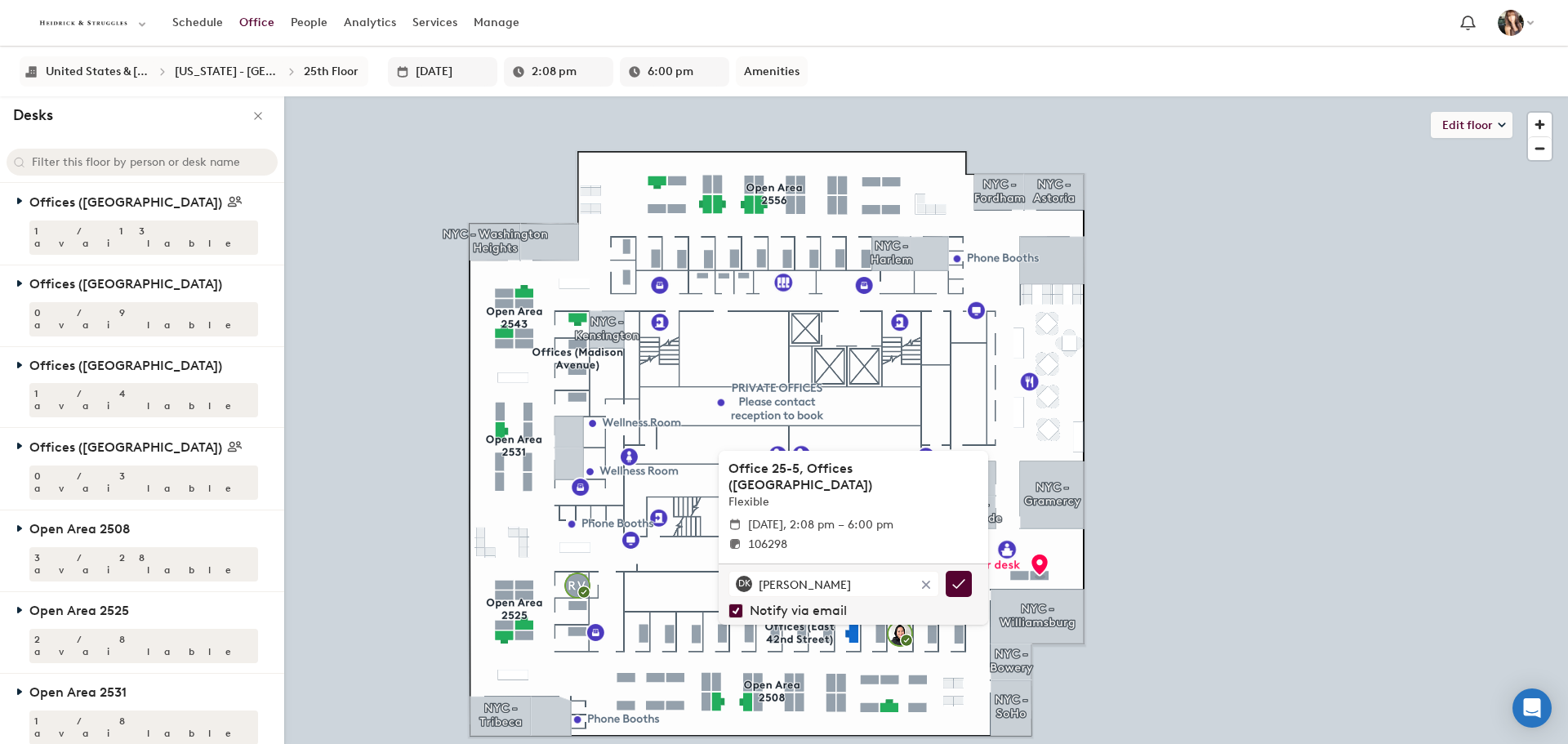
click at [729, 610] on input "Notify via email" at bounding box center [736, 611] width 15 height 15
checkbox input "false"
click at [963, 590] on icon "Confirm selected desk asignee" at bounding box center [959, 584] width 16 height 16
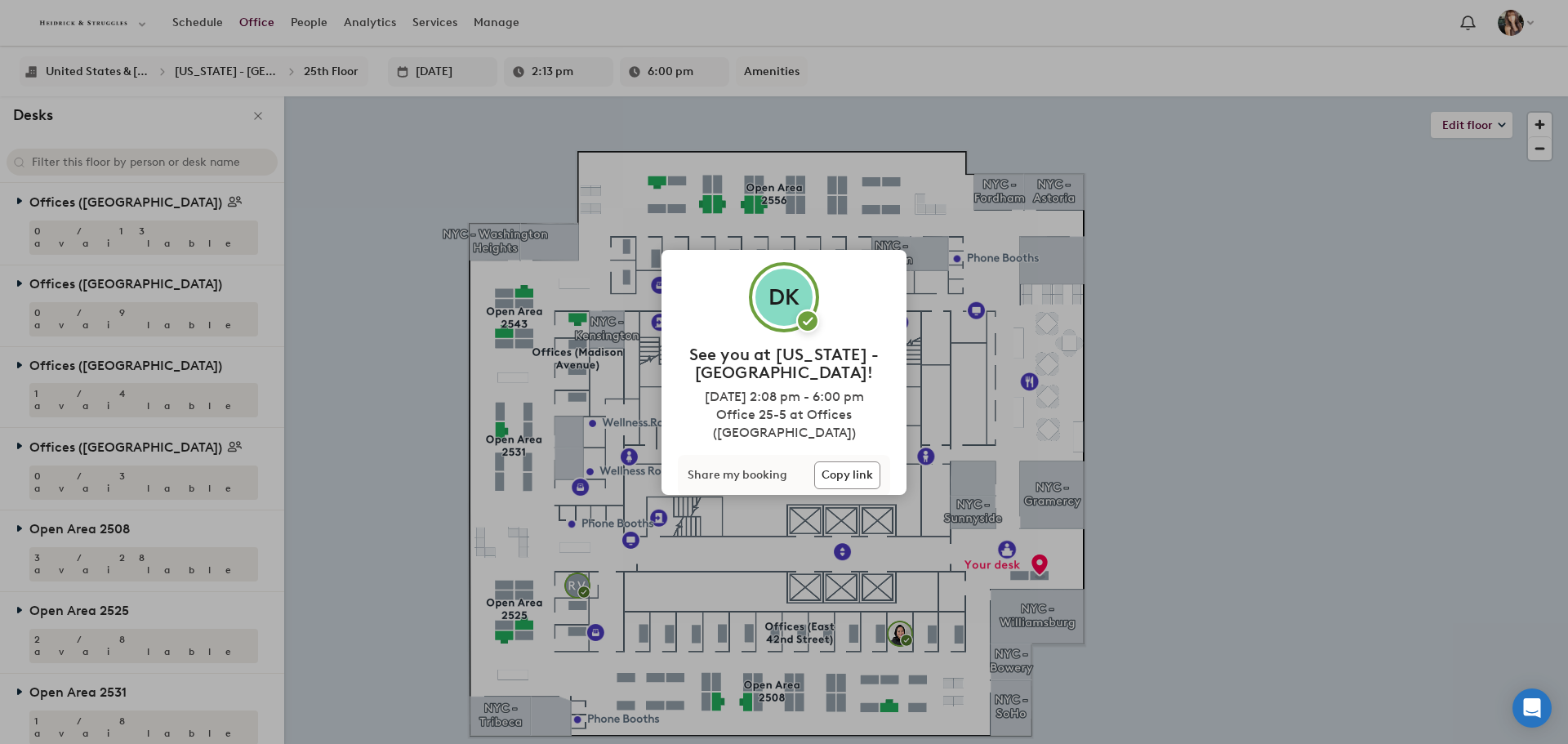
type input "2:18 pm"
click at [1273, 373] on div "DK See you at [US_STATE] - [GEOGRAPHIC_DATA]! [DATE] 2:08 pm - 6:00 pm Office 2…" at bounding box center [784, 372] width 1568 height 744
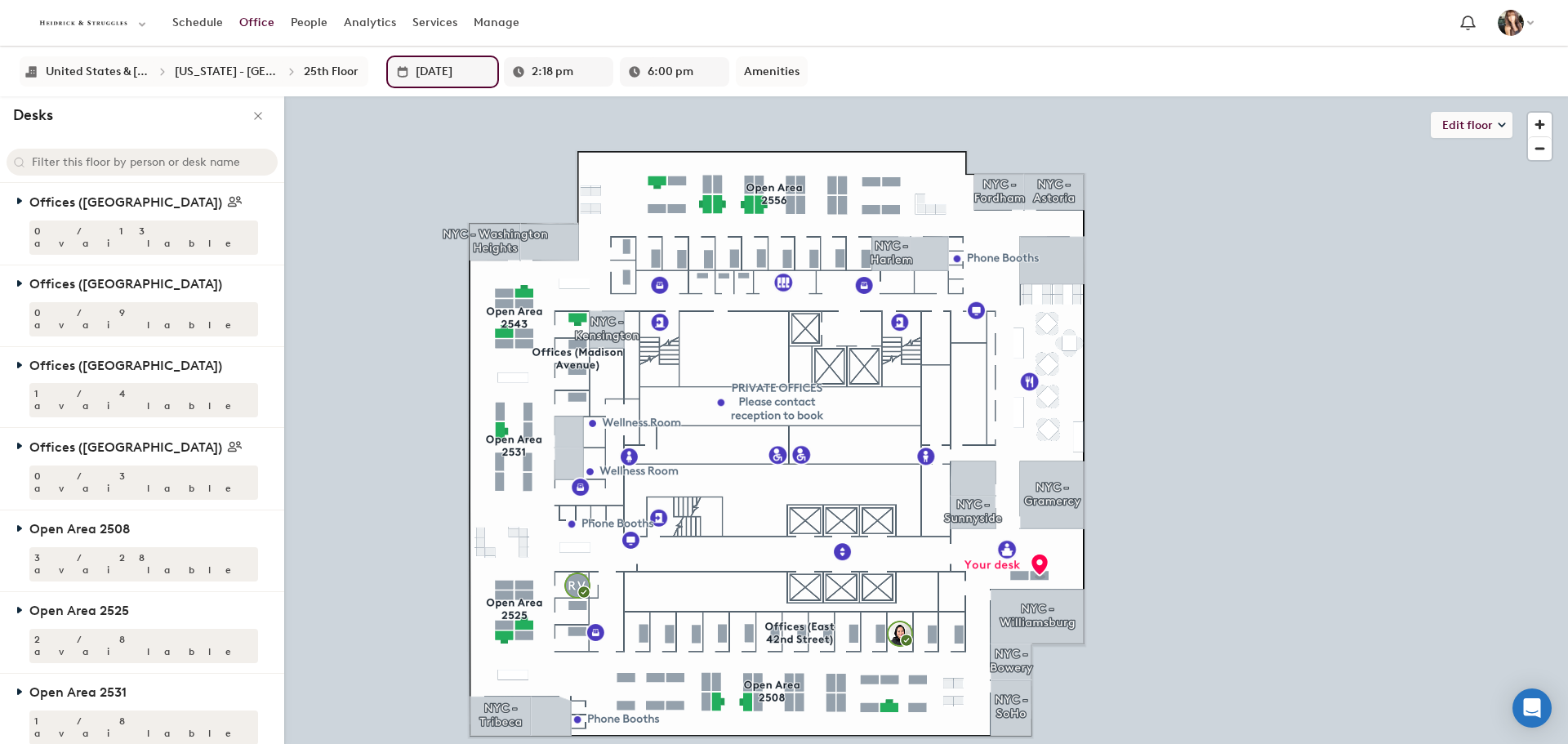
click at [423, 75] on input "[DATE]" at bounding box center [453, 72] width 74 height 30
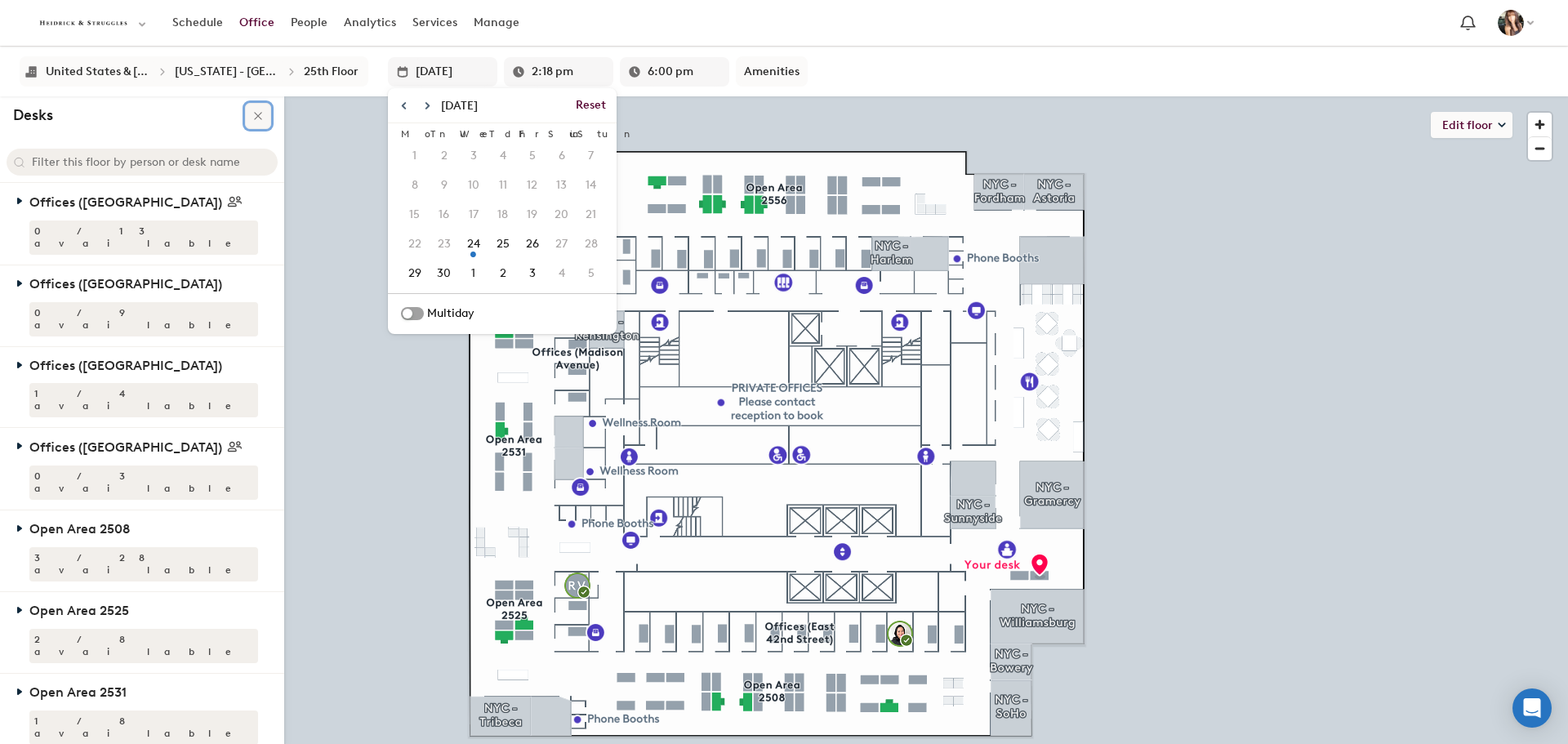
click at [254, 115] on icon "Closes the book a desk sidebar" at bounding box center [258, 115] width 7 height 7
type input "Sep 24"
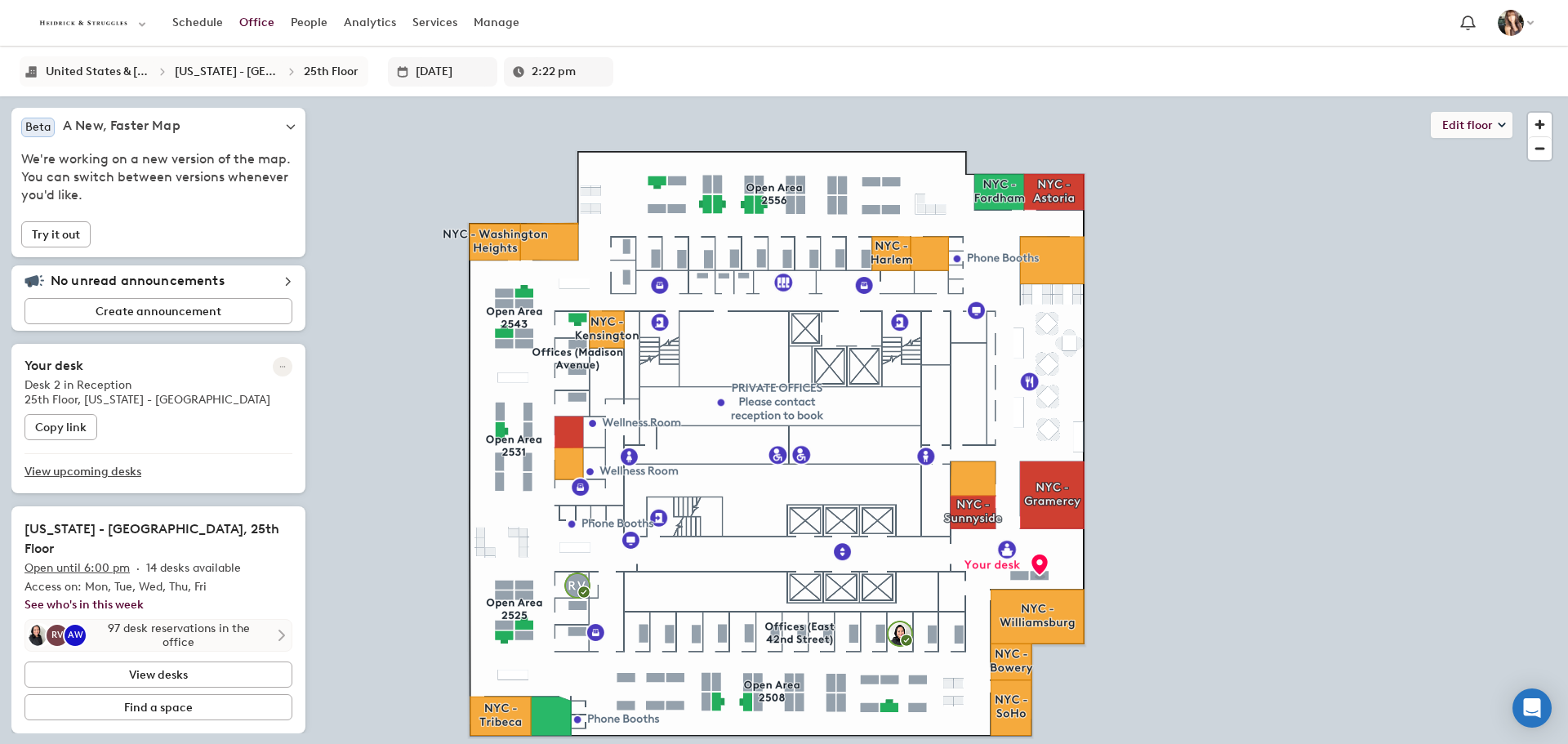
click at [286, 628] on icon at bounding box center [281, 635] width 10 height 13
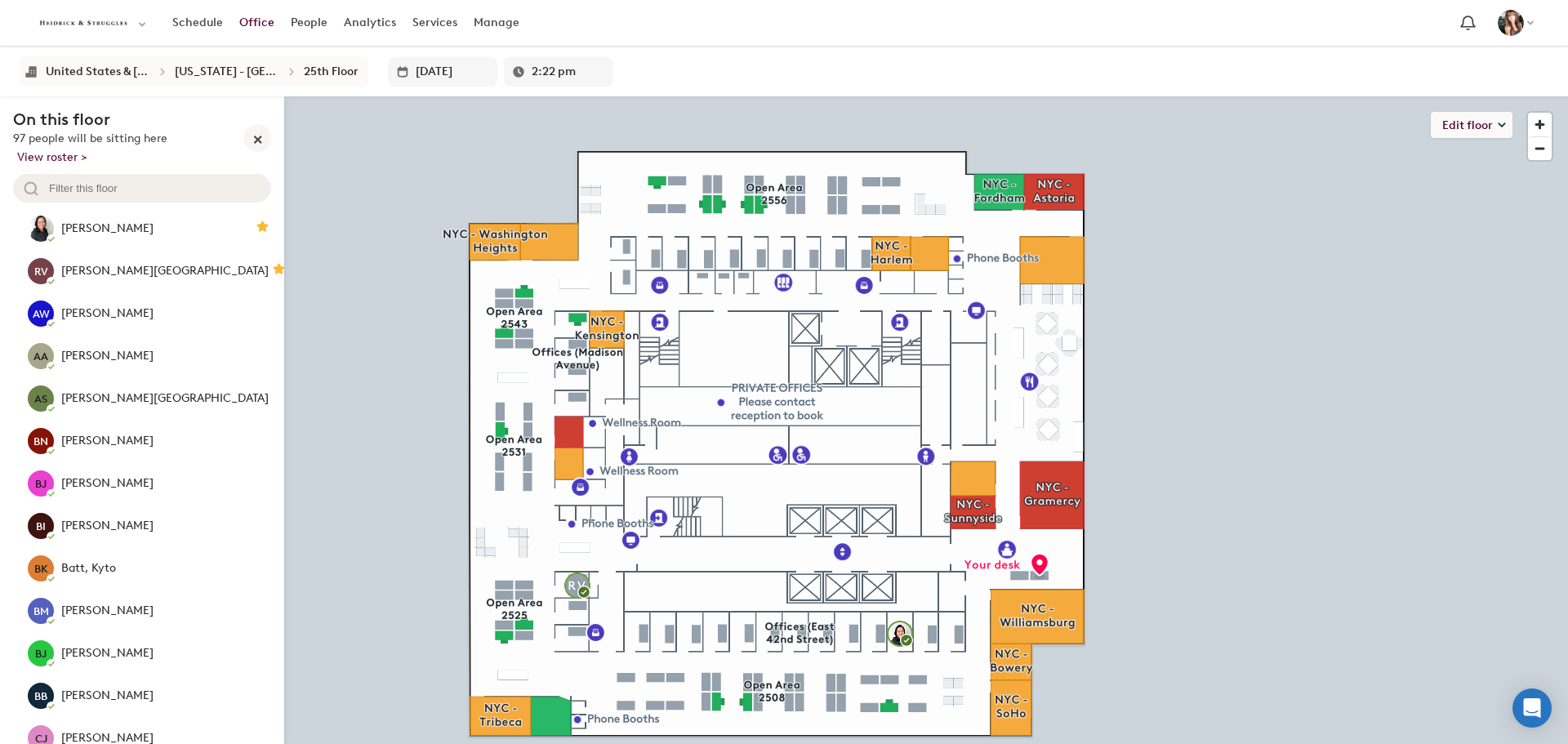
type input "2:23 pm"
click at [416, 80] on input "09/24/2025" at bounding box center [453, 72] width 74 height 30
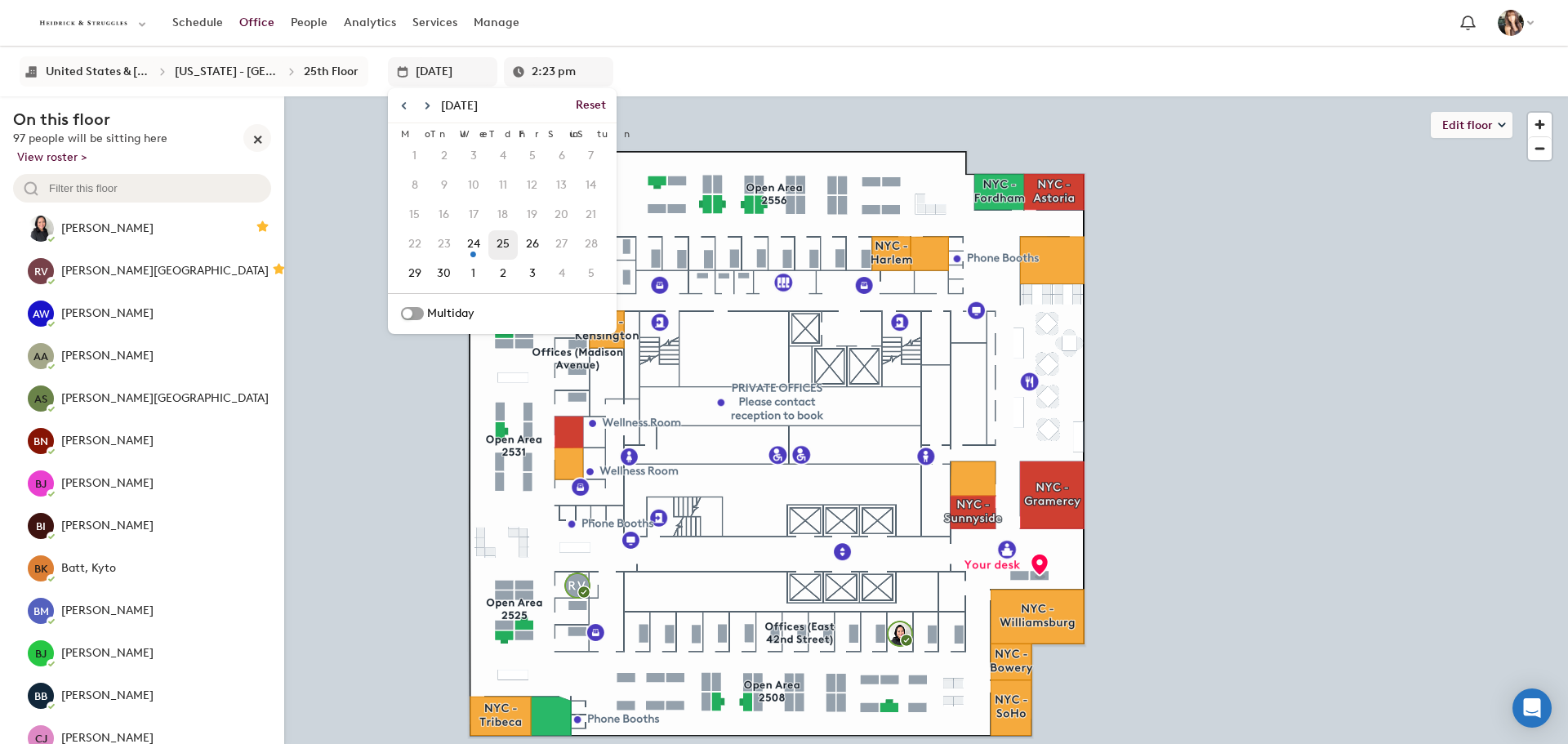
click at [490, 244] on span "25" at bounding box center [503, 244] width 26 height 28
type input "Sep 25"
type input "8:00 am"
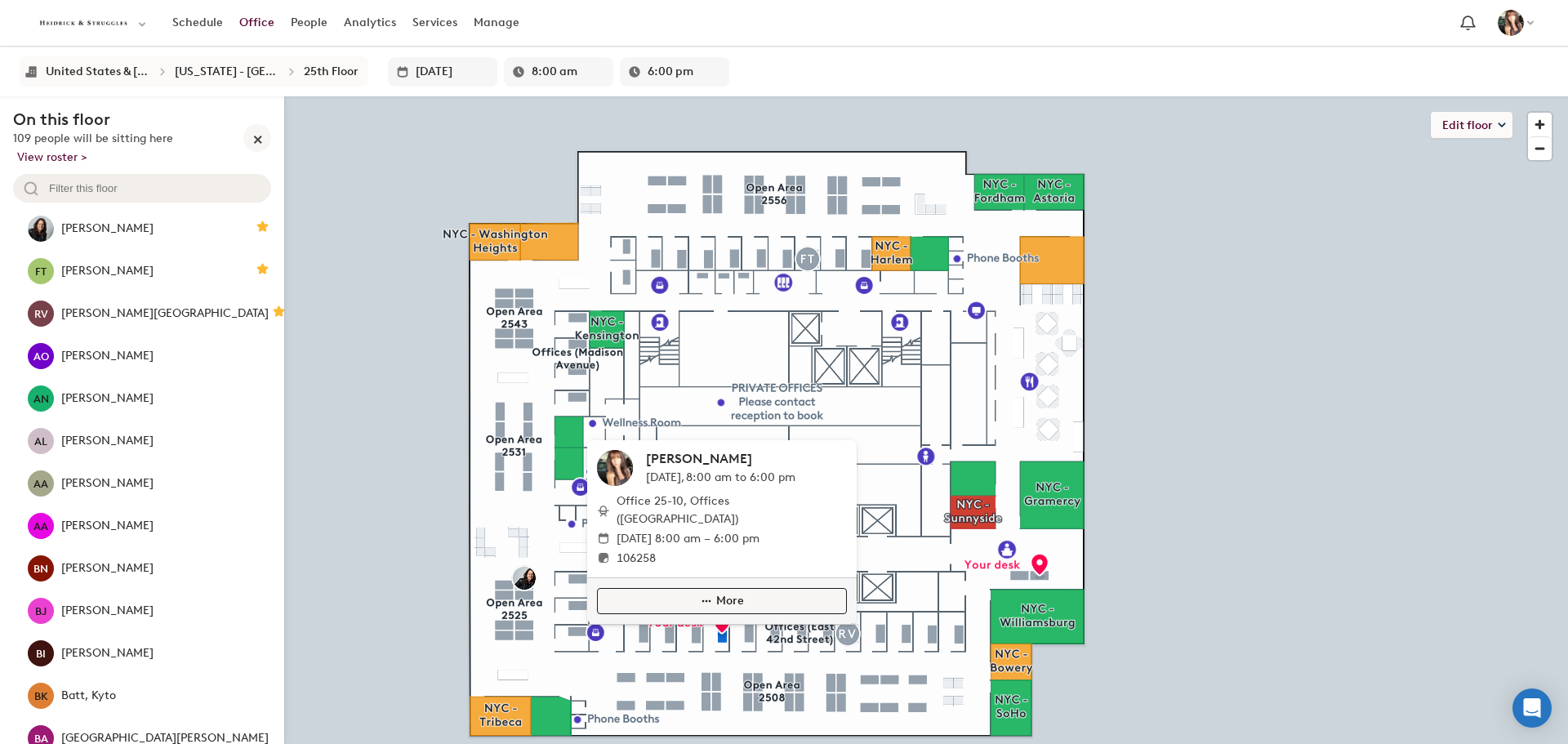
click at [671, 609] on button "More" at bounding box center [722, 601] width 250 height 26
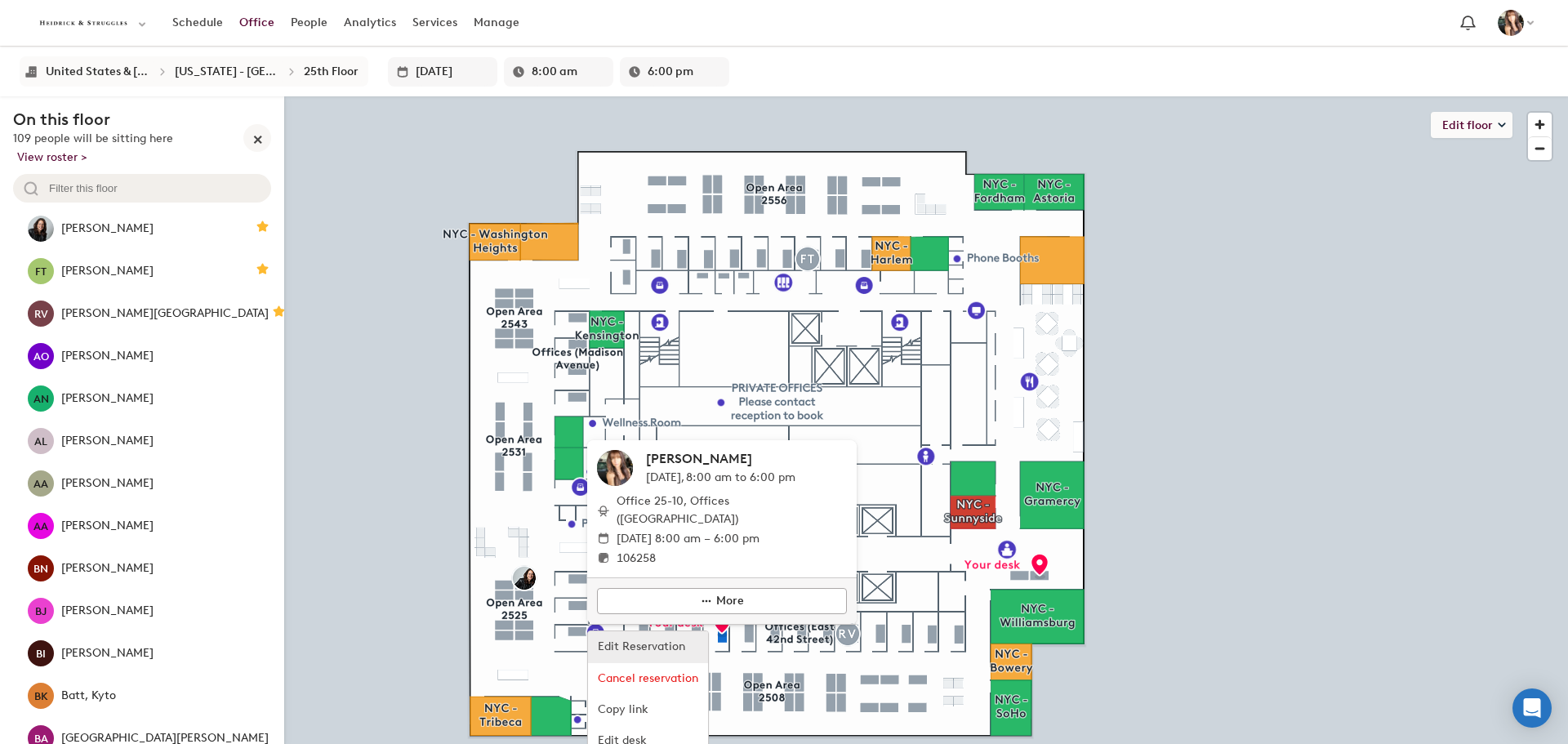
click at [665, 647] on span "Edit Reservation" at bounding box center [642, 646] width 88 height 18
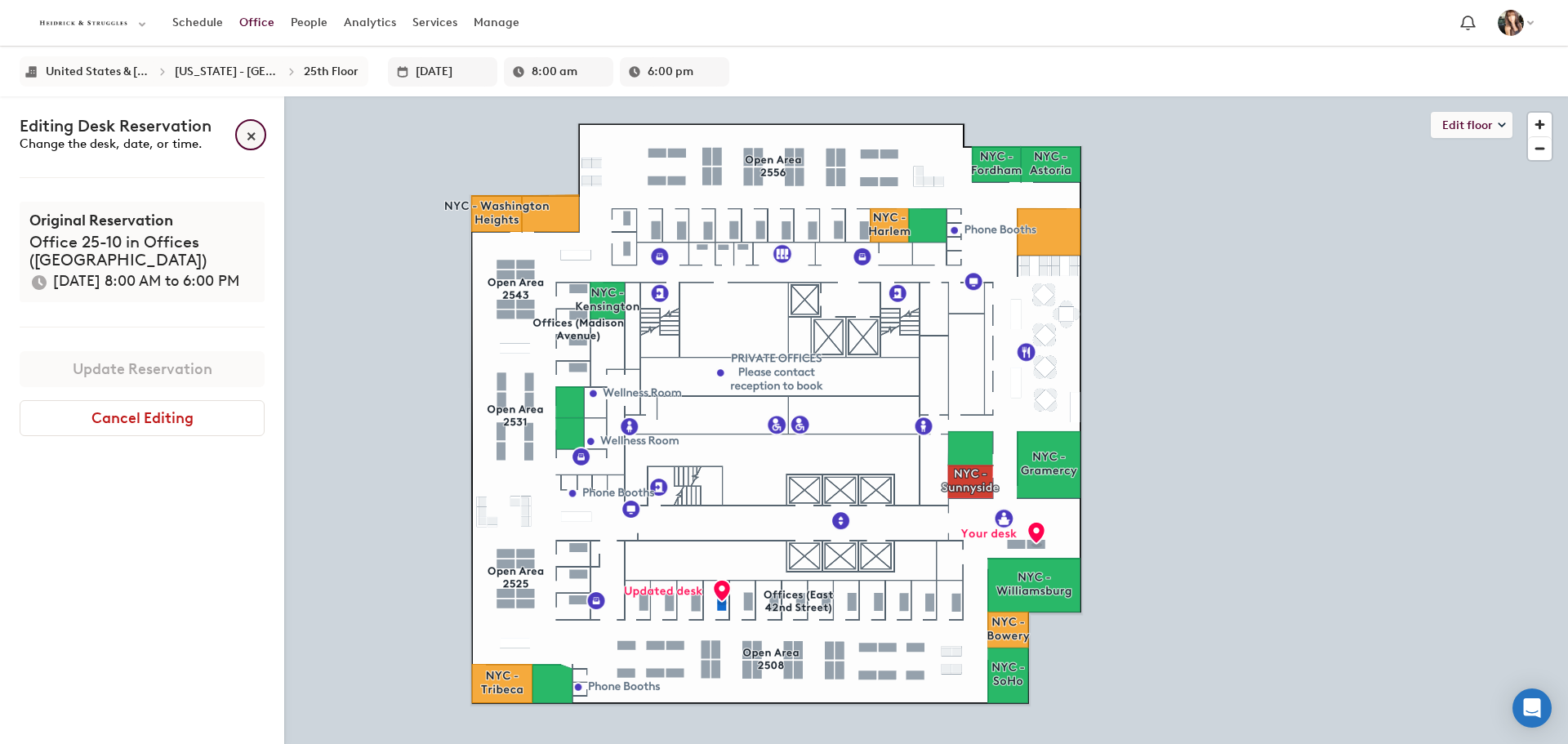
click at [249, 139] on div at bounding box center [251, 135] width 28 height 28
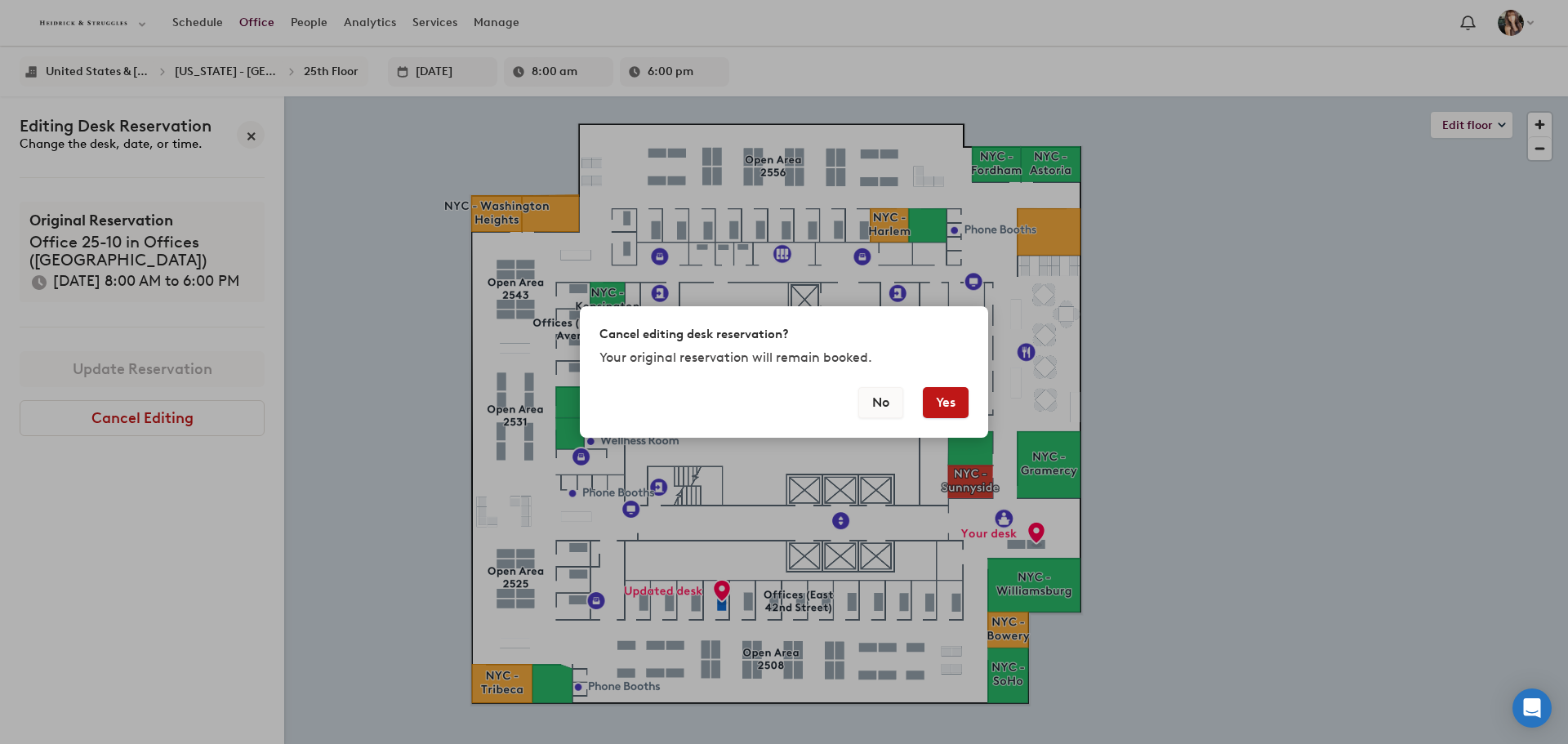
click at [868, 399] on button "No" at bounding box center [880, 403] width 45 height 31
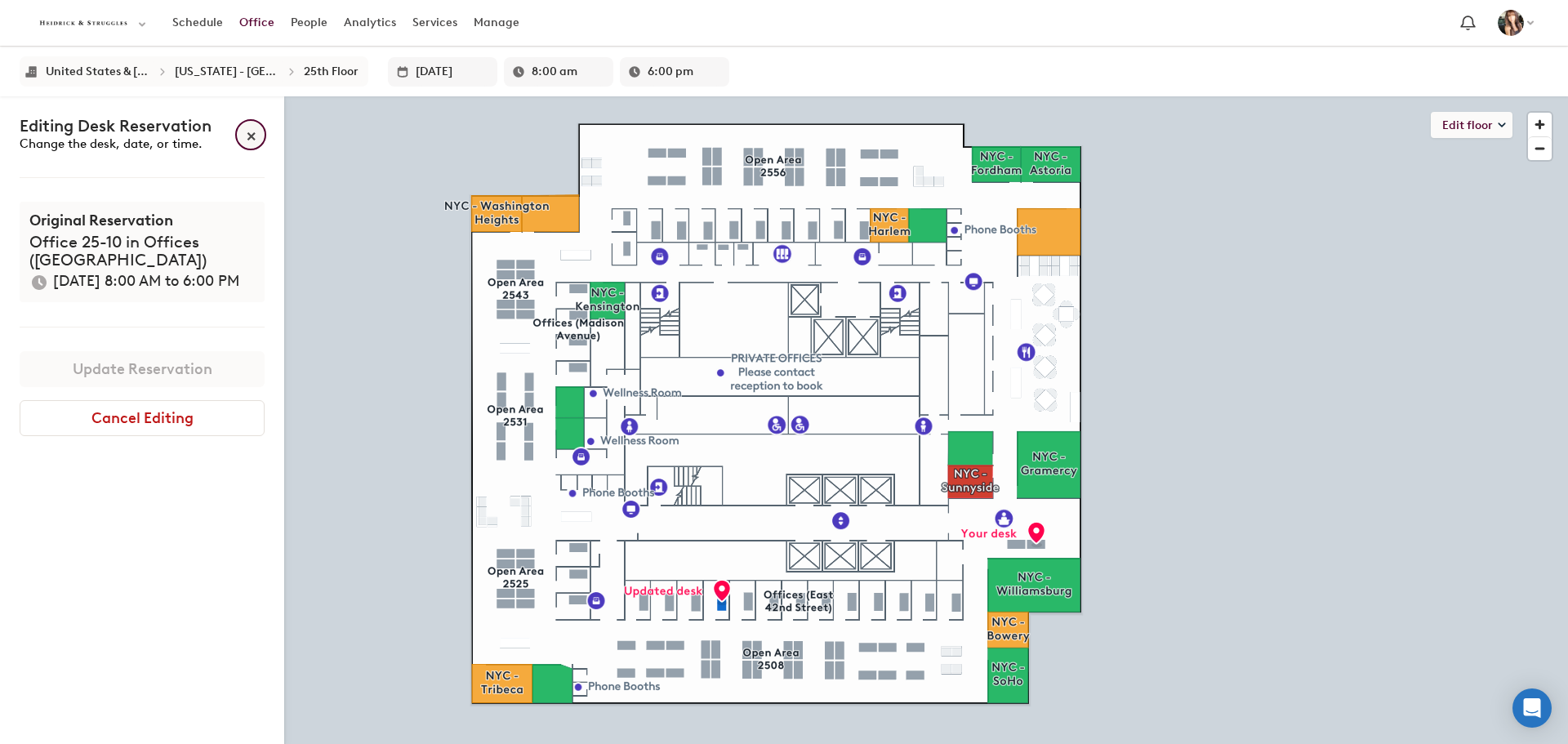
click at [245, 135] on div at bounding box center [251, 135] width 28 height 28
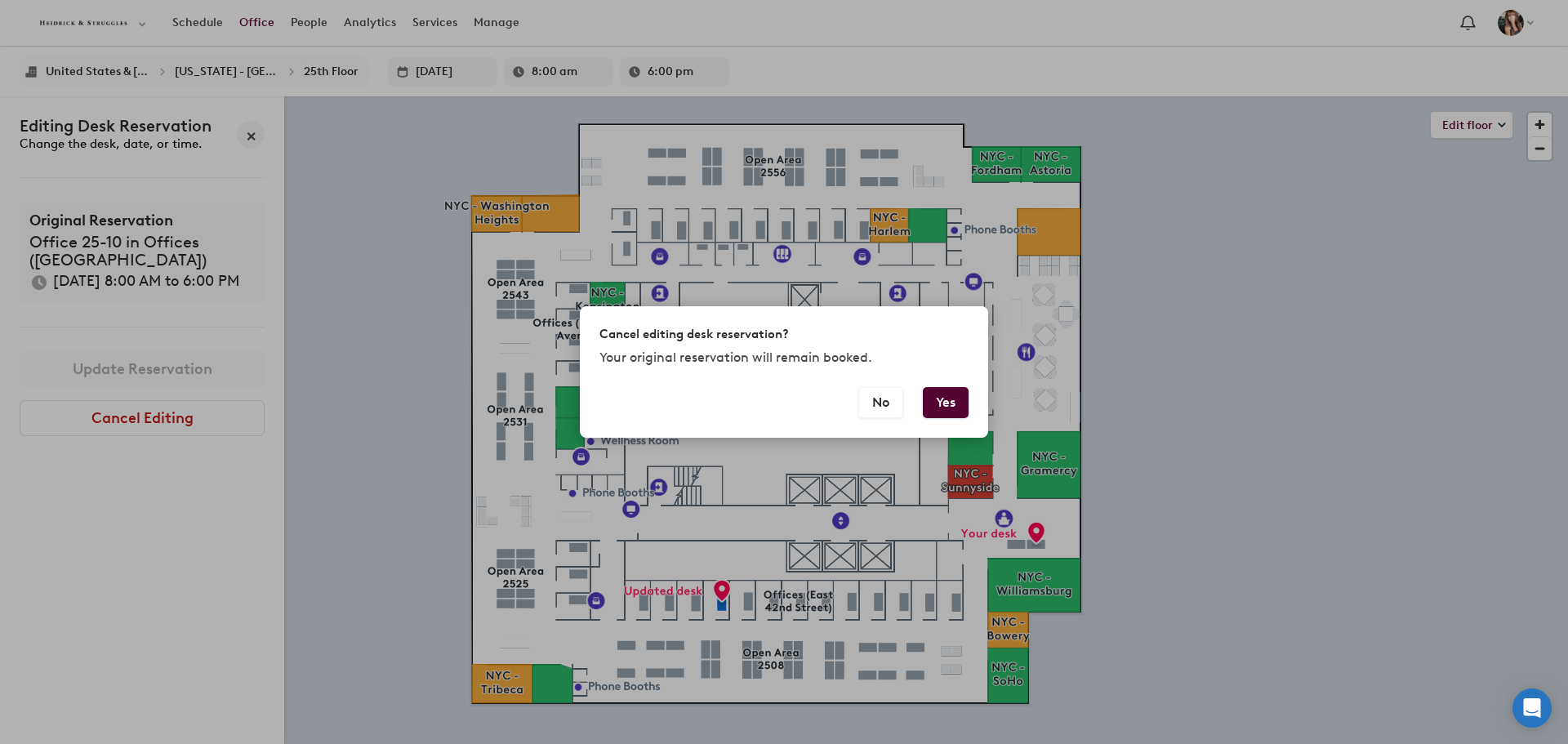
click at [947, 394] on button "Yes" at bounding box center [946, 403] width 46 height 31
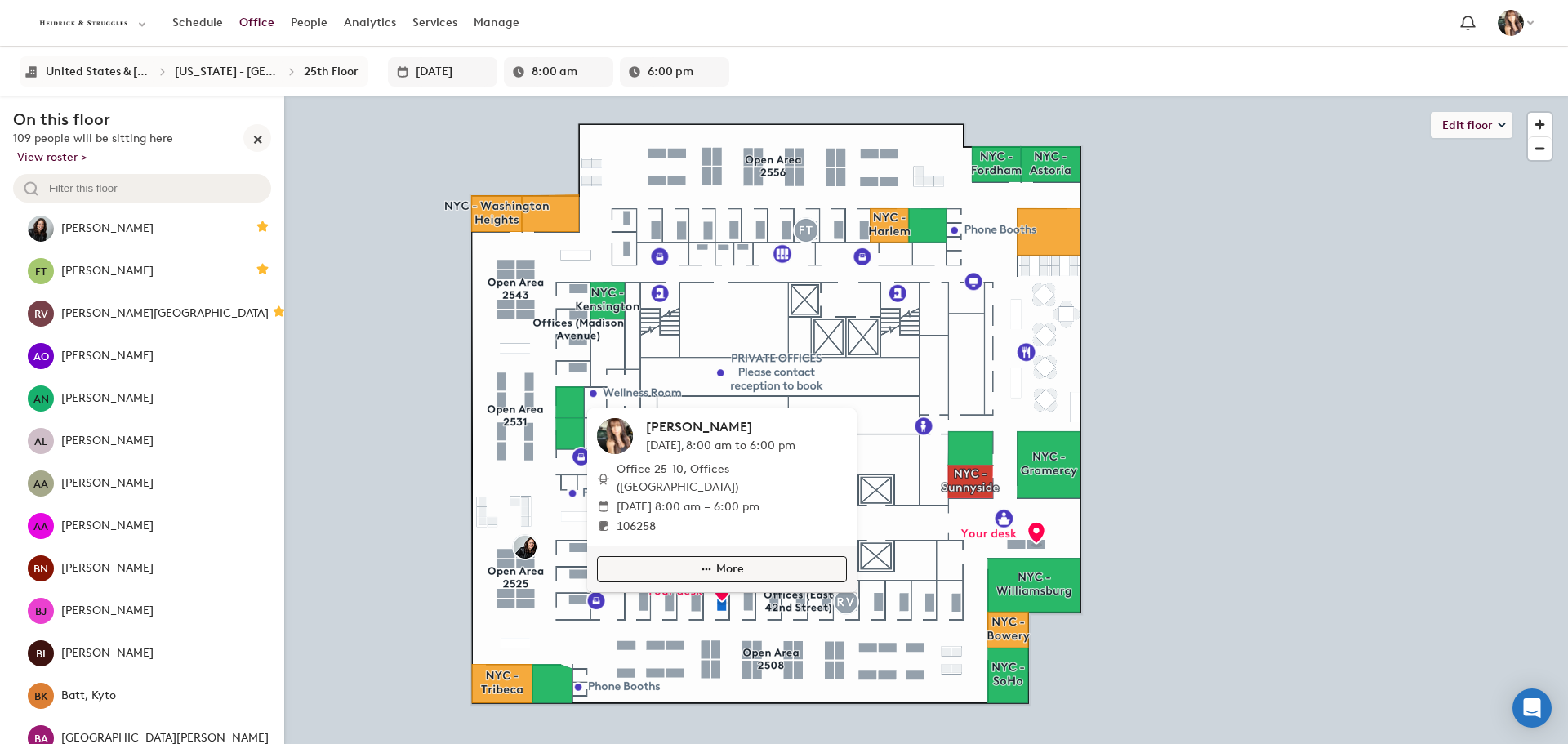
click at [715, 577] on button "More" at bounding box center [722, 569] width 250 height 26
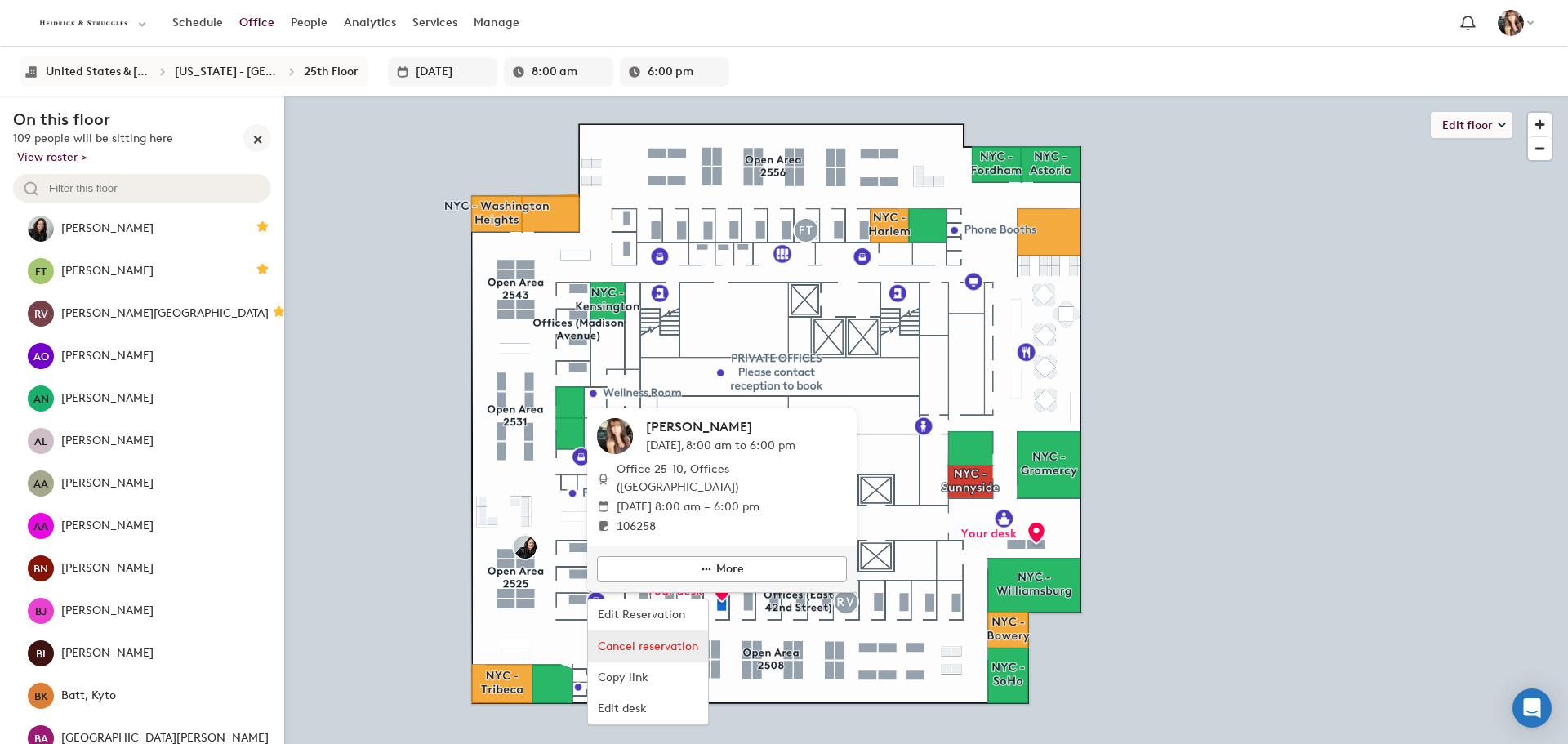
click at [677, 644] on span "Cancel reservation" at bounding box center [648, 646] width 100 height 18
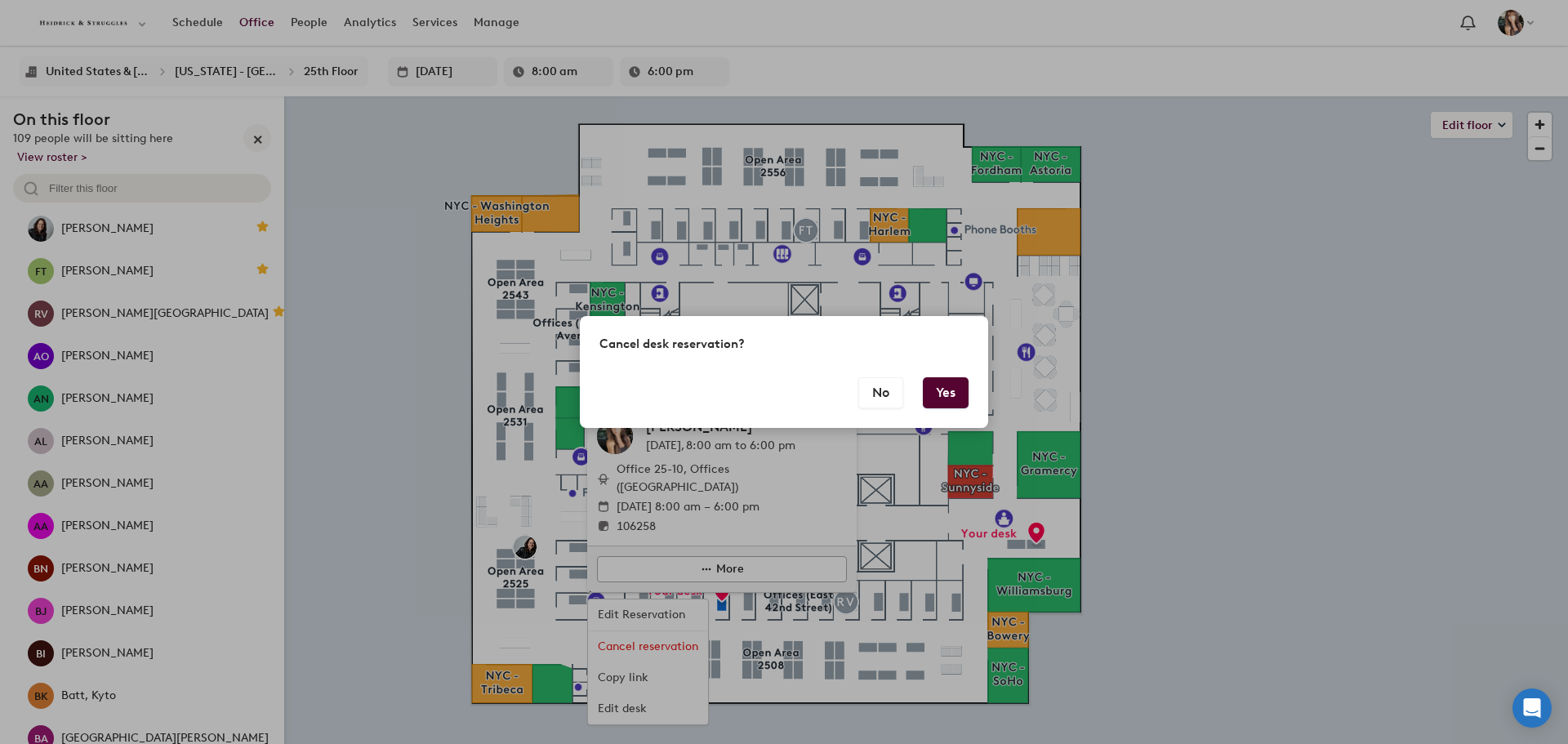
click at [952, 385] on button "Yes" at bounding box center [946, 393] width 46 height 31
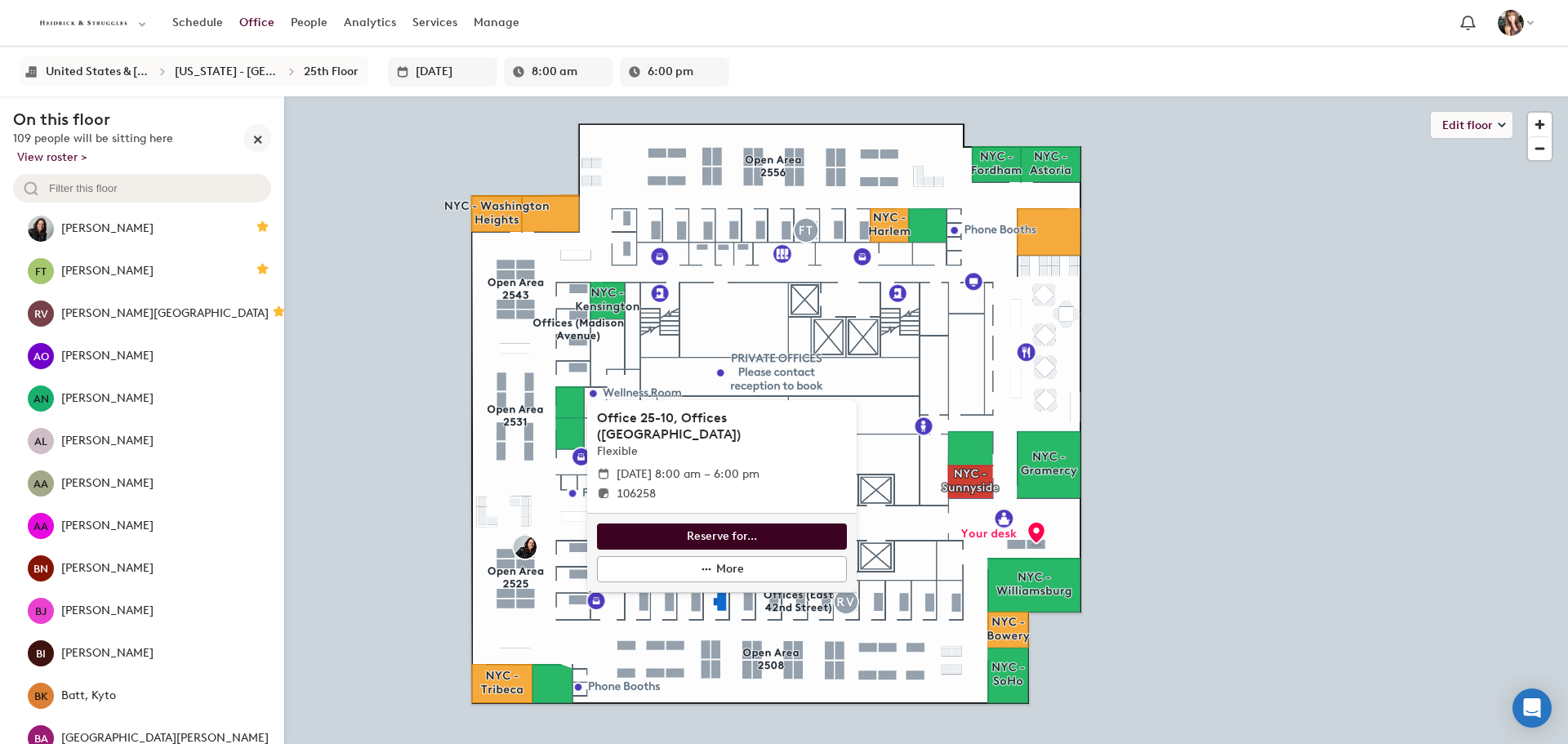
click at [674, 530] on button "Reserve for..." at bounding box center [722, 536] width 250 height 26
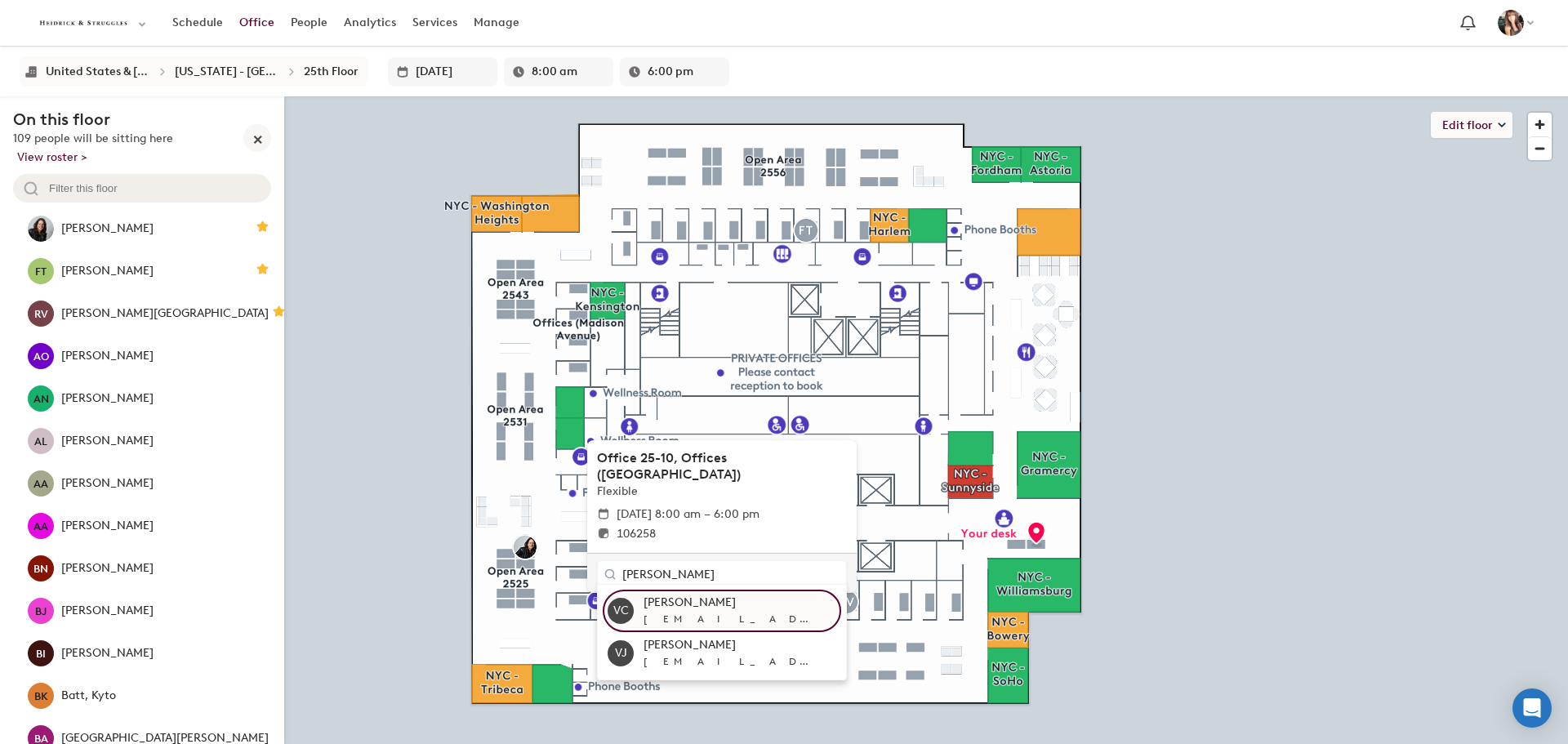
click at [705, 612] on div "cvogt@heidrick.com" at bounding box center [739, 619] width 193 height 16
type input "Vogt, Colleen"
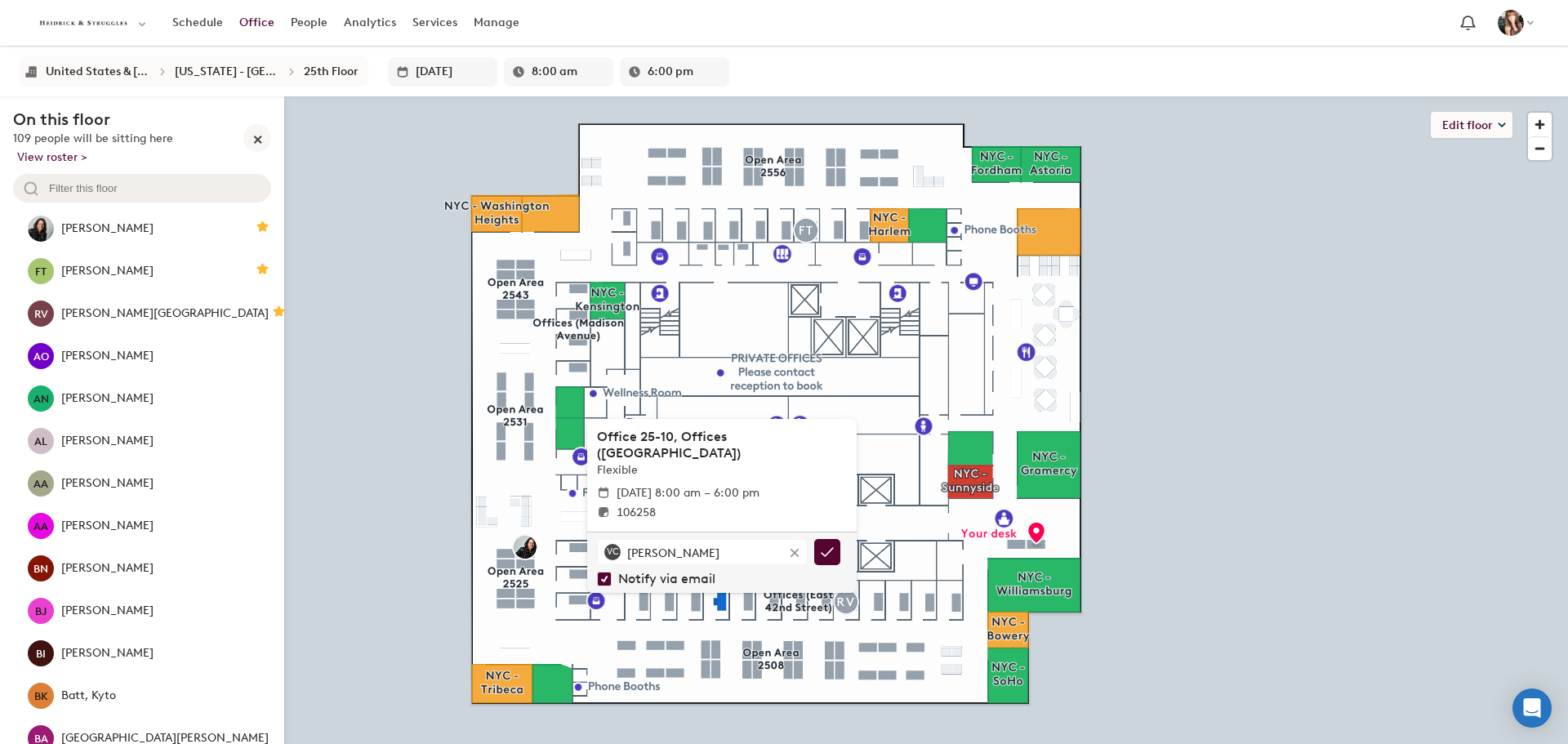
click at [821, 549] on icon "Confirm selected desk asignee" at bounding box center [827, 552] width 16 height 16
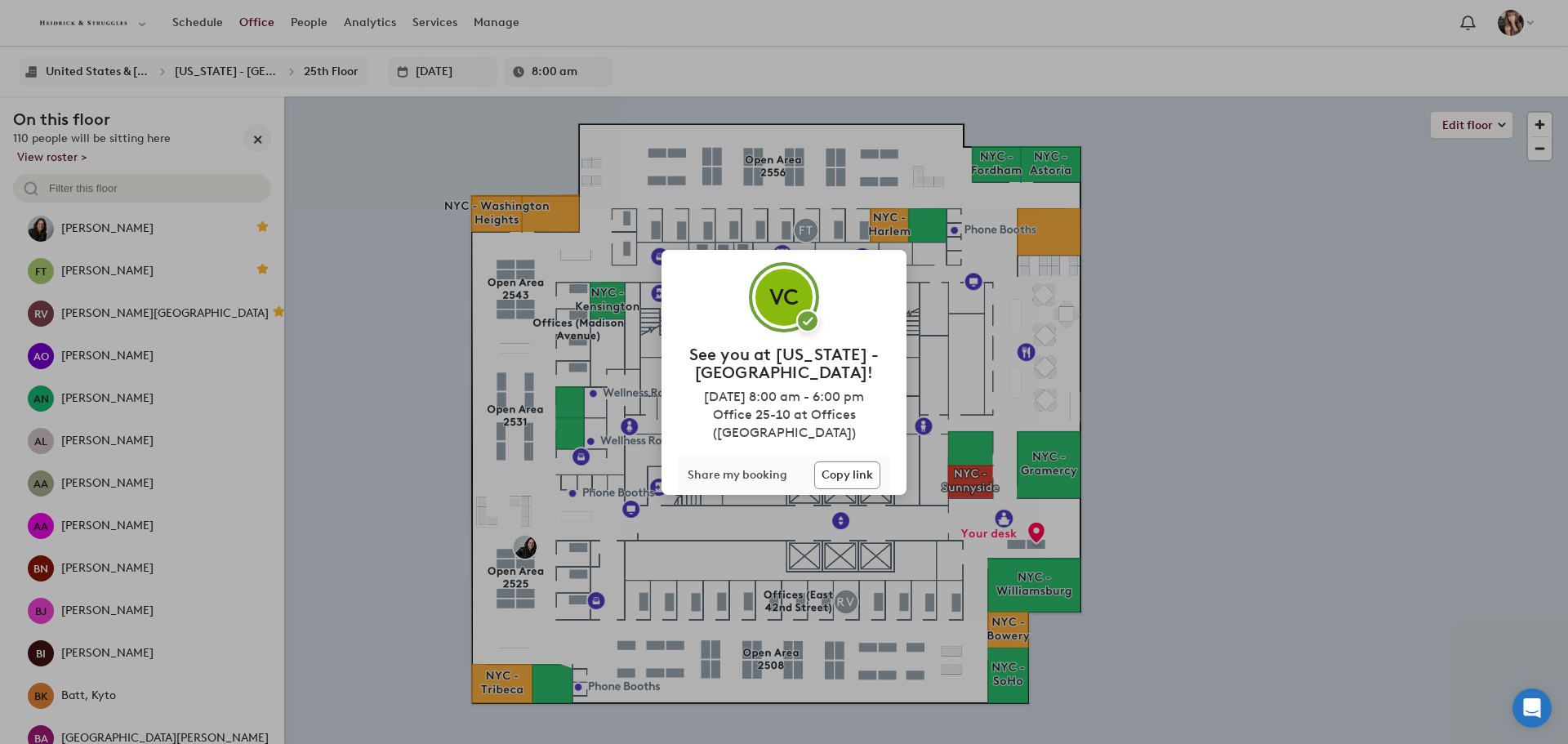
click at [1219, 508] on div "VC See you at New York - NY! Sep 25, 8:00 am - 6:00 pm Office 25-10 at Offices …" at bounding box center [784, 372] width 1568 height 744
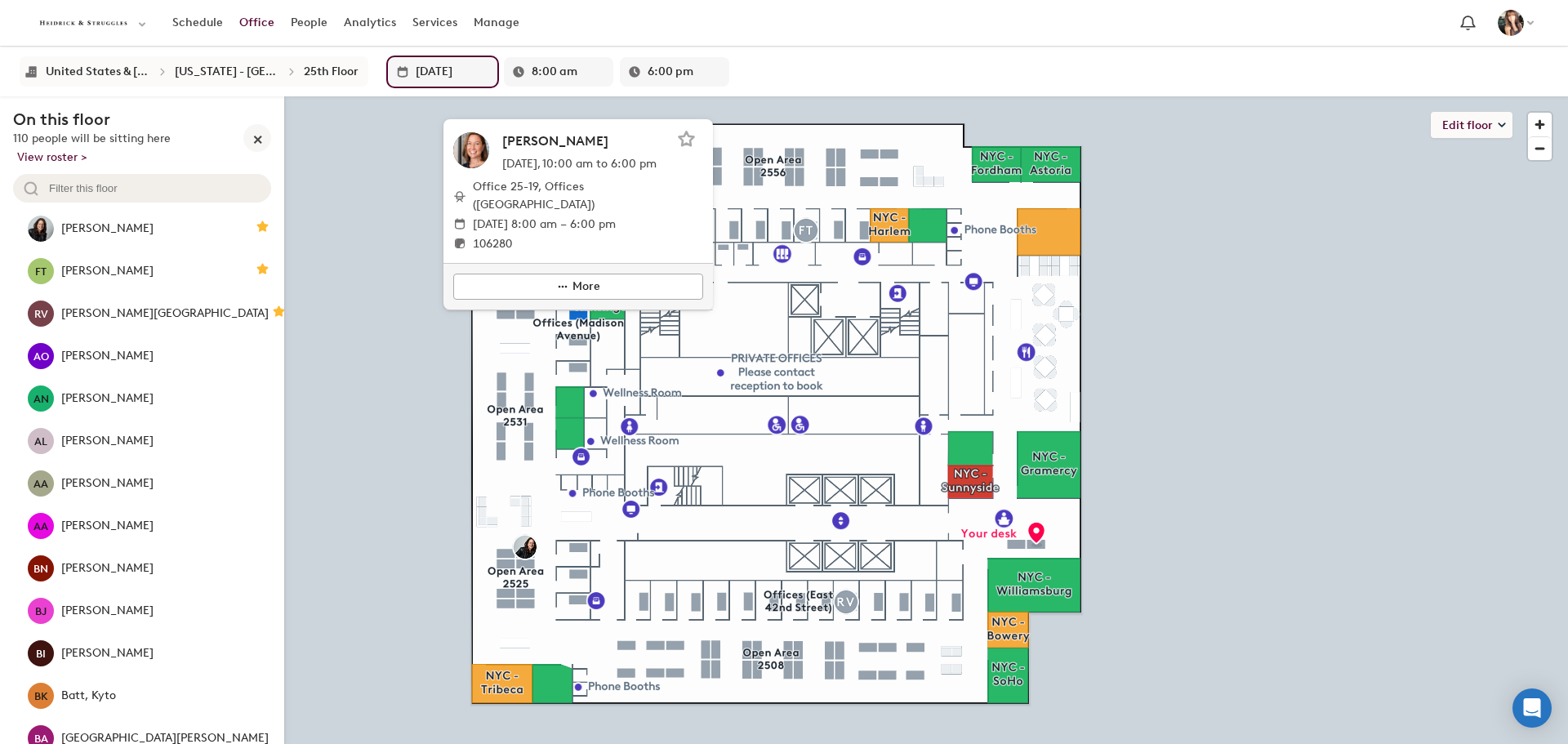
click at [421, 62] on input "09/25/2025" at bounding box center [453, 72] width 74 height 30
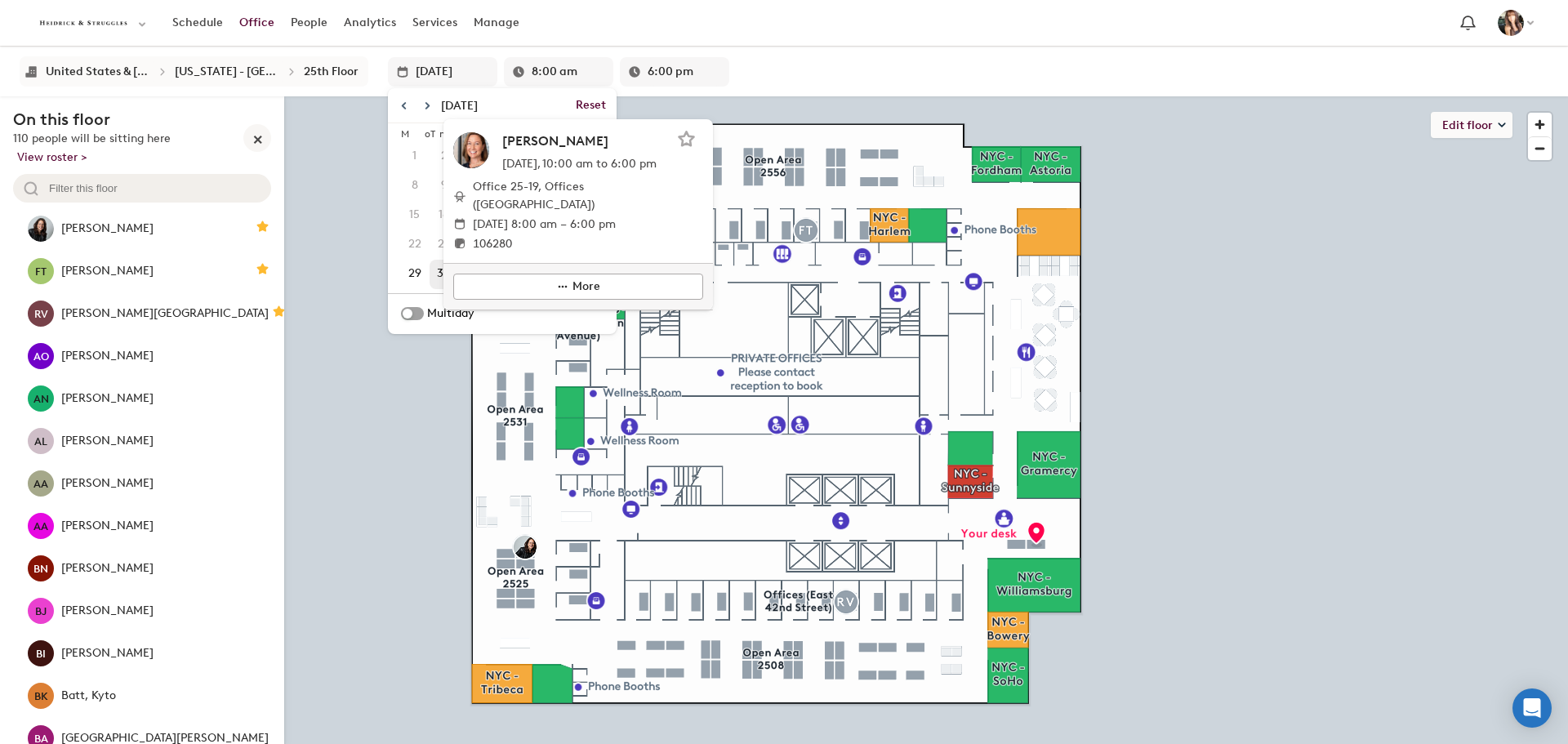
click at [431, 264] on span "30" at bounding box center [444, 274] width 27 height 28
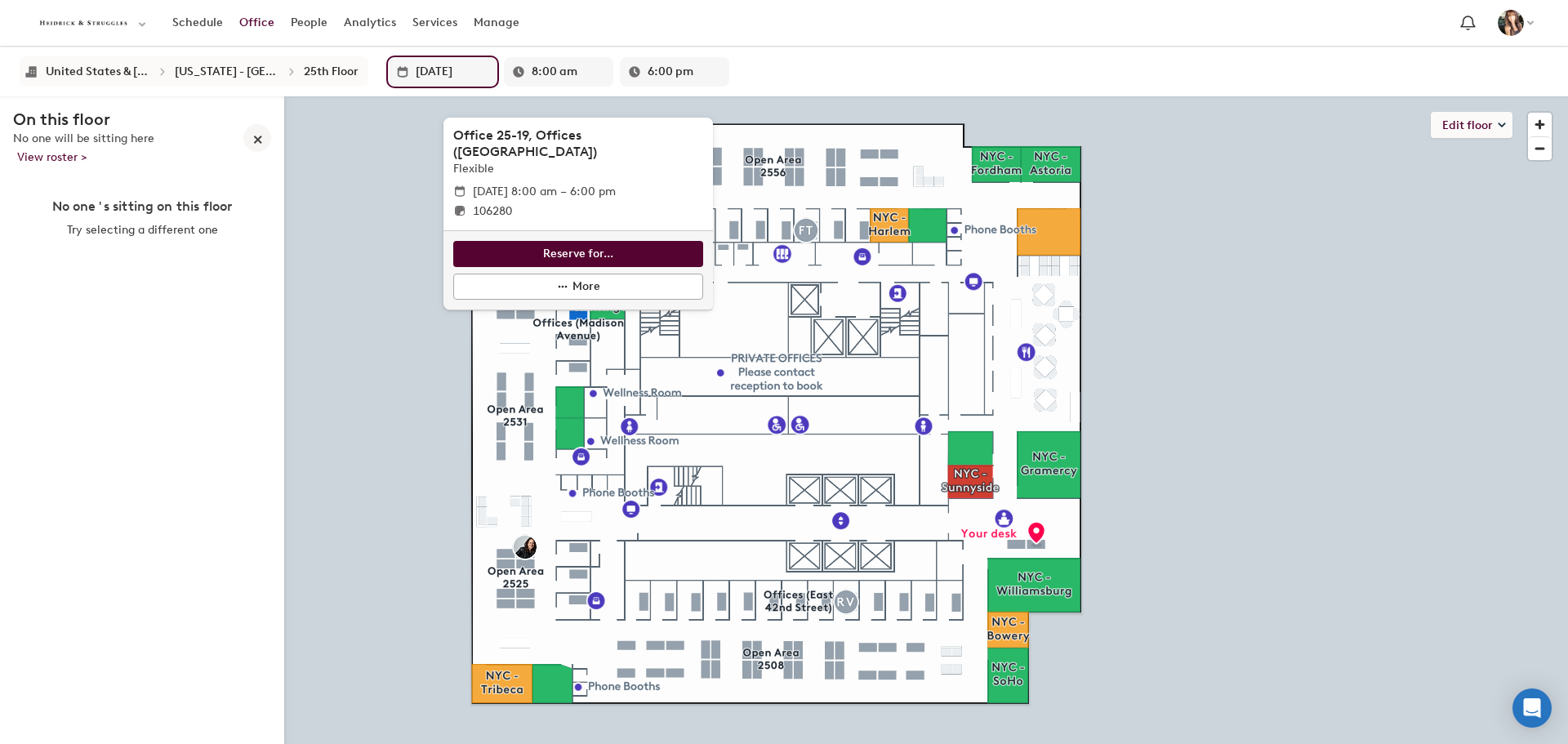
click at [429, 75] on input "09/30/2025" at bounding box center [453, 72] width 74 height 30
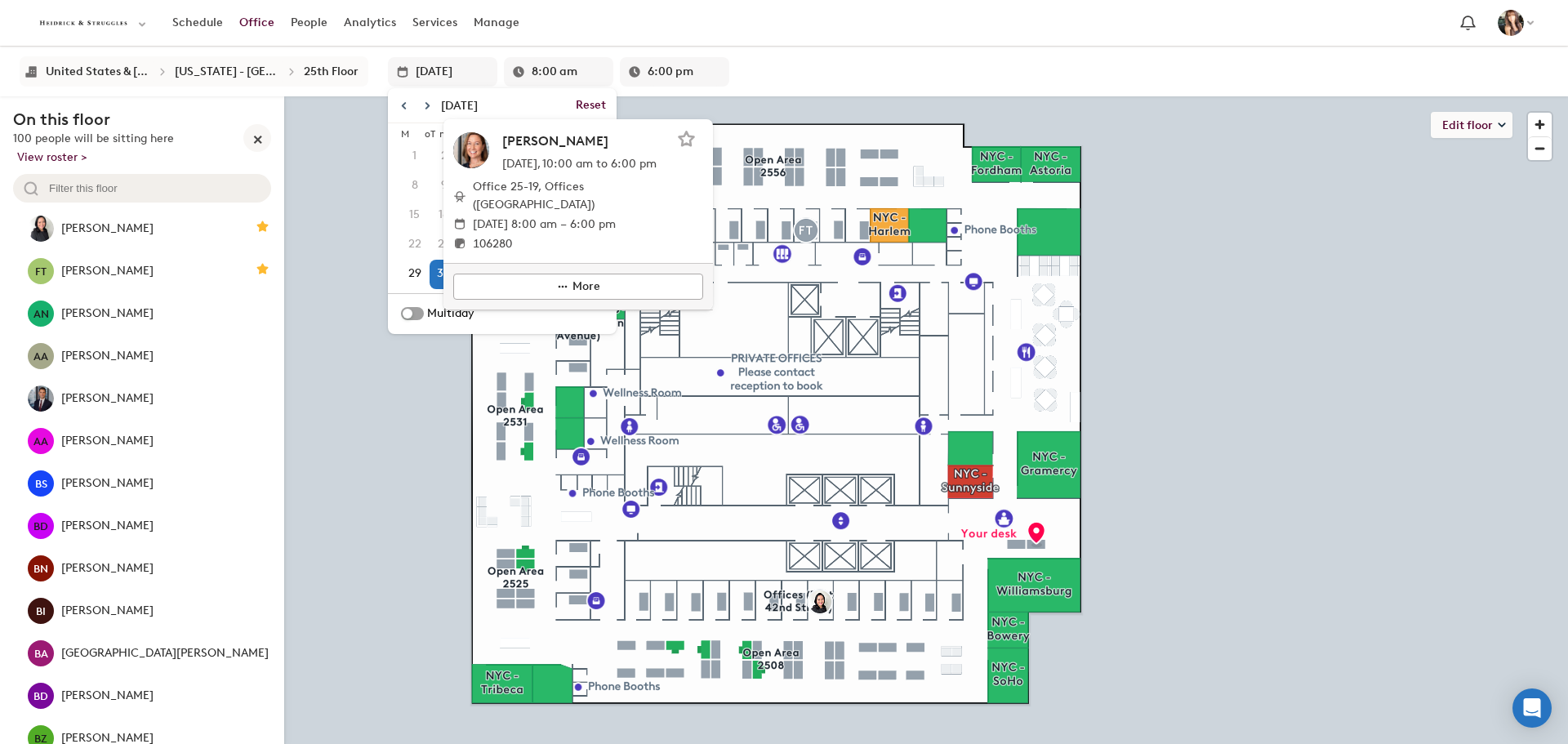
click at [126, 195] on input "text" at bounding box center [152, 188] width 222 height 29
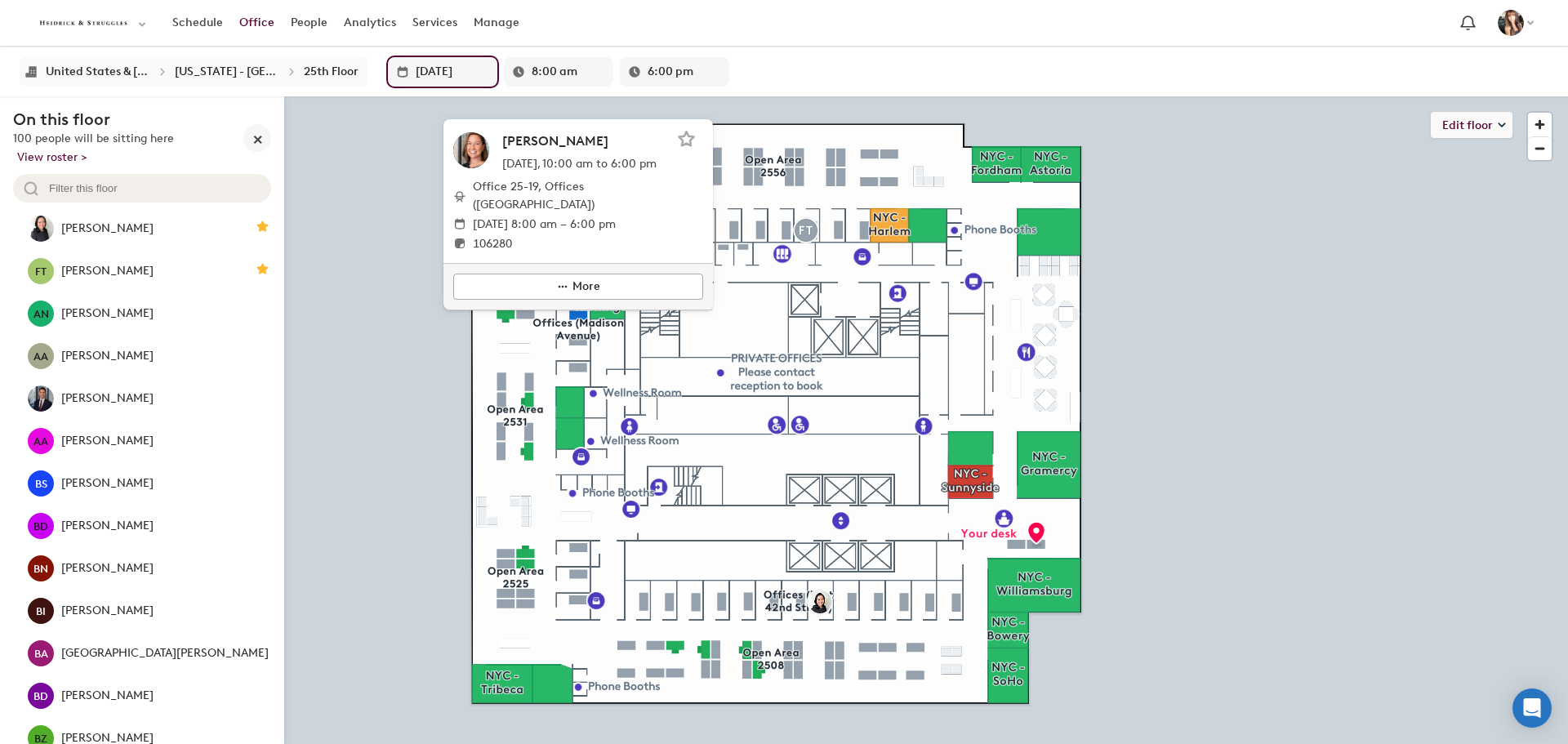
click at [416, 80] on input "09/30/2025" at bounding box center [453, 72] width 74 height 30
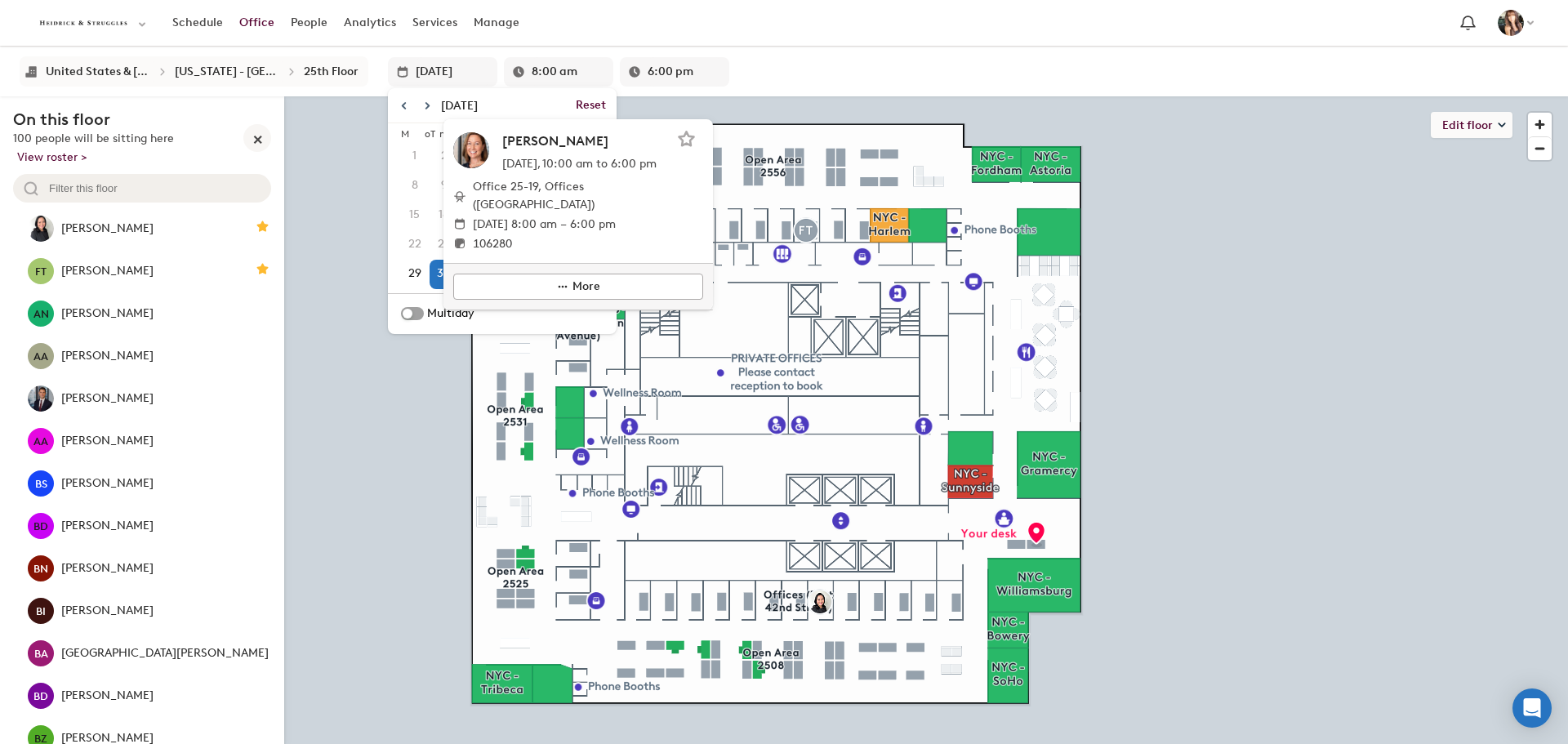
click at [460, 244] on span "24" at bounding box center [473, 244] width 26 height 28
type input "Sep 24"
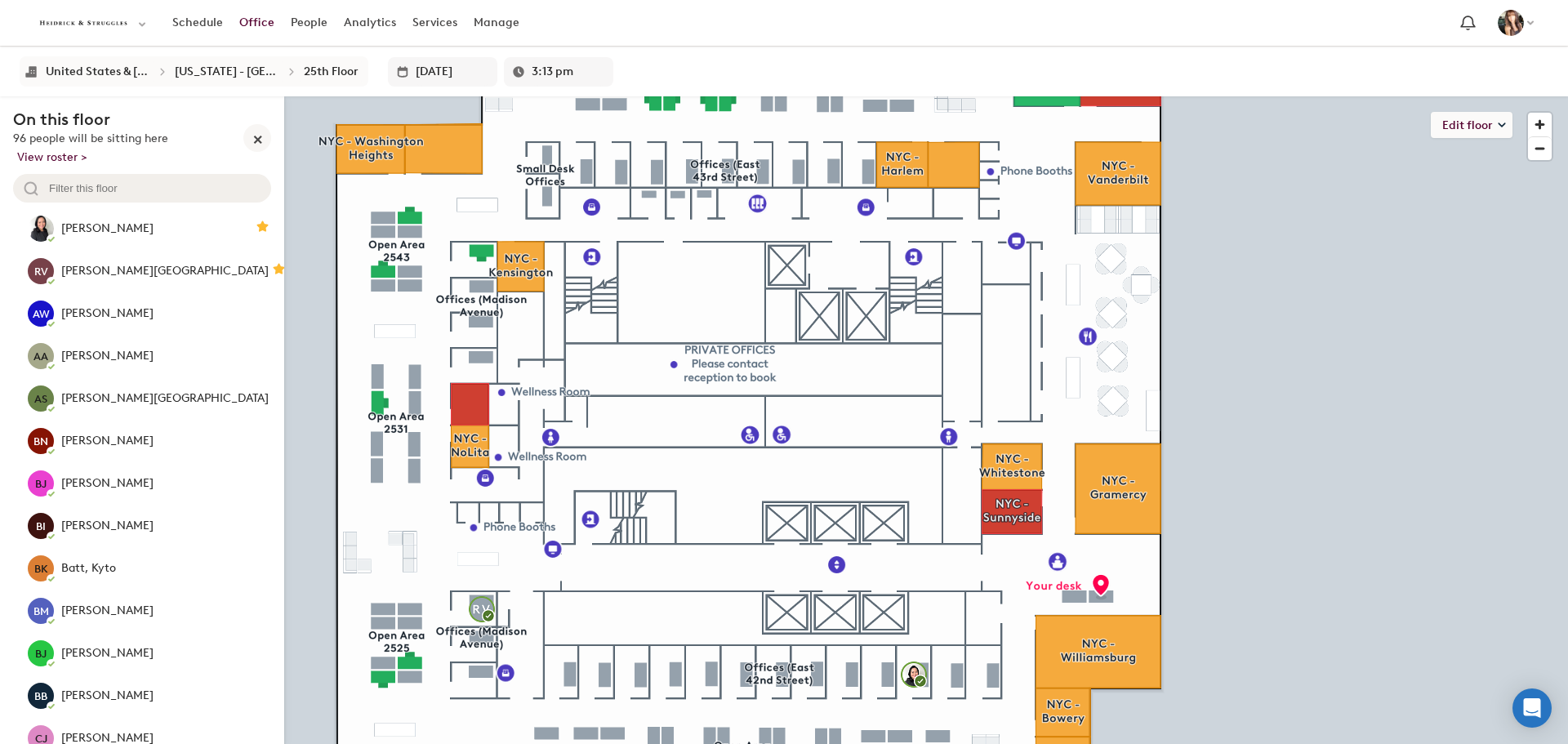
type input "3:18 pm"
